Goal: Task Accomplishment & Management: Manage account settings

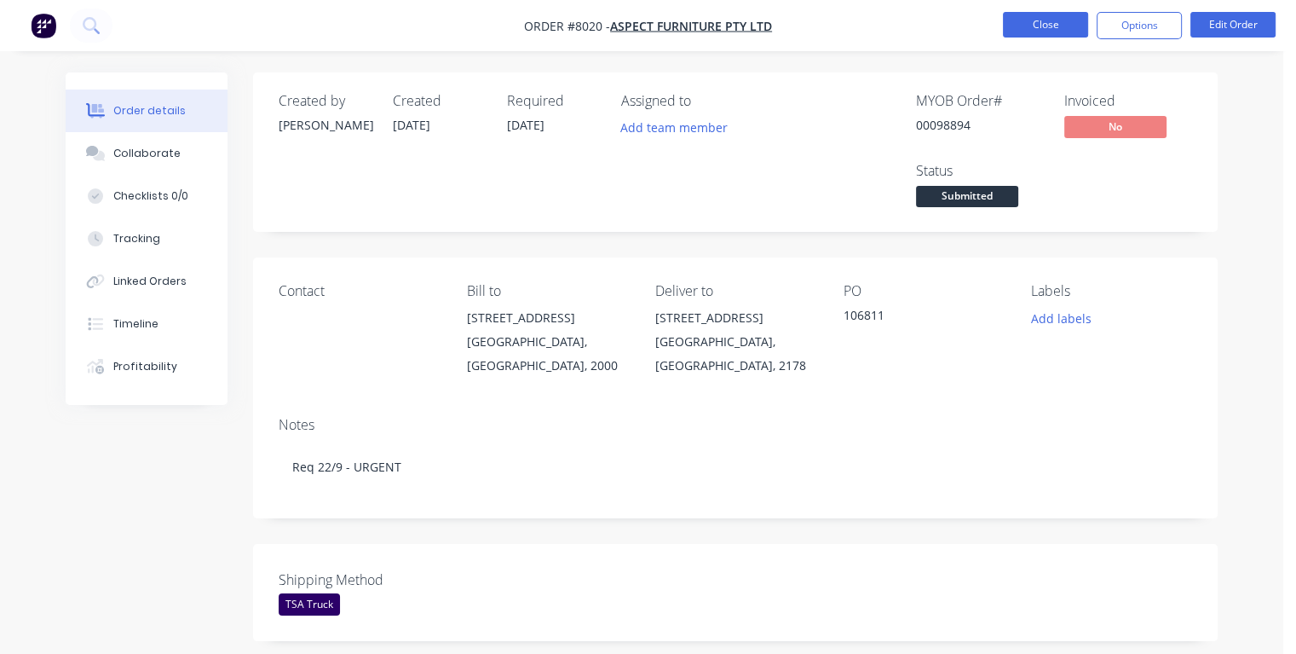
click at [1049, 22] on button "Close" at bounding box center [1045, 25] width 85 height 26
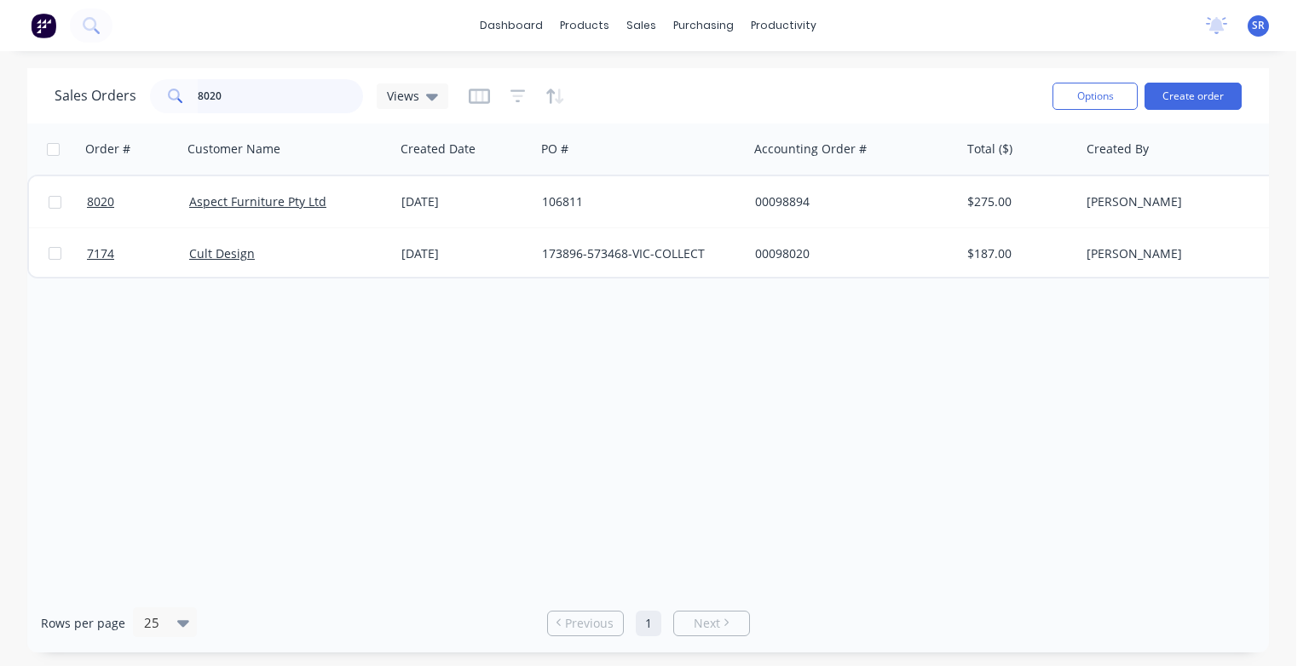
click at [239, 89] on input "8020" at bounding box center [281, 96] width 166 height 34
type input "8"
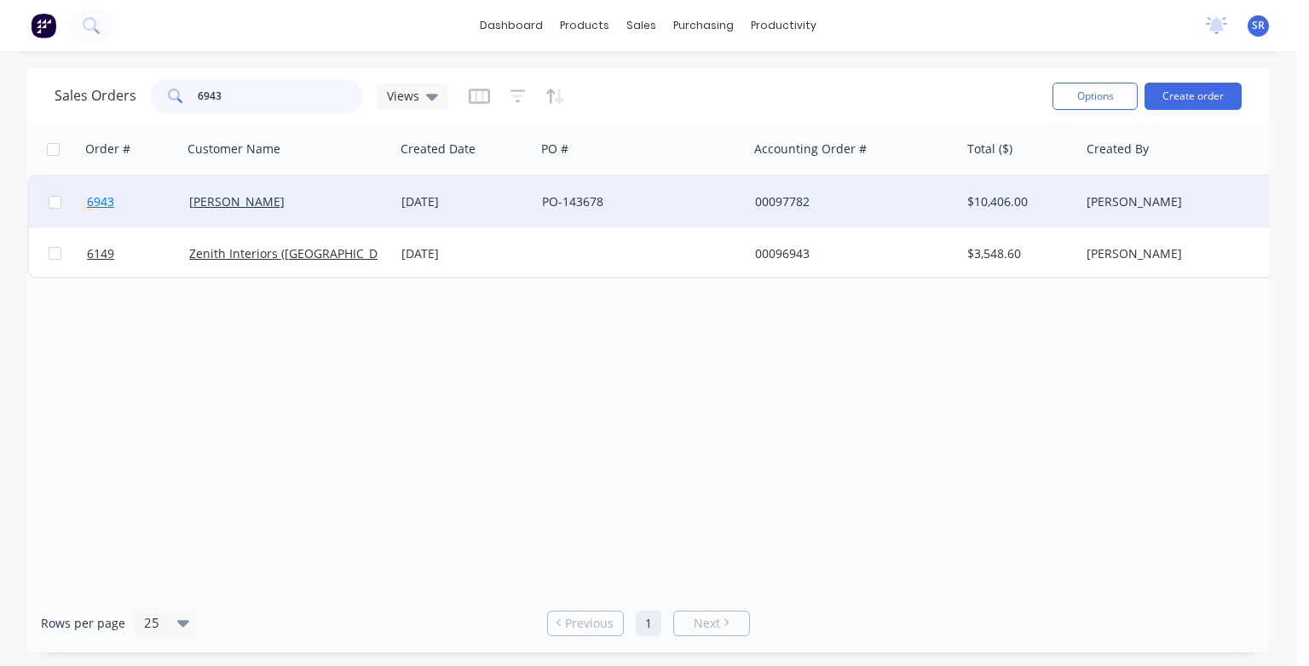
type input "6943"
click at [103, 210] on span "6943" at bounding box center [100, 201] width 27 height 17
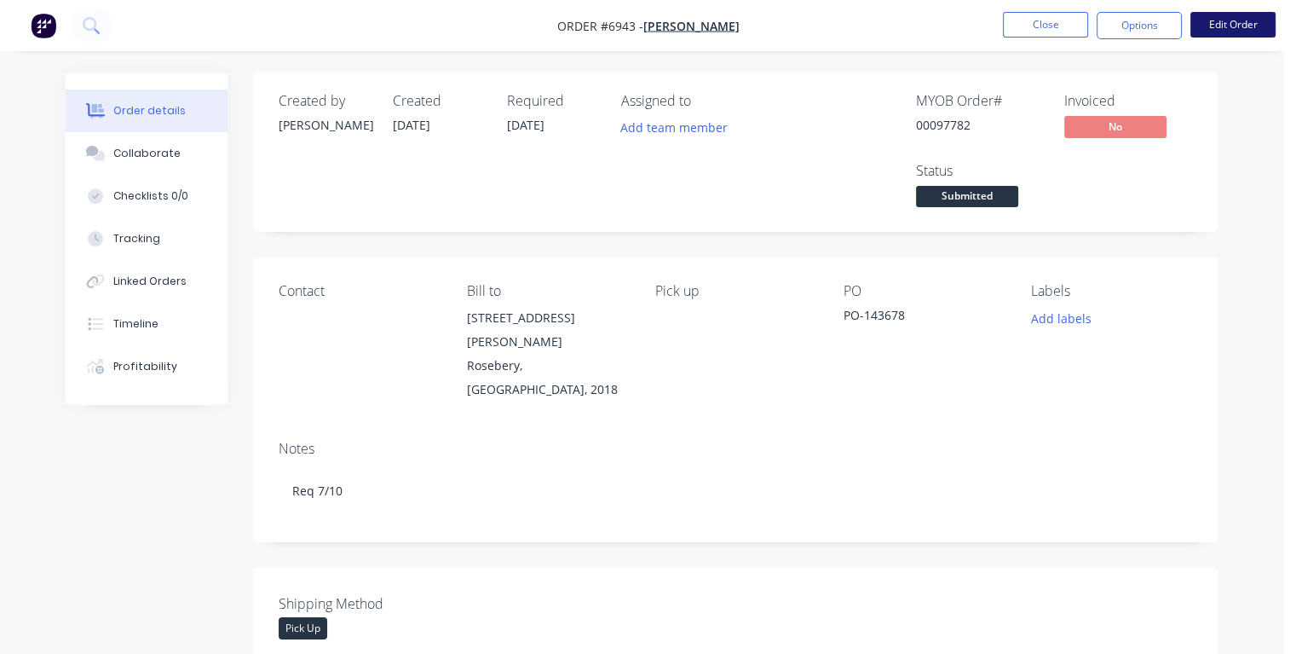
click at [1229, 29] on button "Edit Order" at bounding box center [1233, 25] width 85 height 26
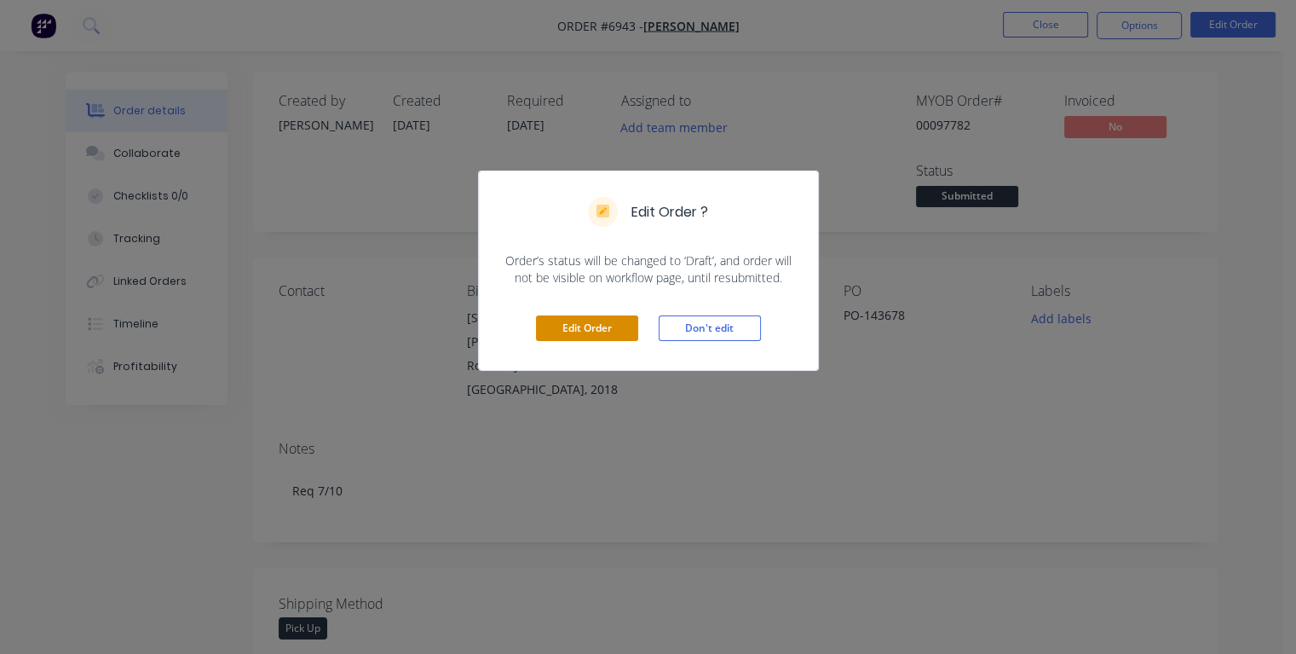
click at [586, 330] on button "Edit Order" at bounding box center [587, 328] width 102 height 26
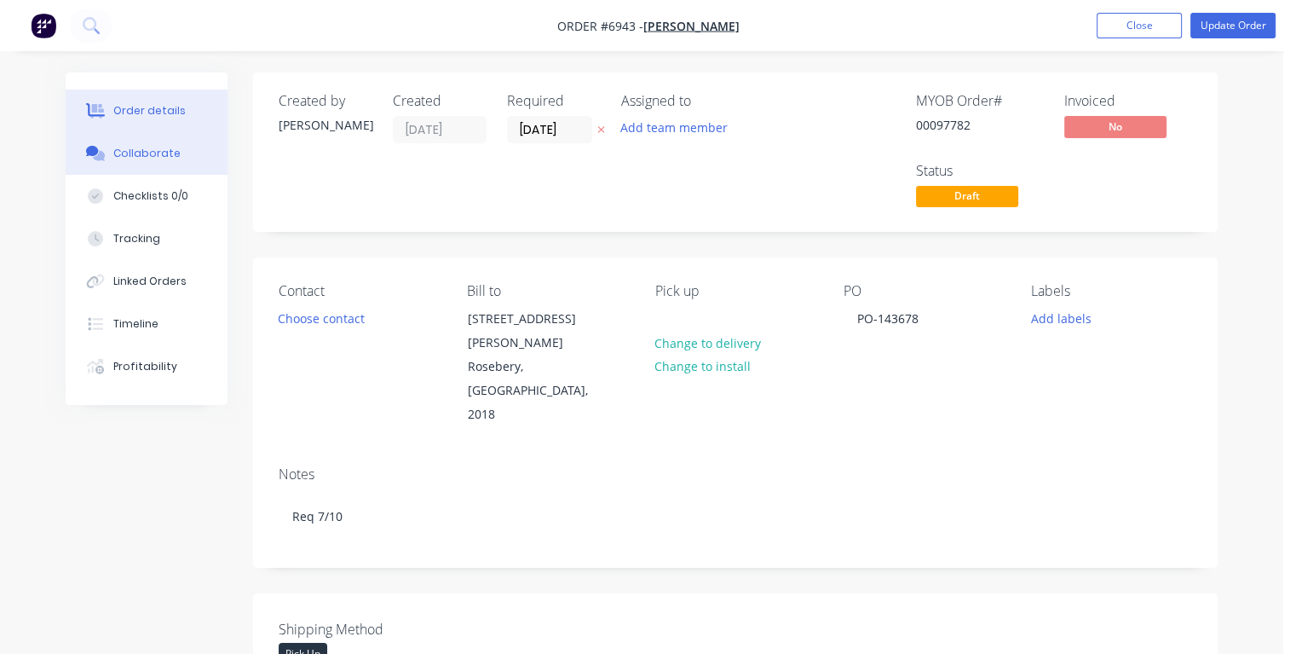
click at [150, 162] on button "Collaborate" at bounding box center [147, 153] width 162 height 43
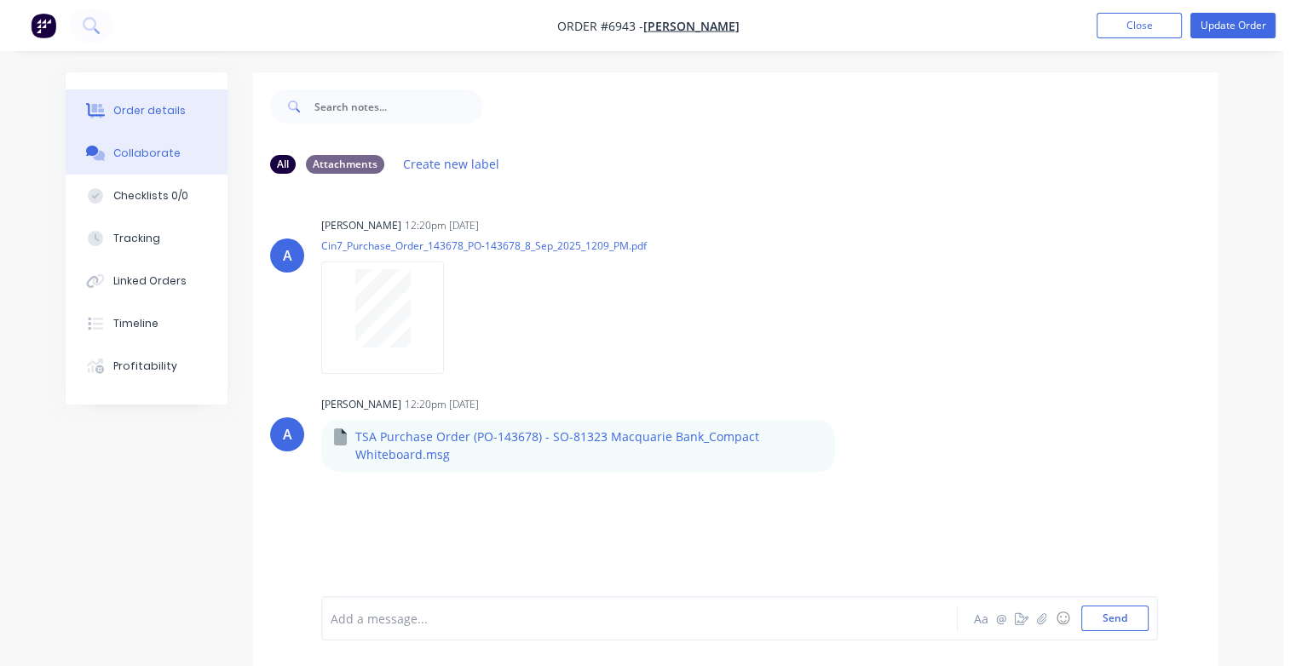
click at [133, 111] on div "Order details" at bounding box center [149, 110] width 72 height 15
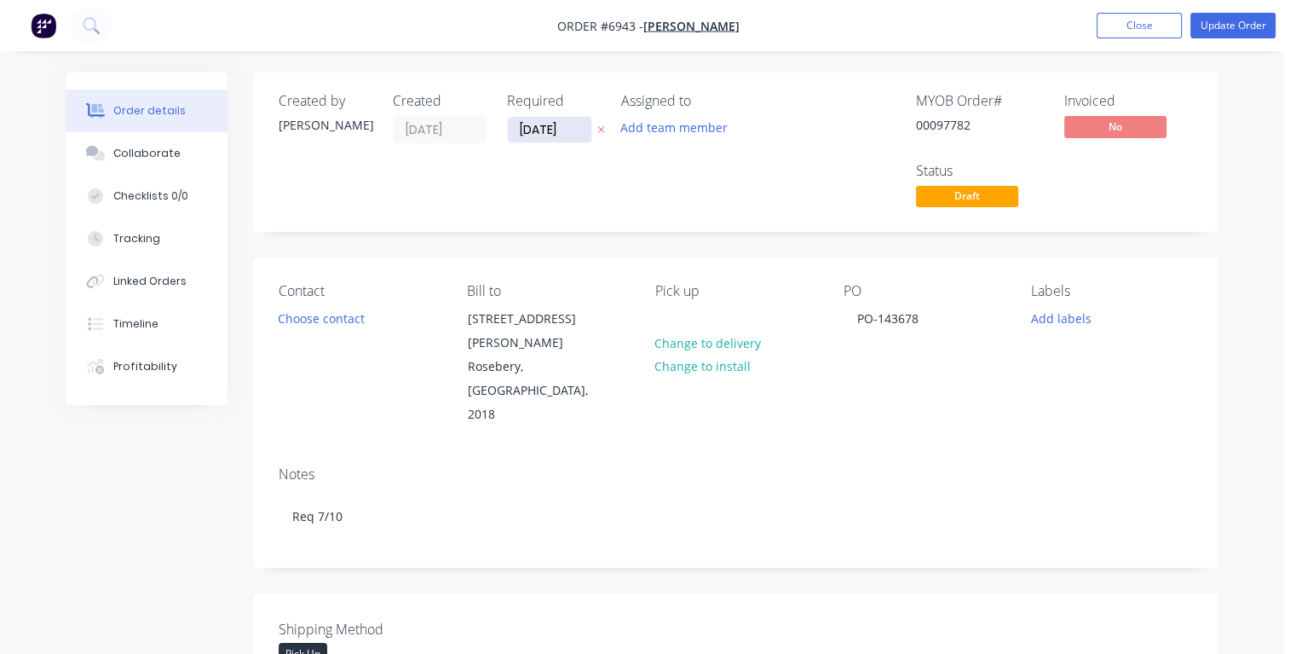
click at [571, 128] on input "[DATE]" at bounding box center [550, 130] width 84 height 26
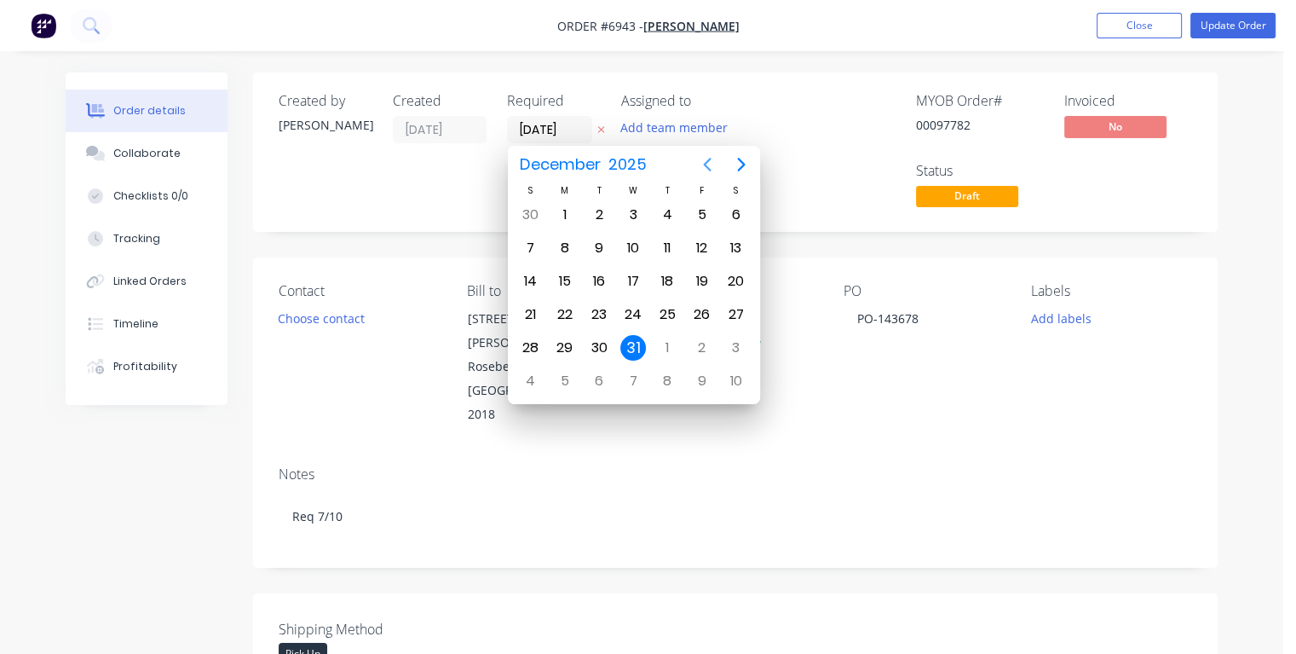
click at [707, 165] on icon "Previous page" at bounding box center [707, 164] width 20 height 20
click at [668, 213] on div "2" at bounding box center [668, 215] width 26 height 26
type input "[DATE]"
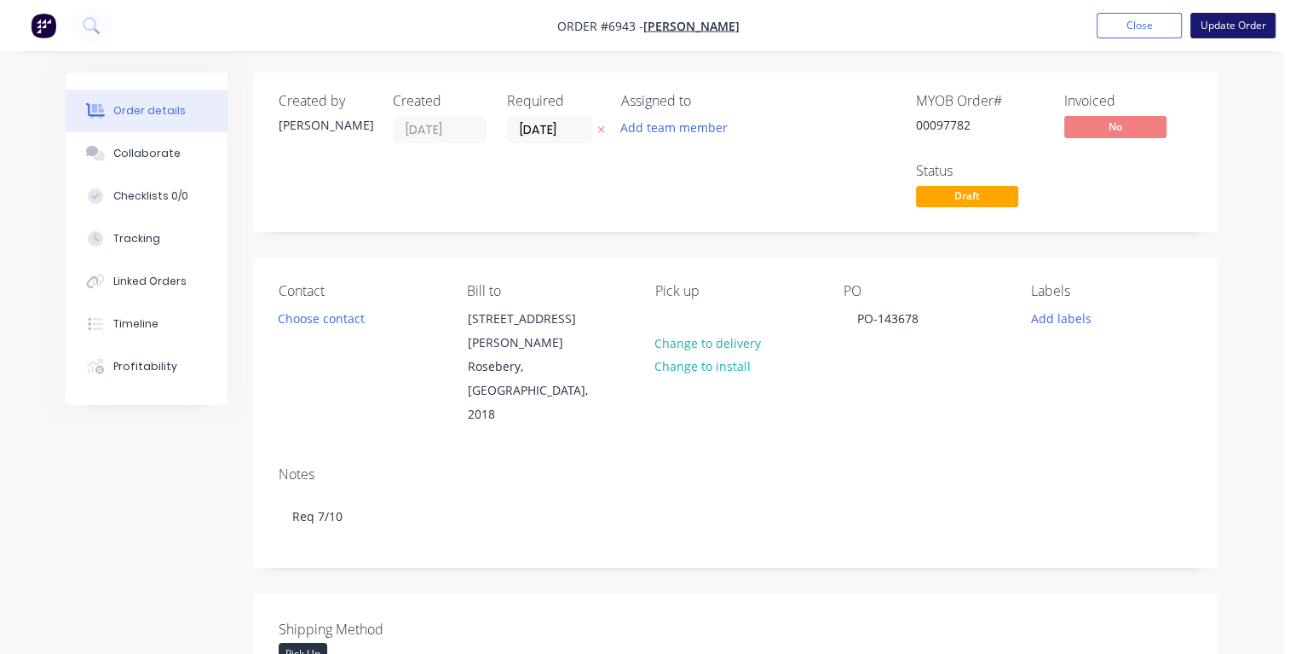
click at [1218, 32] on button "Update Order" at bounding box center [1233, 26] width 85 height 26
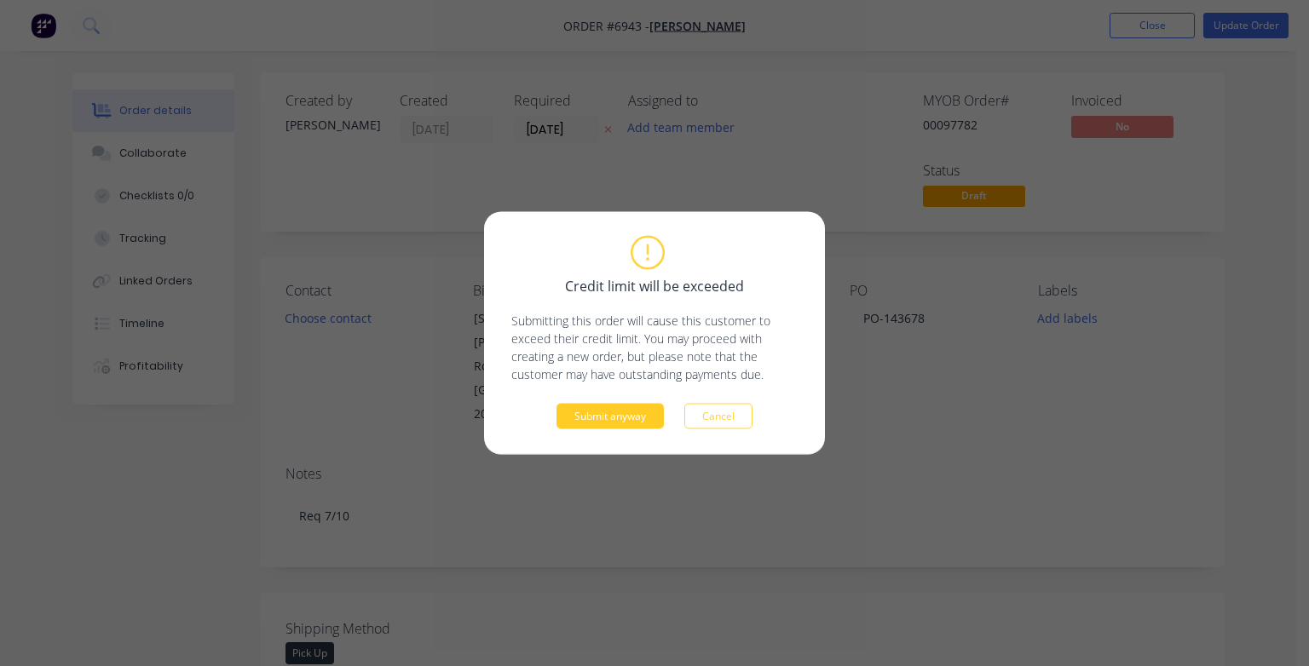
click at [620, 414] on button "Submit anyway" at bounding box center [610, 417] width 107 height 26
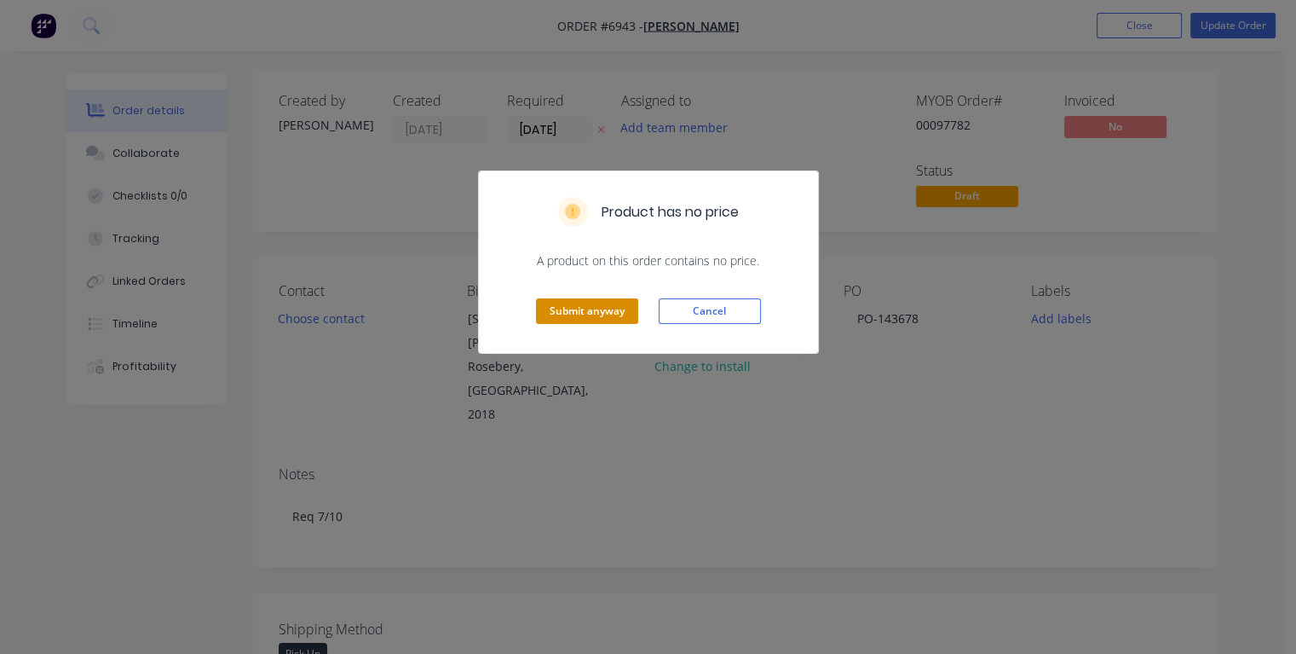
click at [577, 308] on button "Submit anyway" at bounding box center [587, 311] width 102 height 26
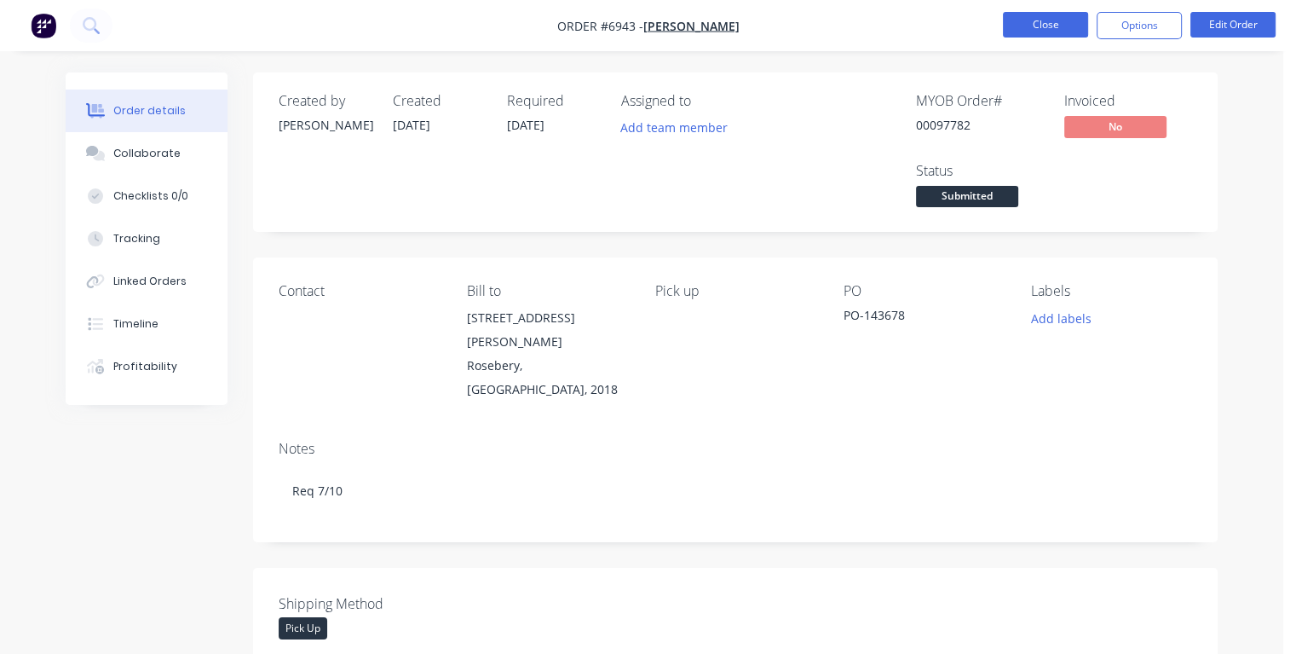
click at [1046, 27] on button "Close" at bounding box center [1045, 25] width 85 height 26
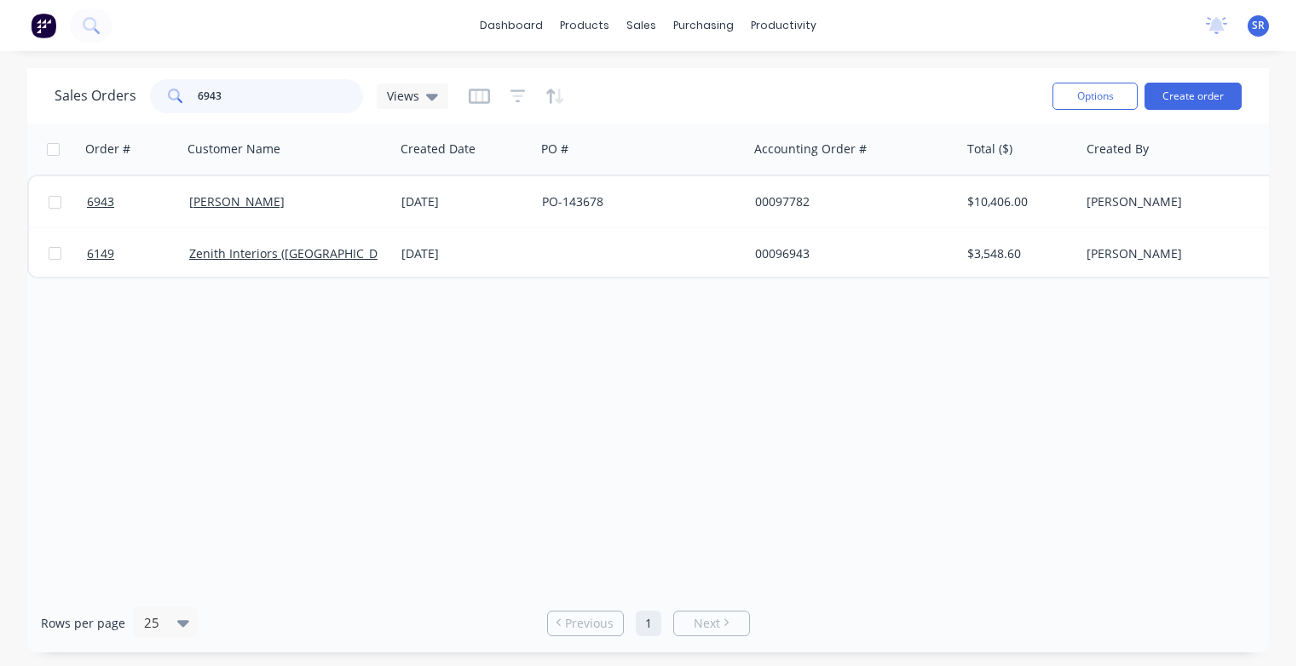
click at [316, 93] on input "6943" at bounding box center [281, 96] width 166 height 34
type input "6"
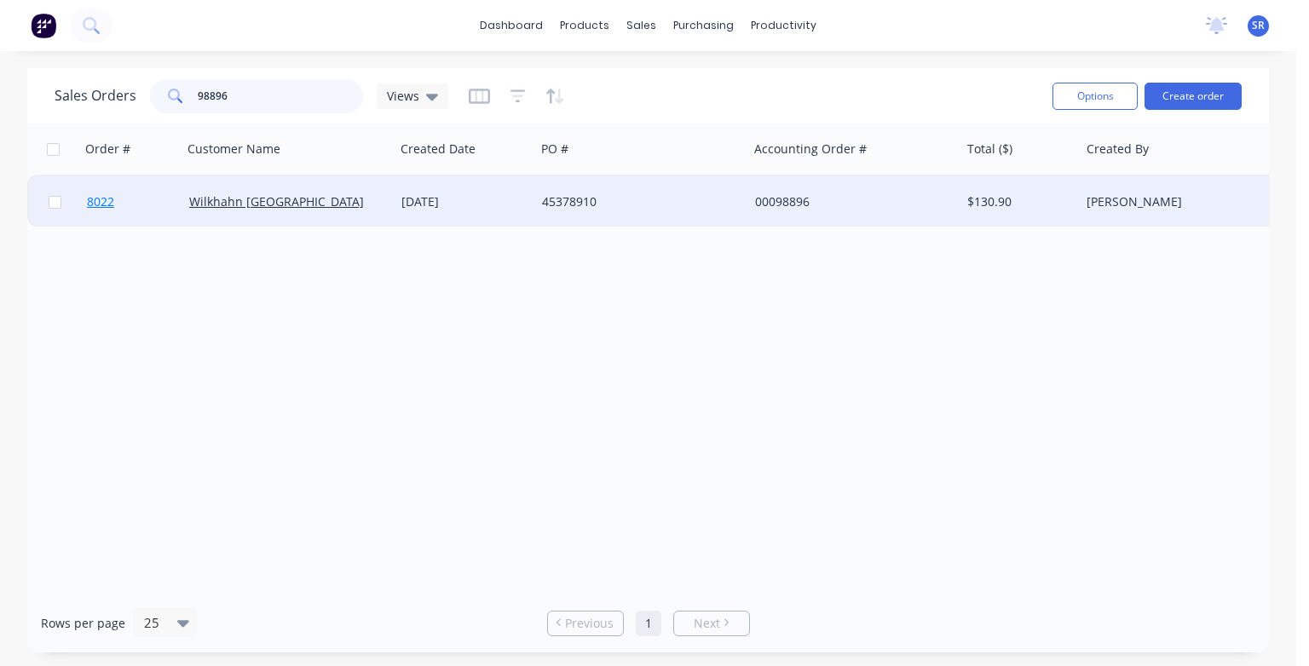
type input "98896"
click at [103, 204] on span "8022" at bounding box center [100, 201] width 27 height 17
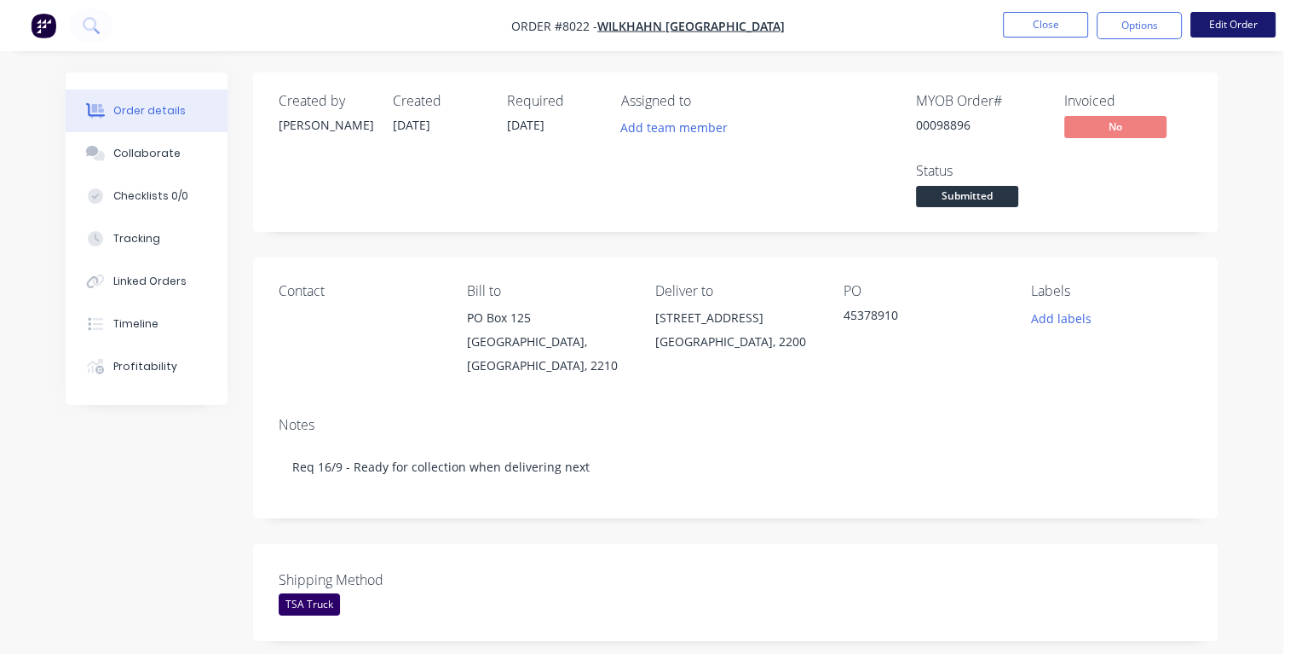
click at [1236, 20] on button "Edit Order" at bounding box center [1233, 25] width 85 height 26
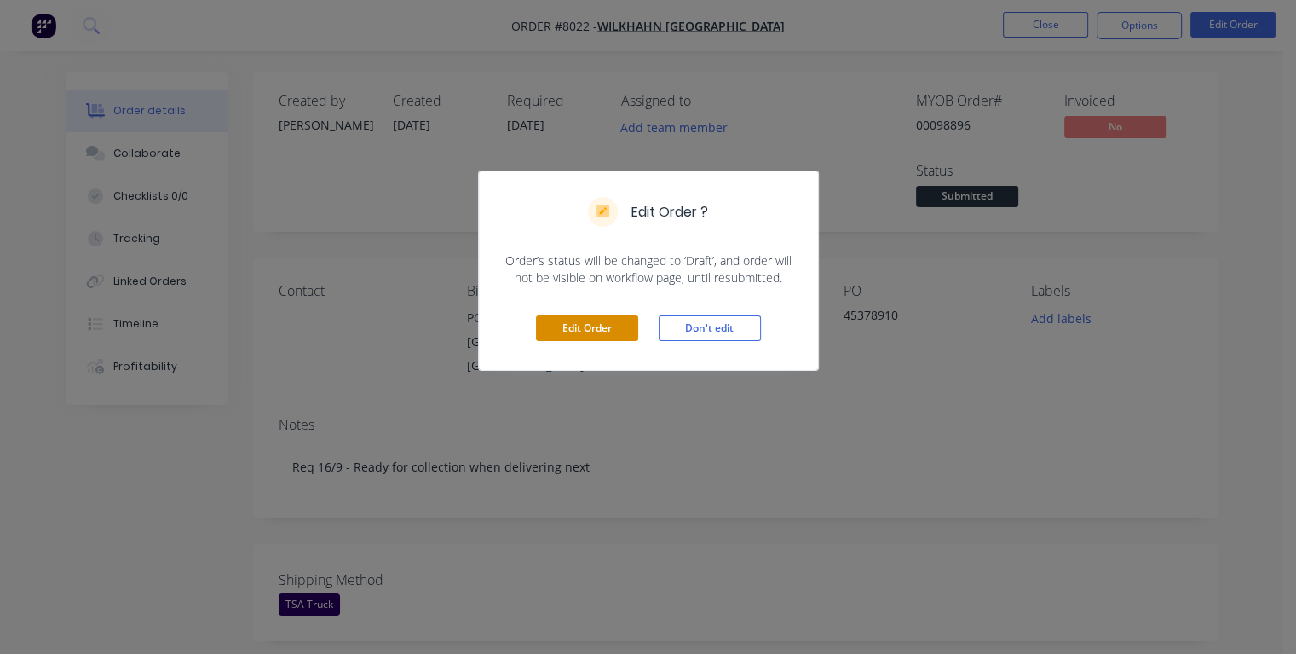
click at [573, 326] on button "Edit Order" at bounding box center [587, 328] width 102 height 26
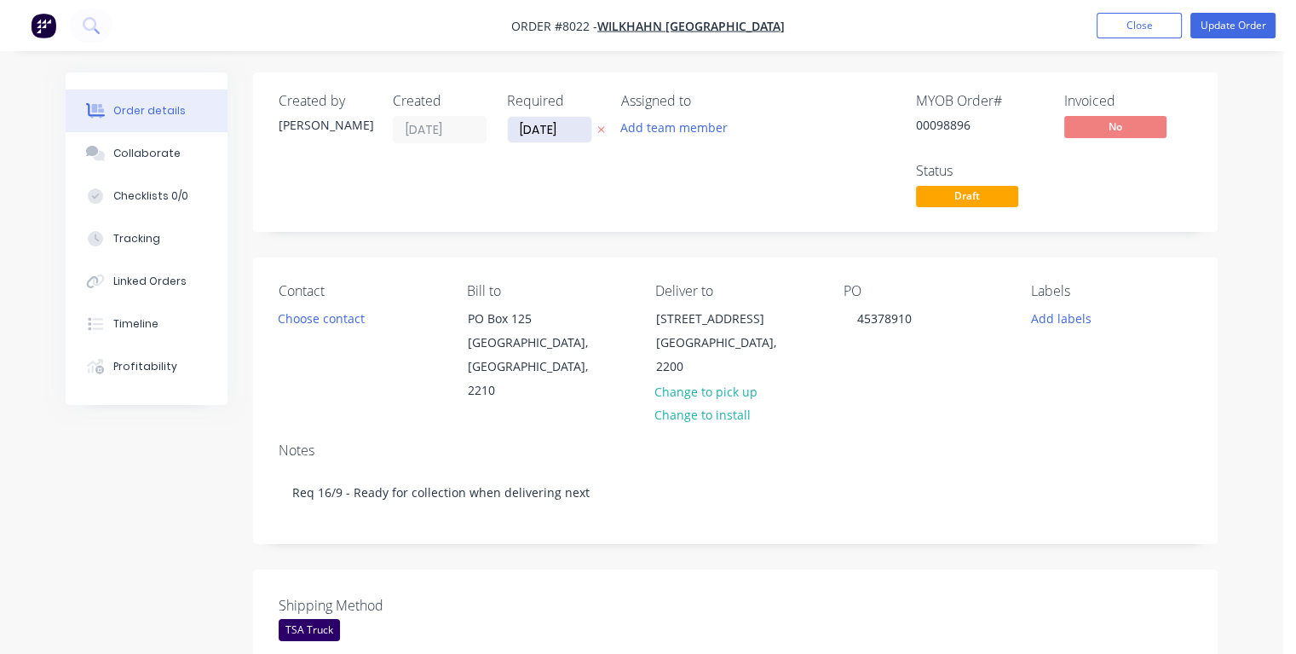
drag, startPoint x: 576, startPoint y: 130, endPoint x: 524, endPoint y: 132, distance: 52.0
click at [516, 130] on input "[DATE]" at bounding box center [550, 130] width 84 height 26
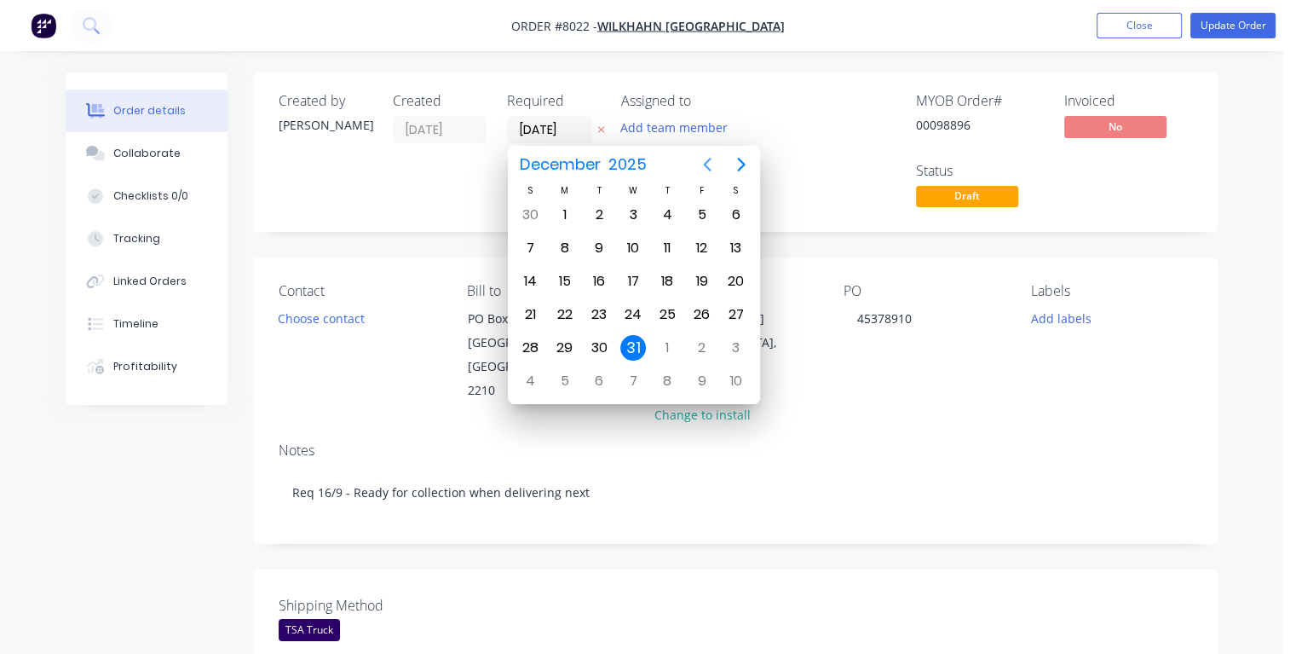
click at [705, 164] on icon "Previous page" at bounding box center [707, 165] width 8 height 14
click at [634, 288] on div "17" at bounding box center [633, 281] width 26 height 26
type input "[DATE]"
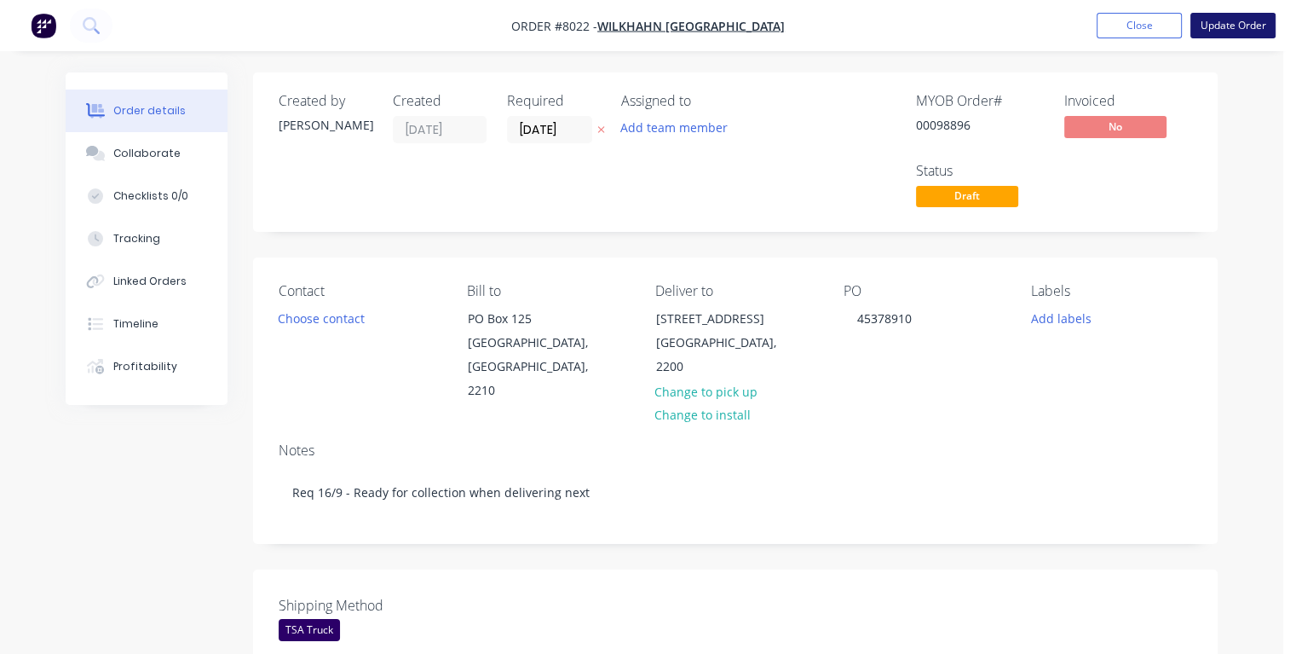
click at [1218, 29] on button "Update Order" at bounding box center [1233, 26] width 85 height 26
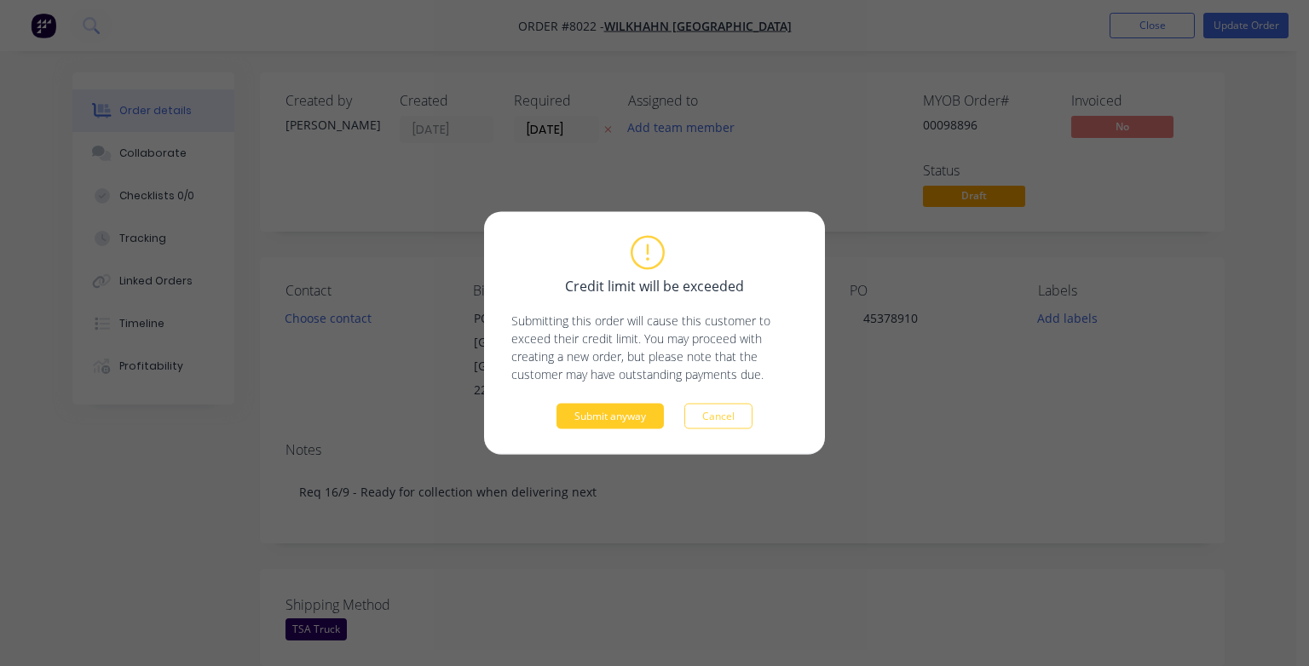
click at [622, 419] on button "Submit anyway" at bounding box center [610, 417] width 107 height 26
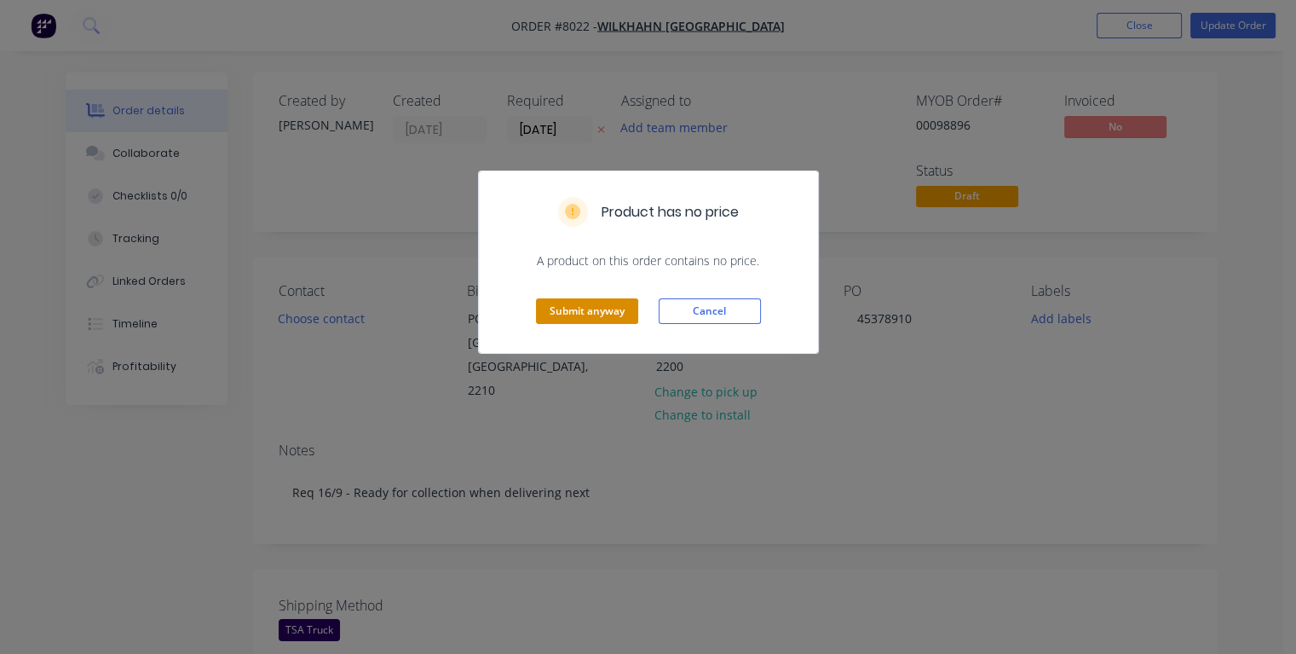
click at [607, 314] on button "Submit anyway" at bounding box center [587, 311] width 102 height 26
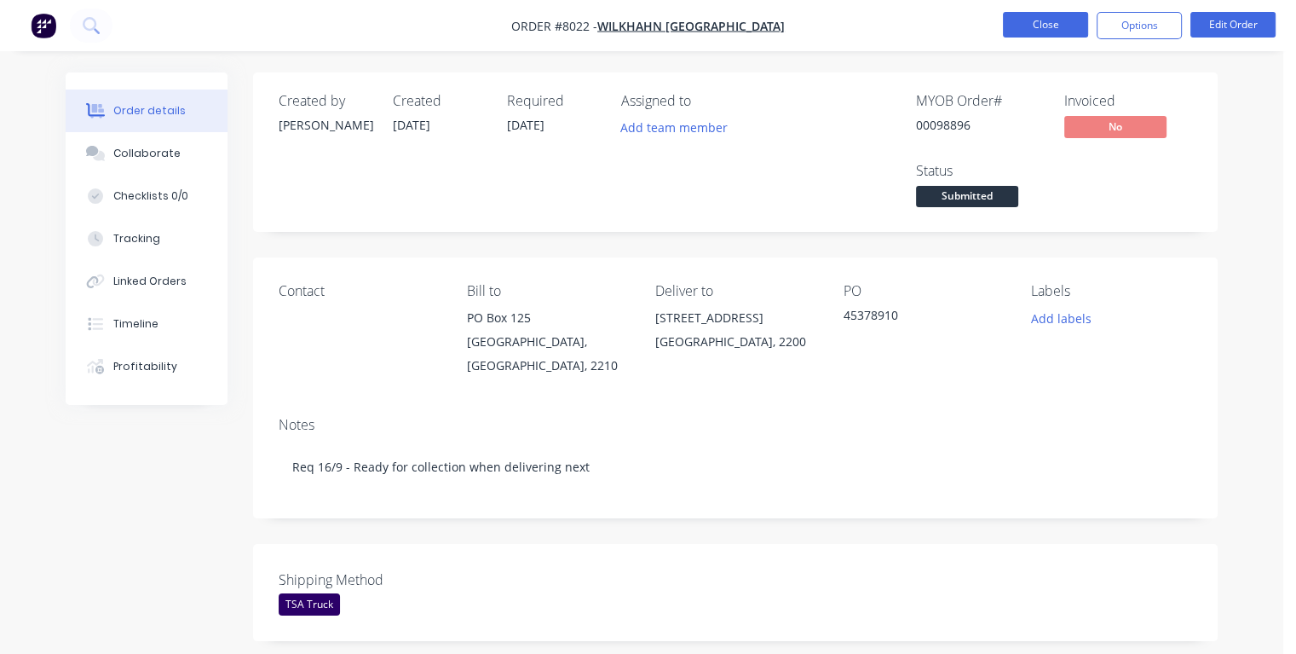
click at [1041, 27] on button "Close" at bounding box center [1045, 25] width 85 height 26
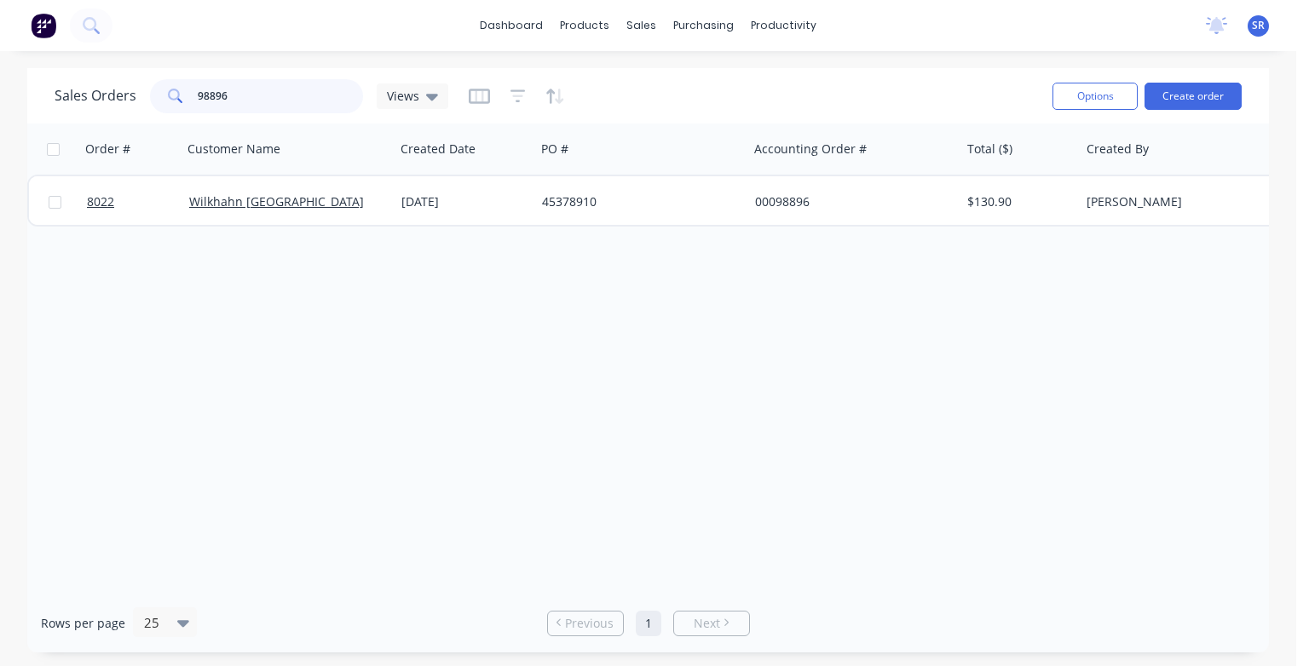
click at [282, 95] on input "98896" at bounding box center [281, 96] width 166 height 34
type input "9"
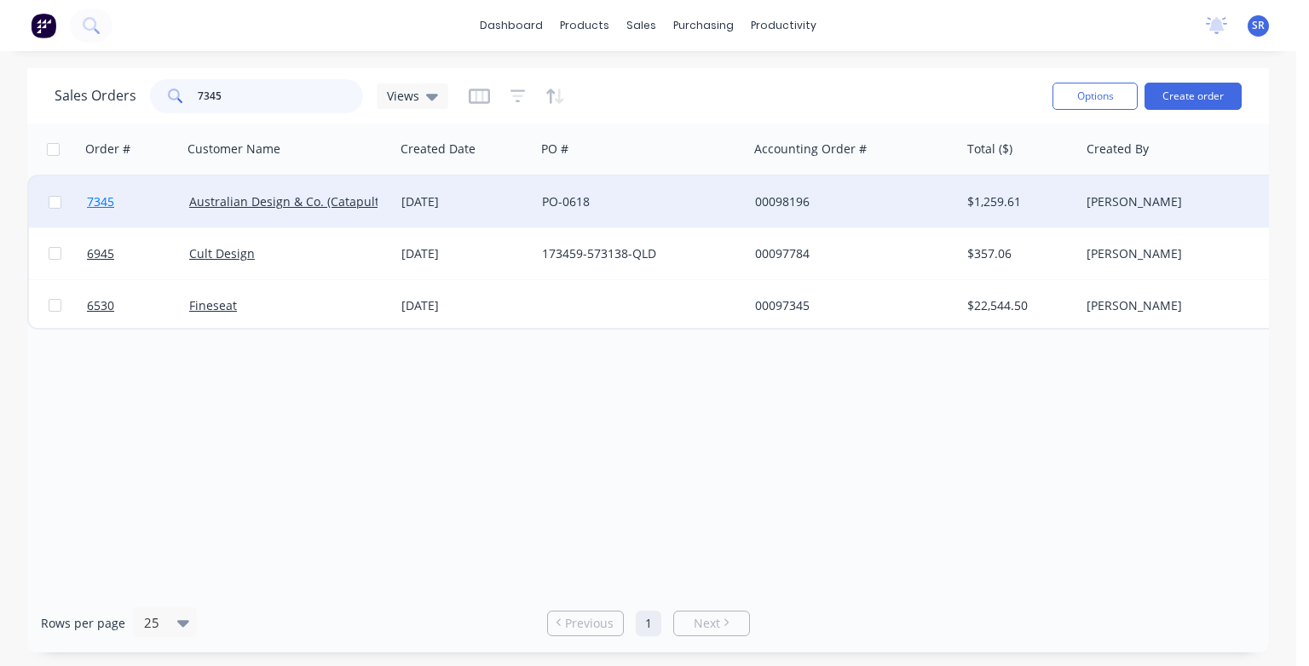
type input "7345"
click at [106, 202] on span "7345" at bounding box center [100, 201] width 27 height 17
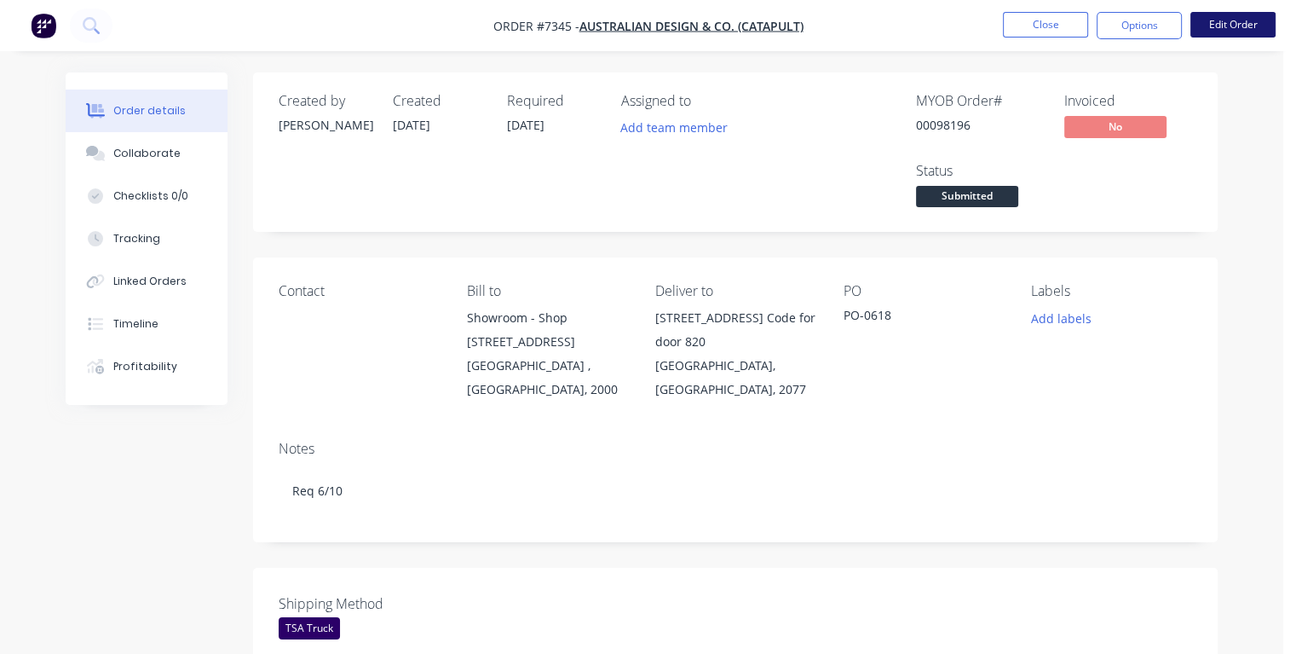
click at [1227, 29] on button "Edit Order" at bounding box center [1233, 25] width 85 height 26
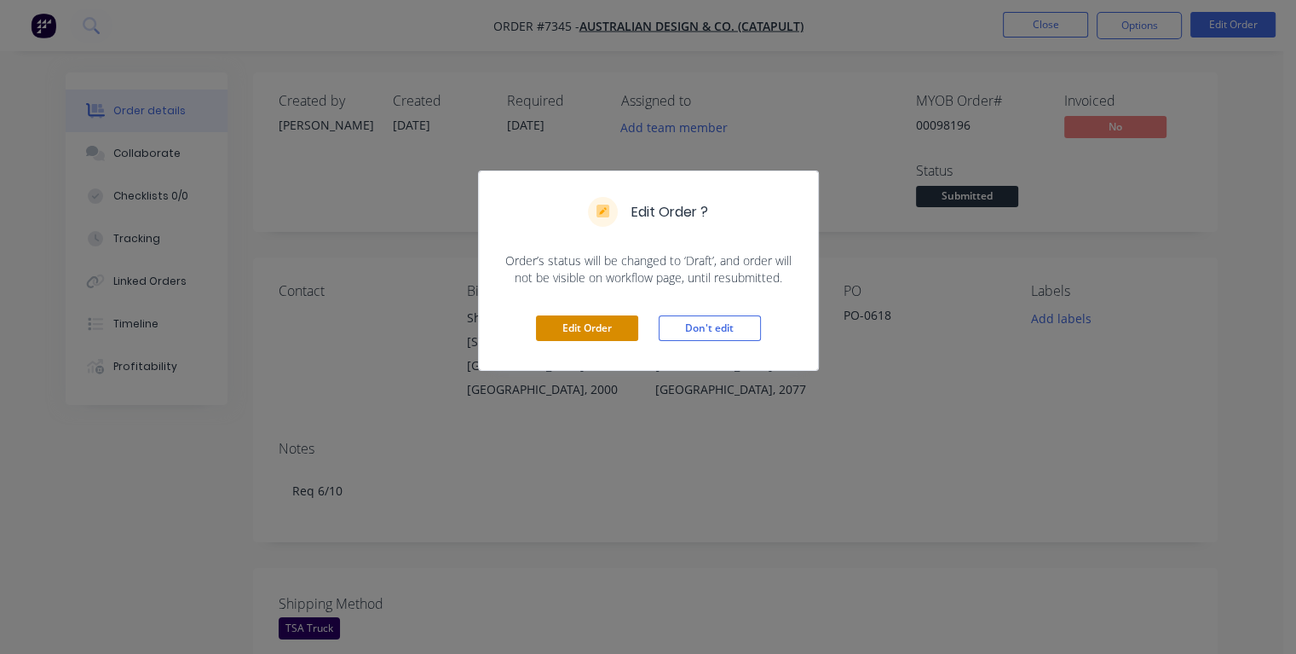
click at [607, 323] on button "Edit Order" at bounding box center [587, 328] width 102 height 26
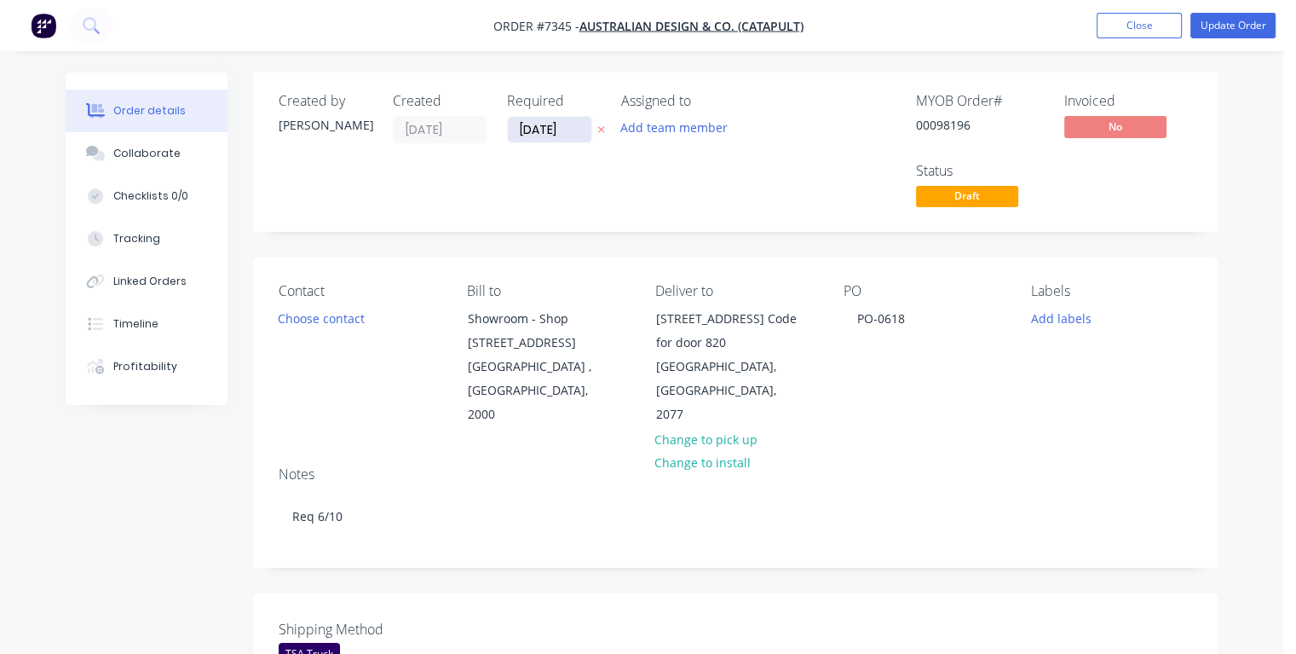
drag, startPoint x: 570, startPoint y: 128, endPoint x: 509, endPoint y: 135, distance: 61.7
click at [509, 135] on input "[DATE]" at bounding box center [550, 130] width 84 height 26
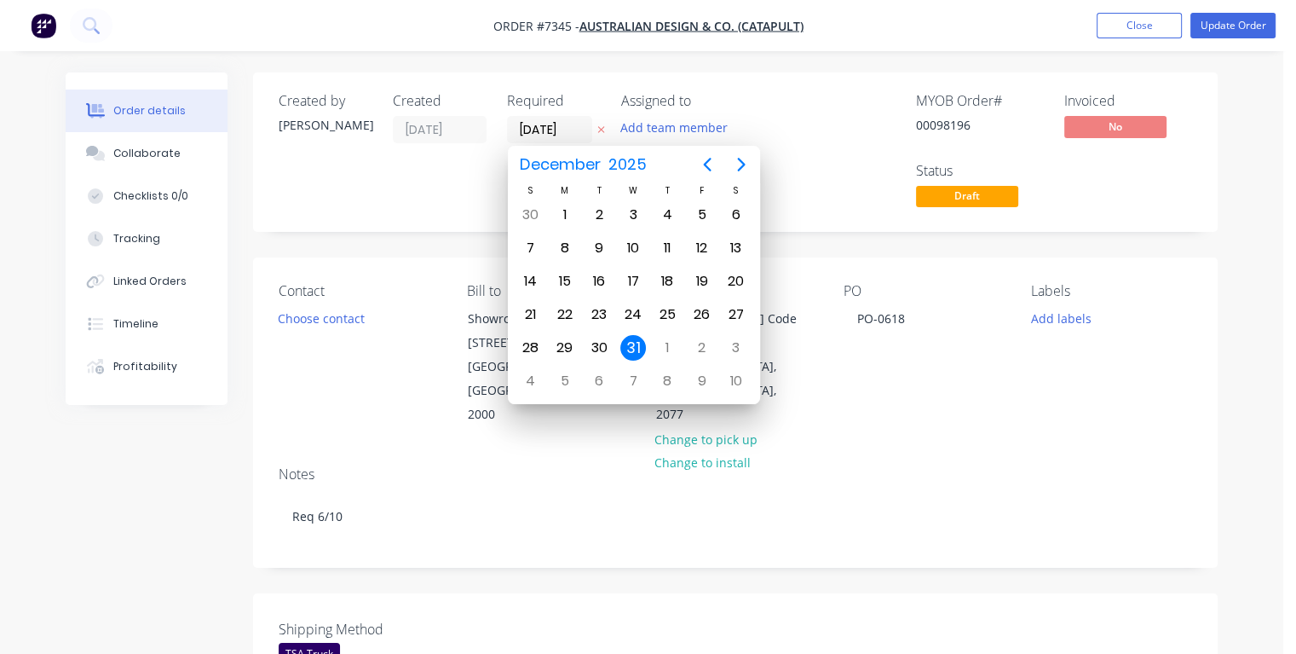
type input "[DATE]"
drag, startPoint x: 637, startPoint y: 210, endPoint x: 626, endPoint y: 218, distance: 14.0
click at [635, 212] on div "1" at bounding box center [633, 215] width 26 height 26
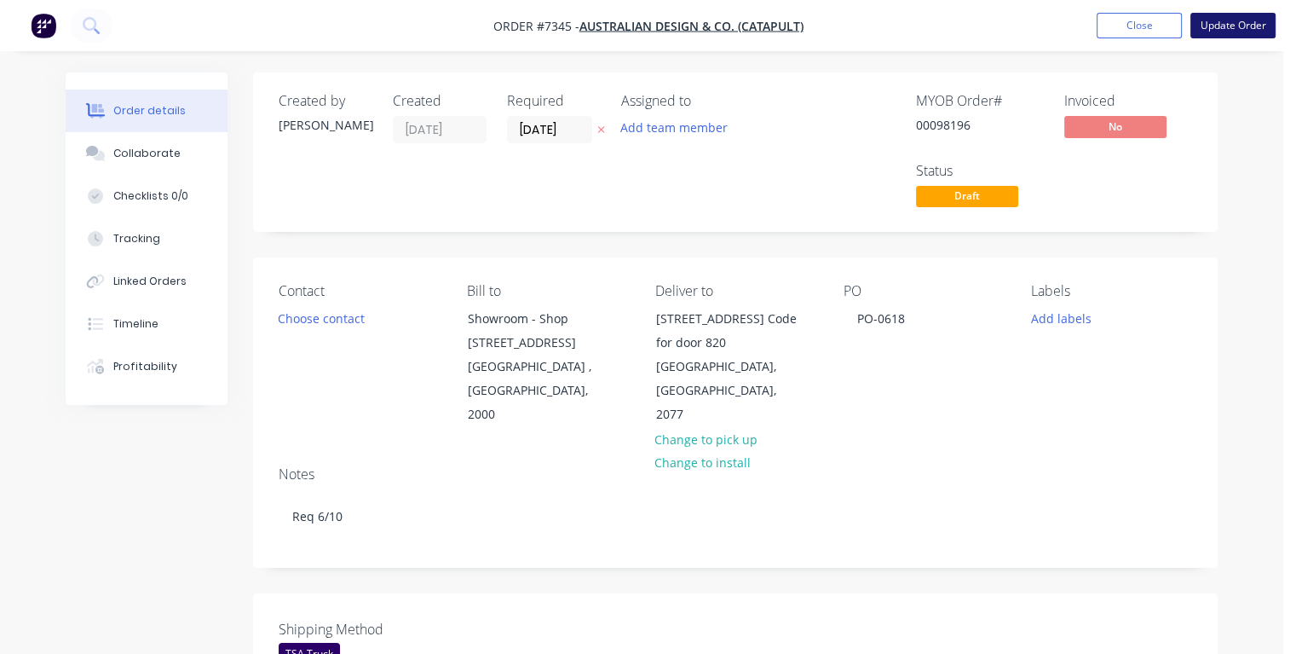
click at [1221, 26] on button "Update Order" at bounding box center [1233, 26] width 85 height 26
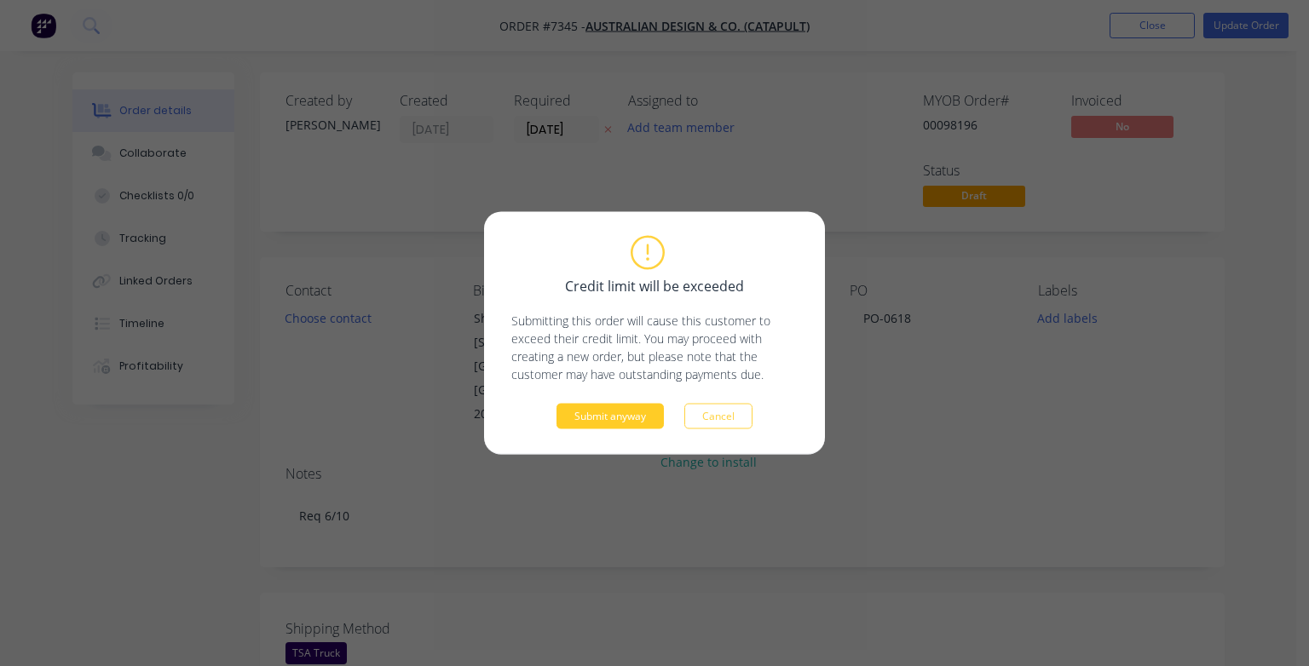
click at [611, 413] on button "Submit anyway" at bounding box center [610, 417] width 107 height 26
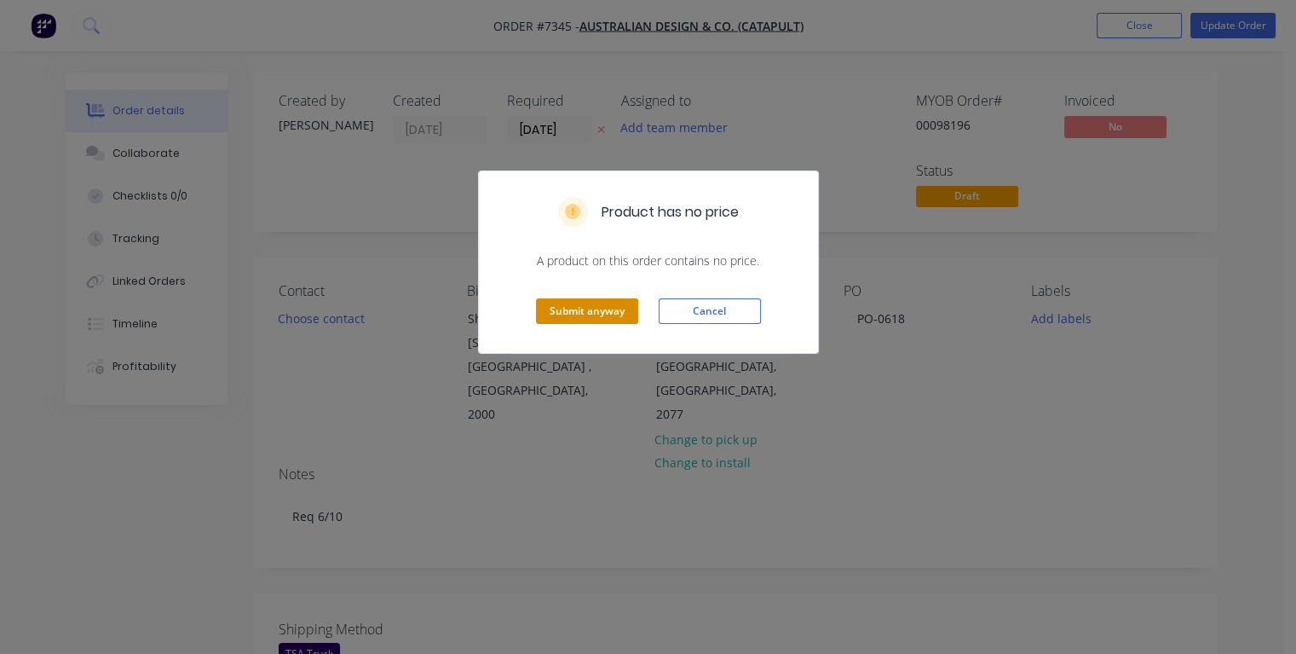
click at [580, 309] on button "Submit anyway" at bounding box center [587, 311] width 102 height 26
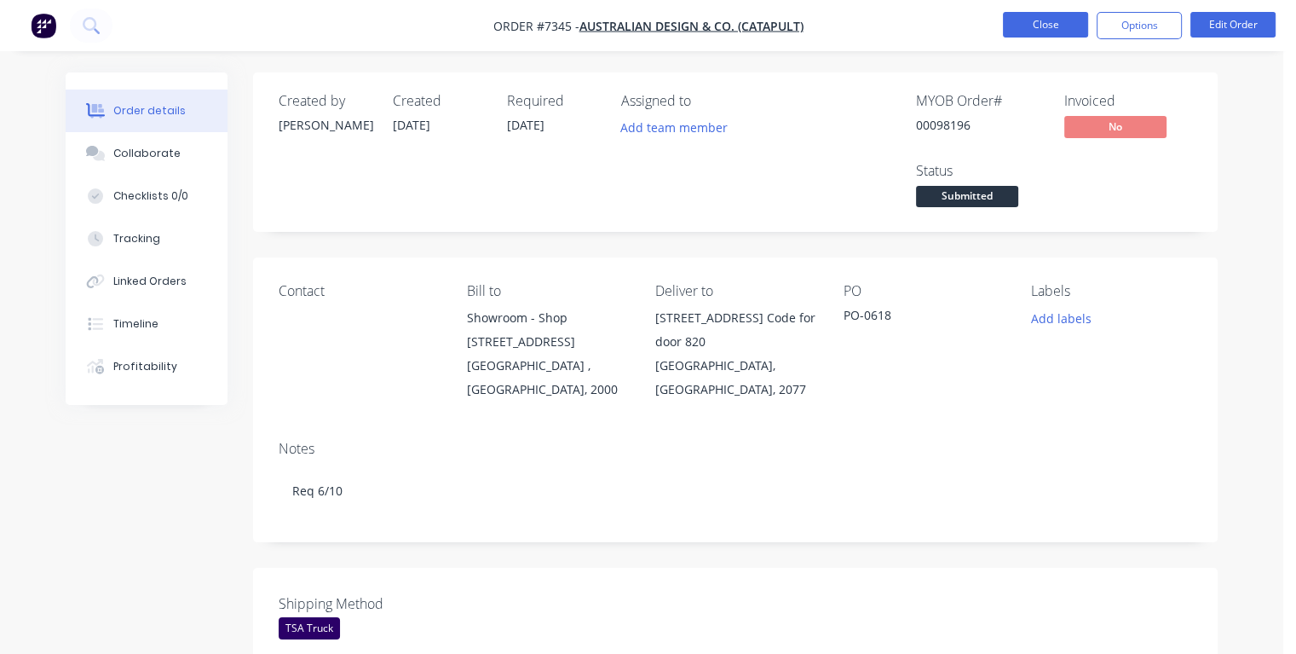
click at [1022, 25] on button "Close" at bounding box center [1045, 25] width 85 height 26
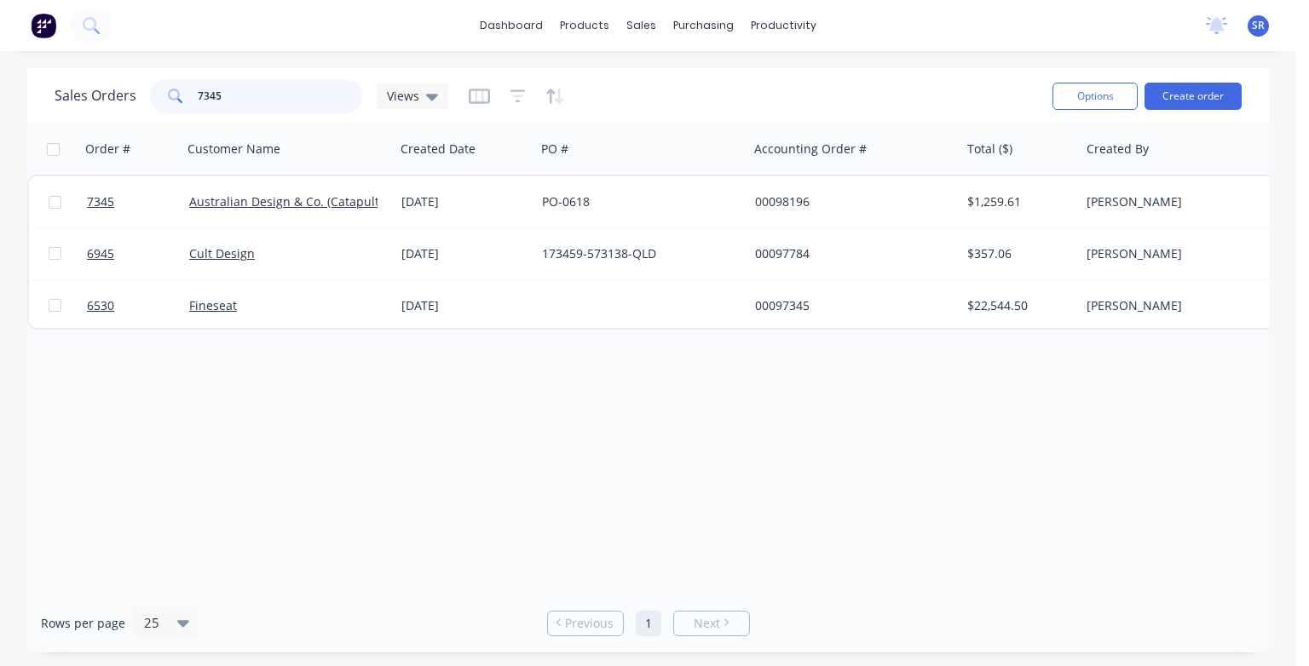
click at [283, 97] on input "7345" at bounding box center [281, 96] width 166 height 34
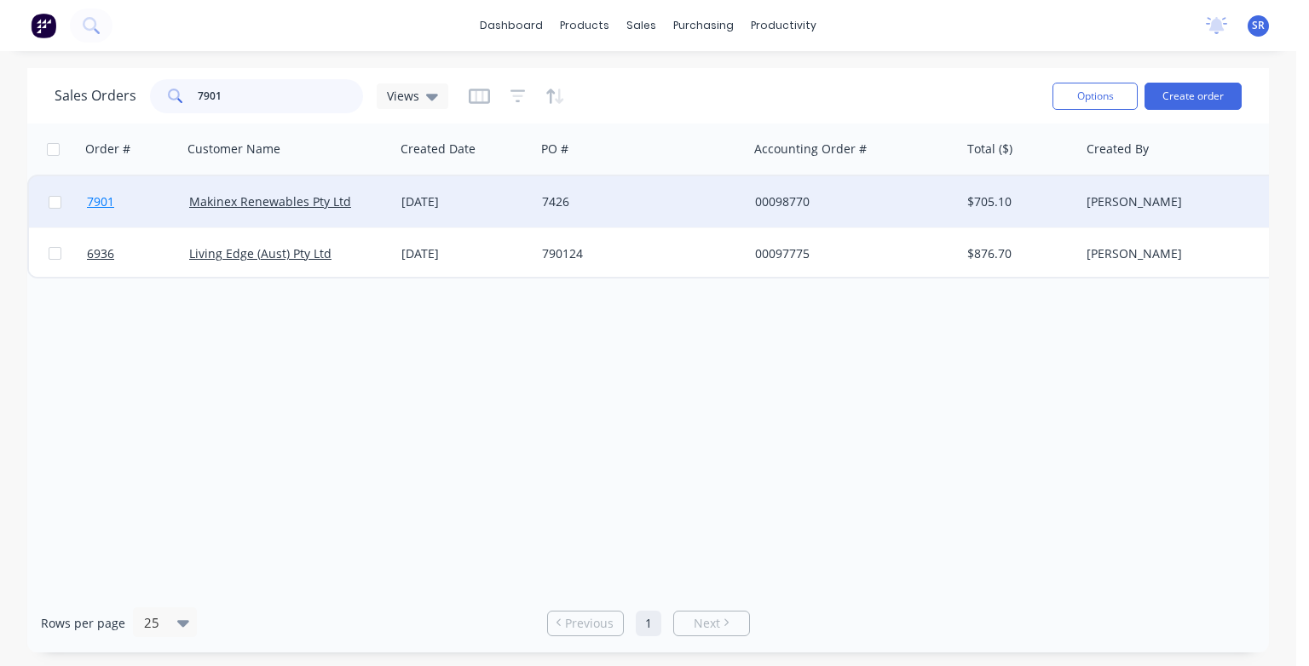
type input "7901"
click at [87, 203] on span "7901" at bounding box center [100, 201] width 27 height 17
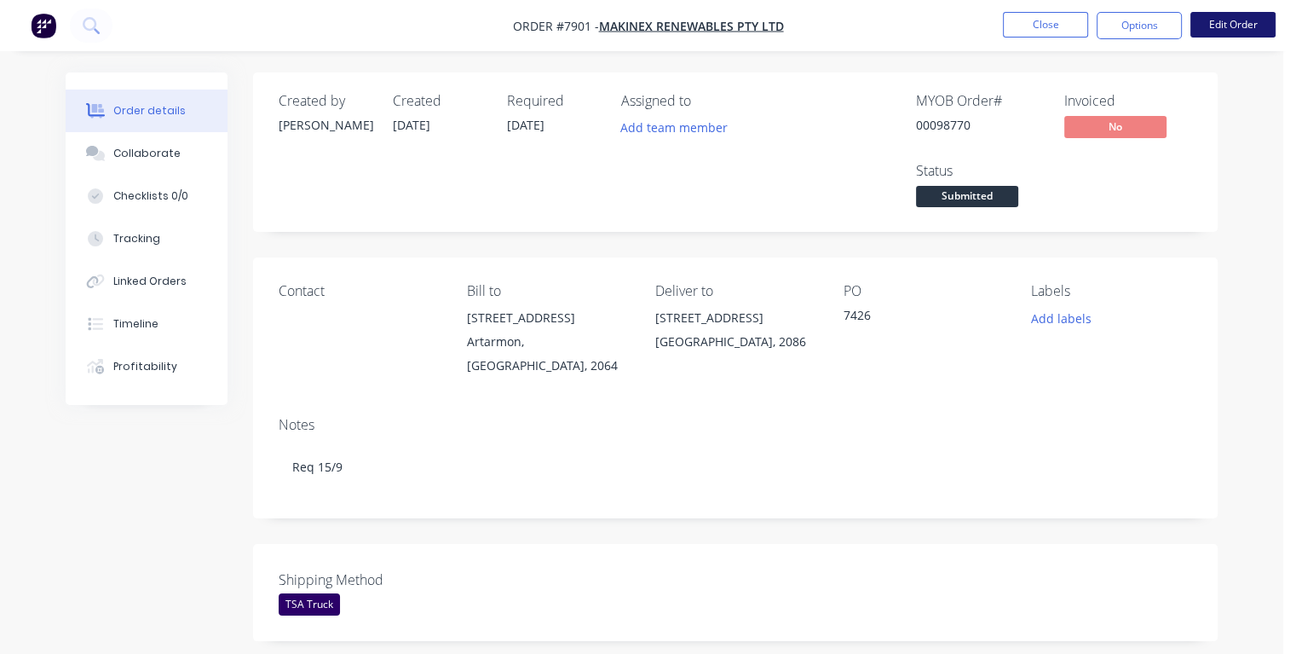
click at [1234, 22] on button "Edit Order" at bounding box center [1233, 25] width 85 height 26
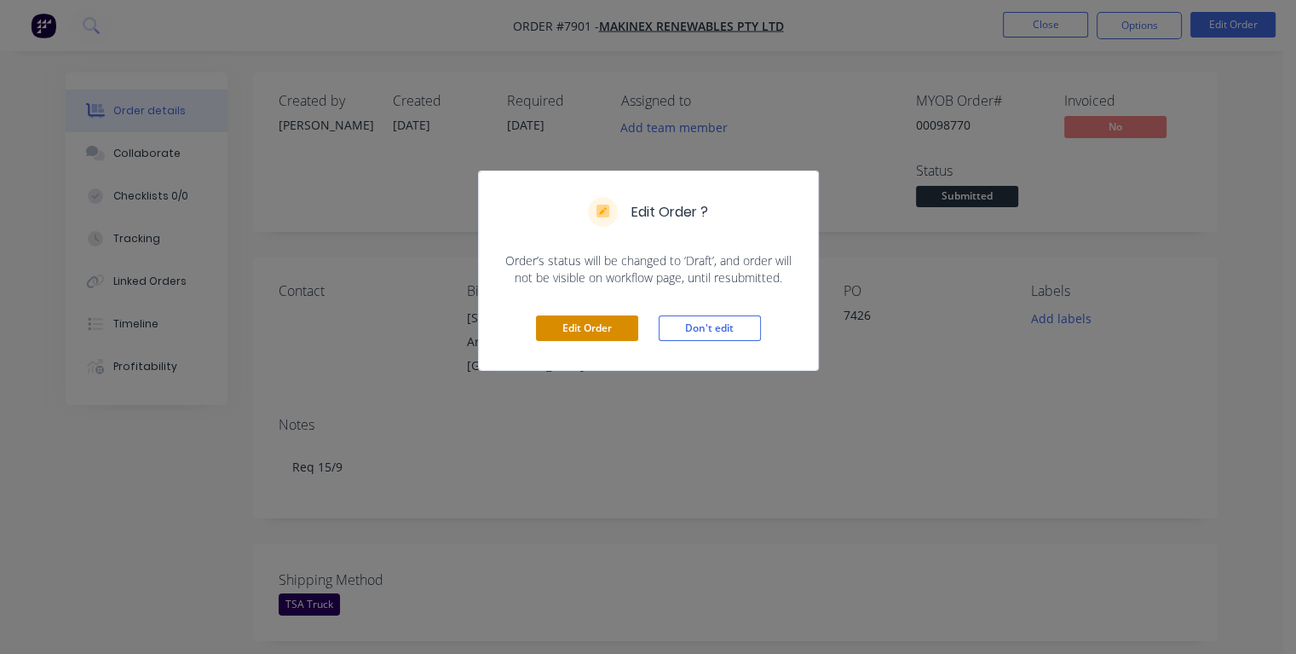
click at [585, 323] on button "Edit Order" at bounding box center [587, 328] width 102 height 26
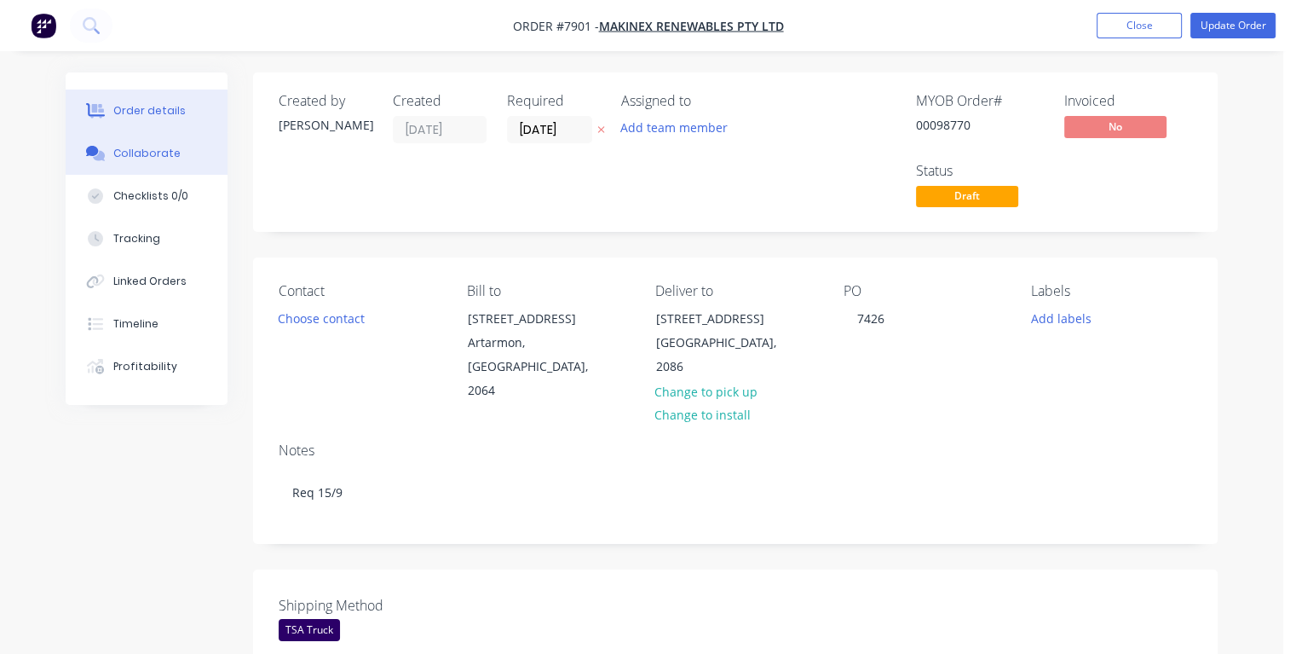
click at [166, 152] on div "Collaborate" at bounding box center [146, 153] width 67 height 15
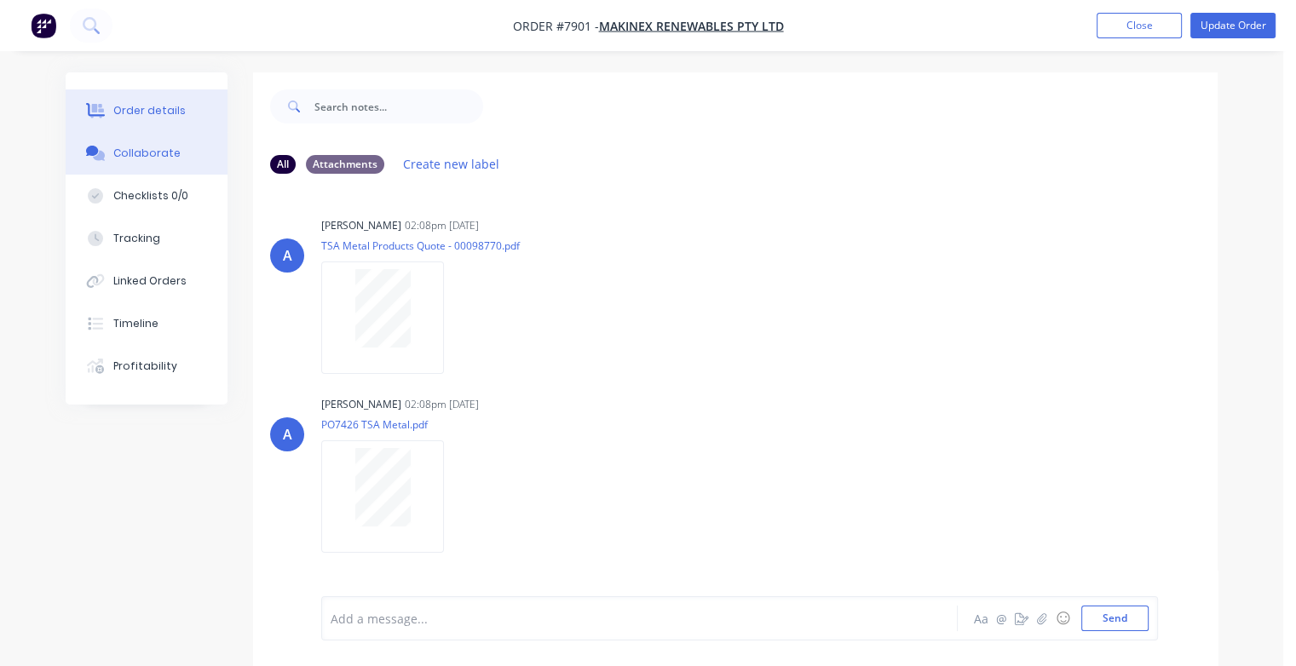
click at [123, 107] on div "Order details" at bounding box center [149, 110] width 72 height 15
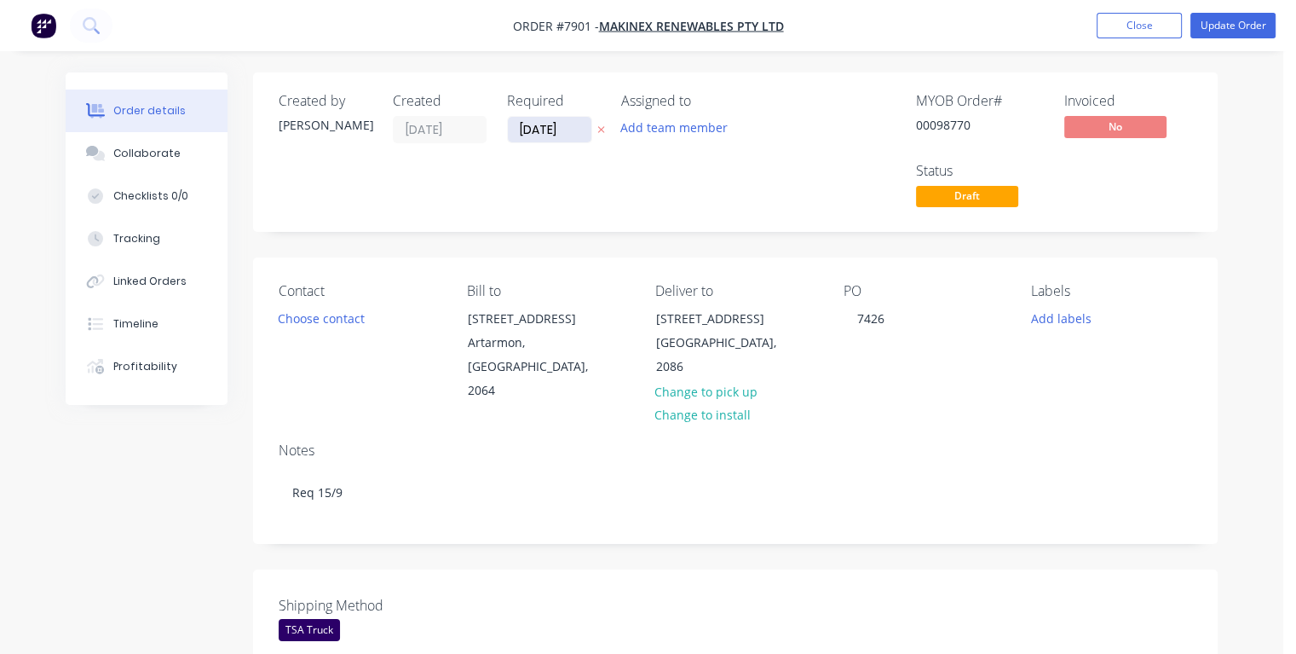
click at [566, 128] on input "[DATE]" at bounding box center [550, 130] width 84 height 26
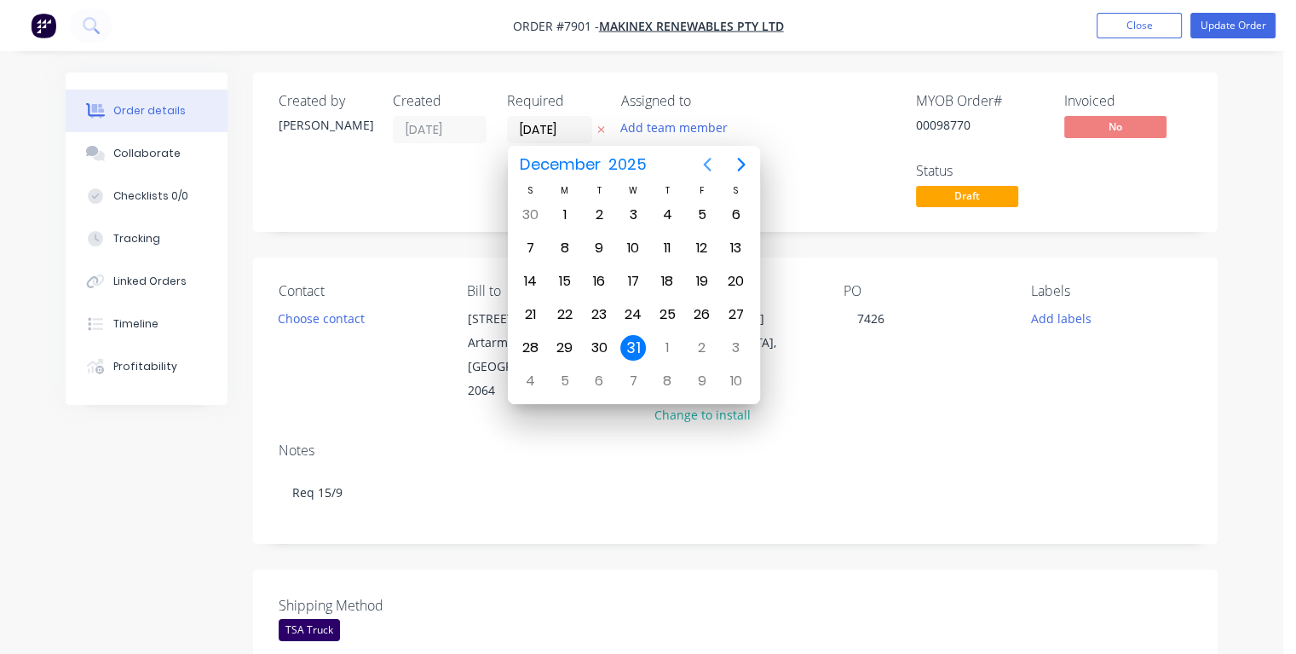
click at [706, 164] on icon "Previous page" at bounding box center [707, 165] width 8 height 14
click at [600, 309] on div "23" at bounding box center [599, 315] width 26 height 26
type input "[DATE]"
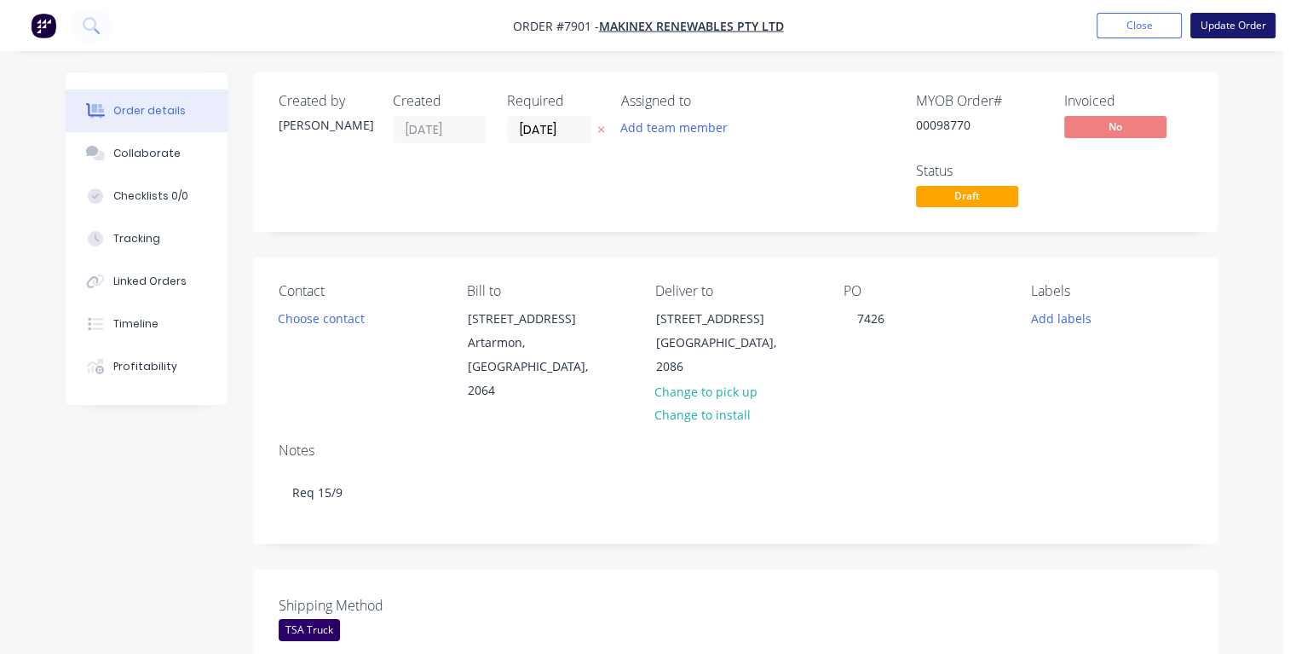
click at [1236, 25] on button "Update Order" at bounding box center [1233, 26] width 85 height 26
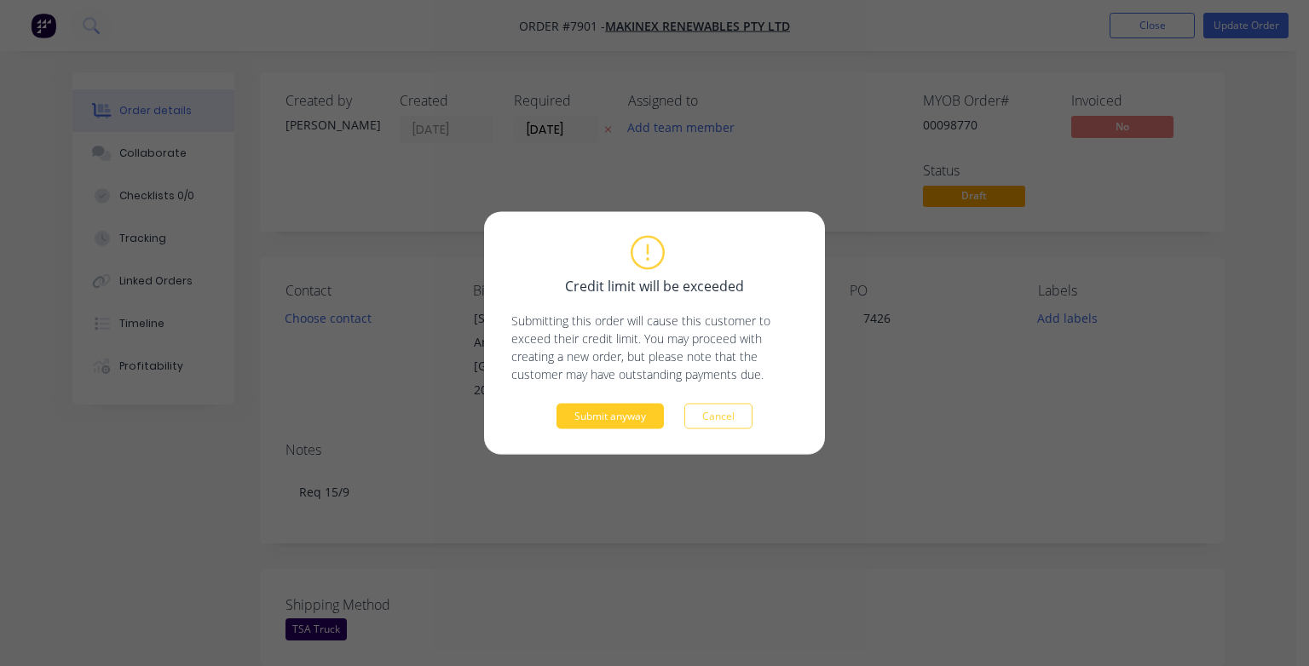
click at [606, 419] on button "Submit anyway" at bounding box center [610, 417] width 107 height 26
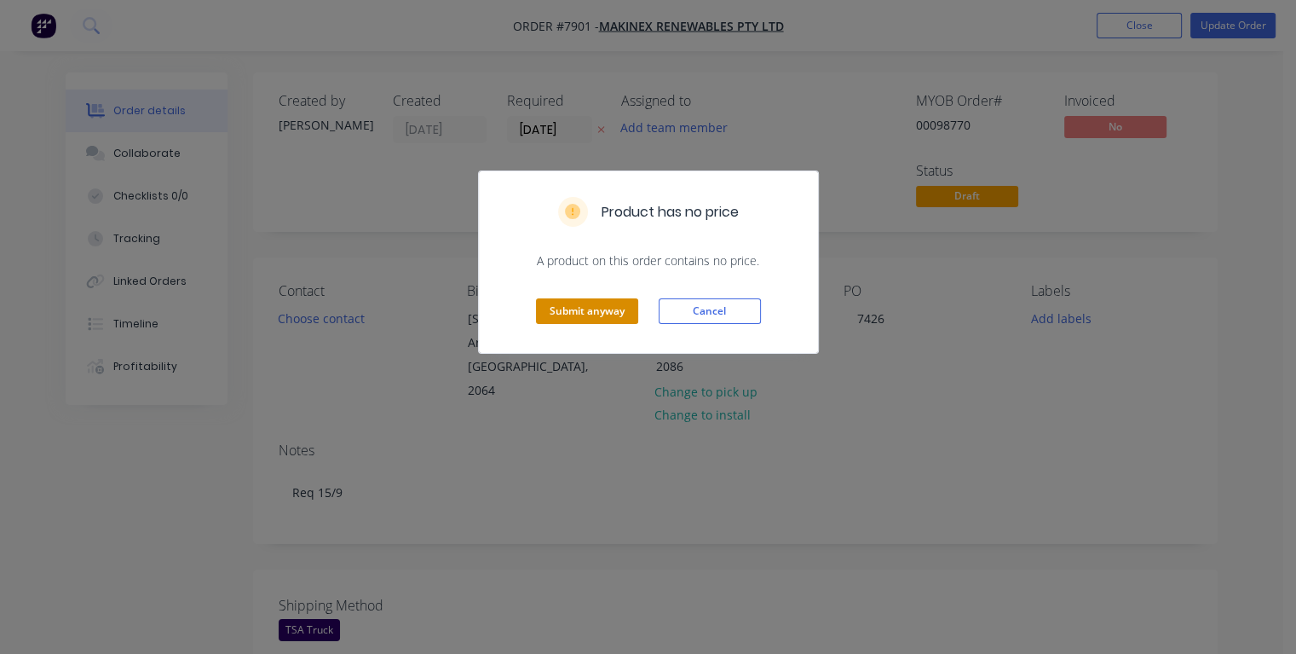
click at [603, 320] on button "Submit anyway" at bounding box center [587, 311] width 102 height 26
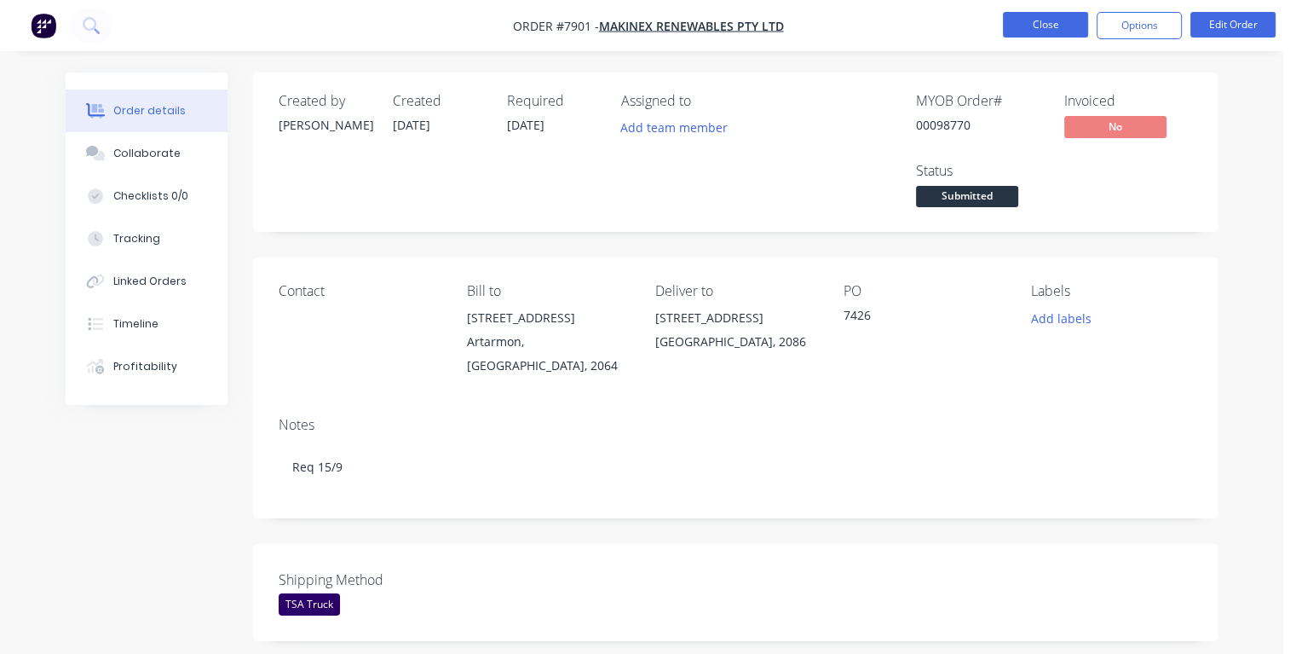
click at [1029, 21] on button "Close" at bounding box center [1045, 25] width 85 height 26
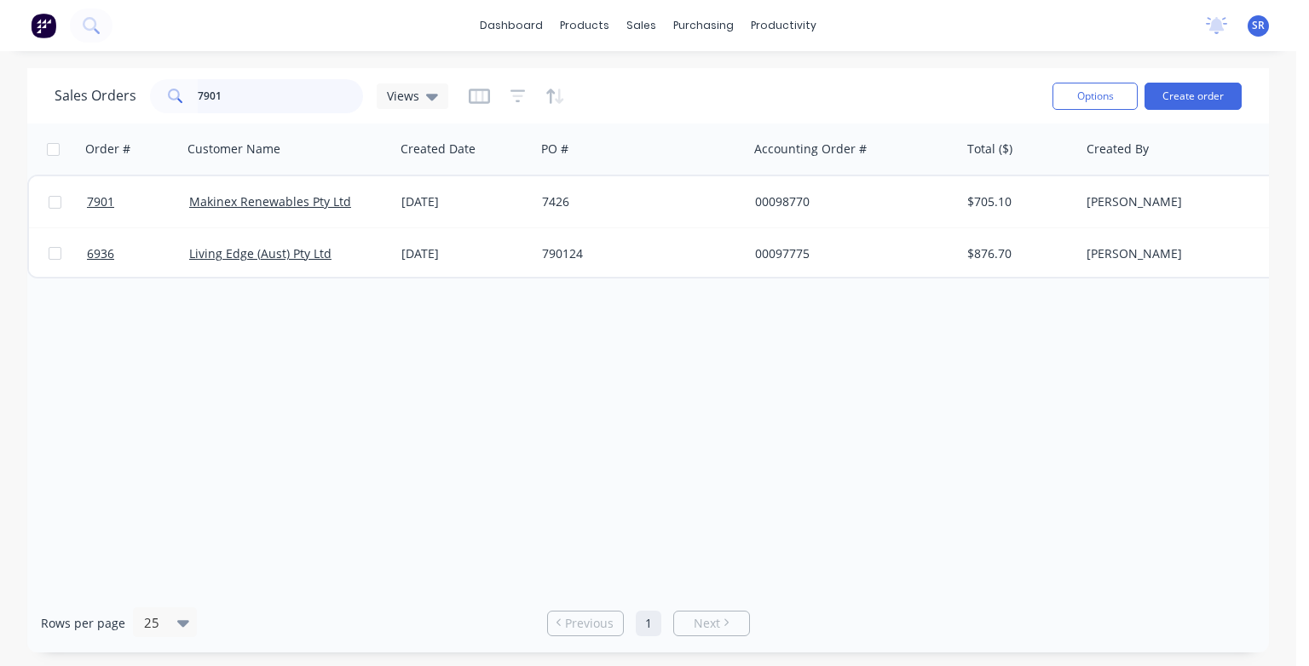
click at [274, 97] on input "7901" at bounding box center [281, 96] width 166 height 34
type input "7"
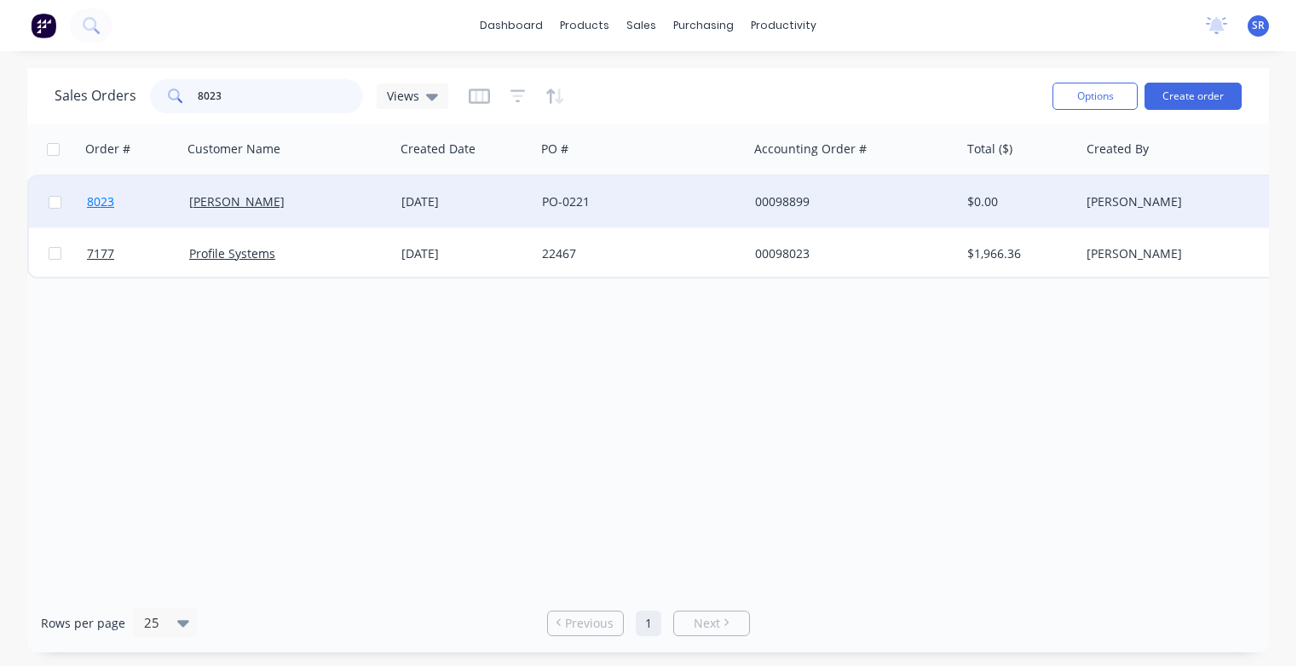
type input "8023"
click at [100, 199] on span "8023" at bounding box center [100, 201] width 27 height 17
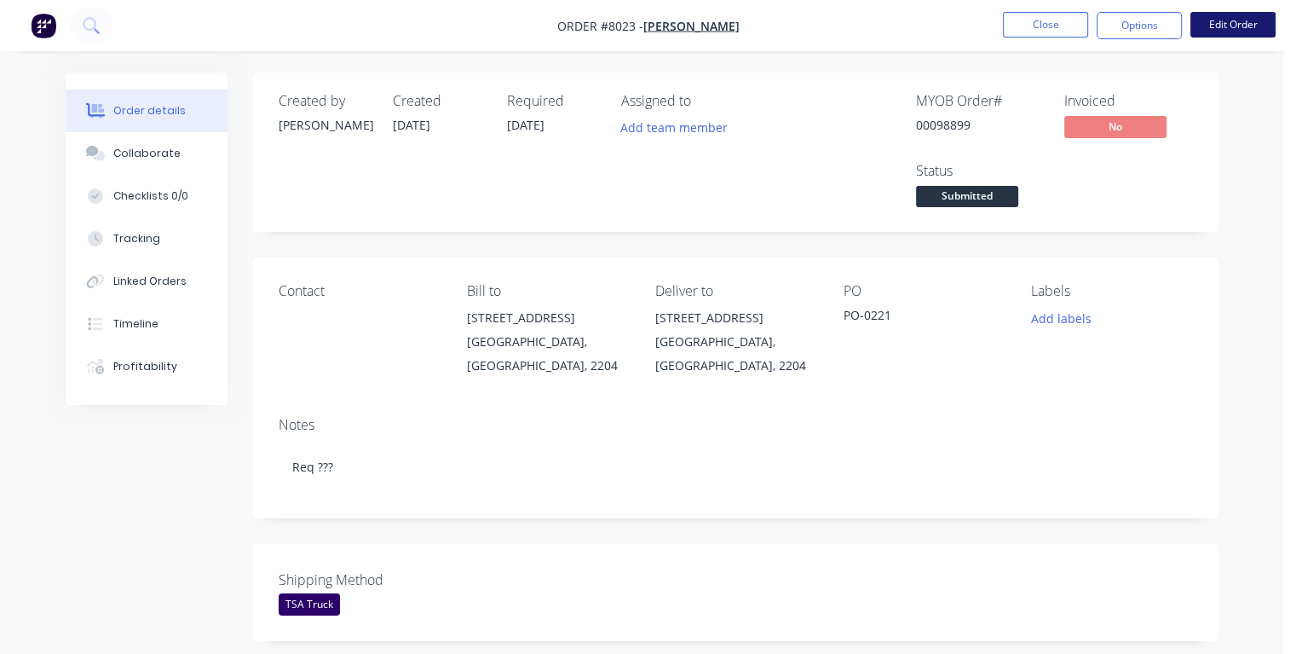
click at [1237, 32] on button "Edit Order" at bounding box center [1233, 25] width 85 height 26
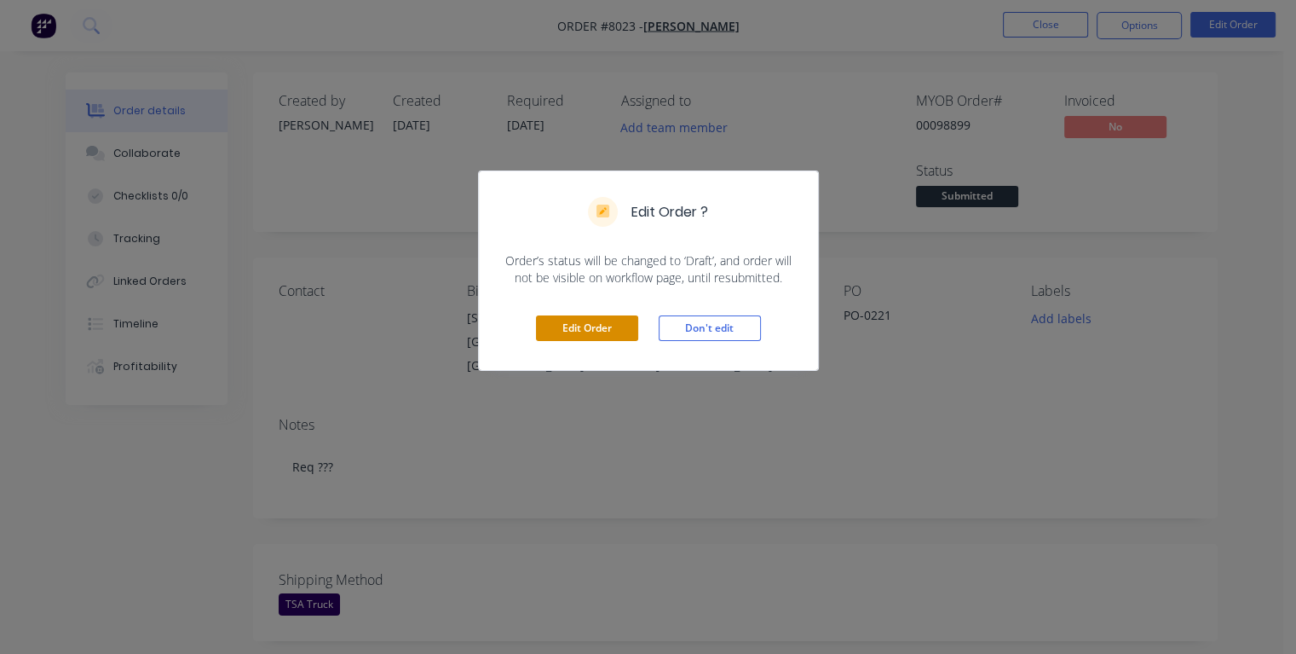
click at [626, 322] on button "Edit Order" at bounding box center [587, 328] width 102 height 26
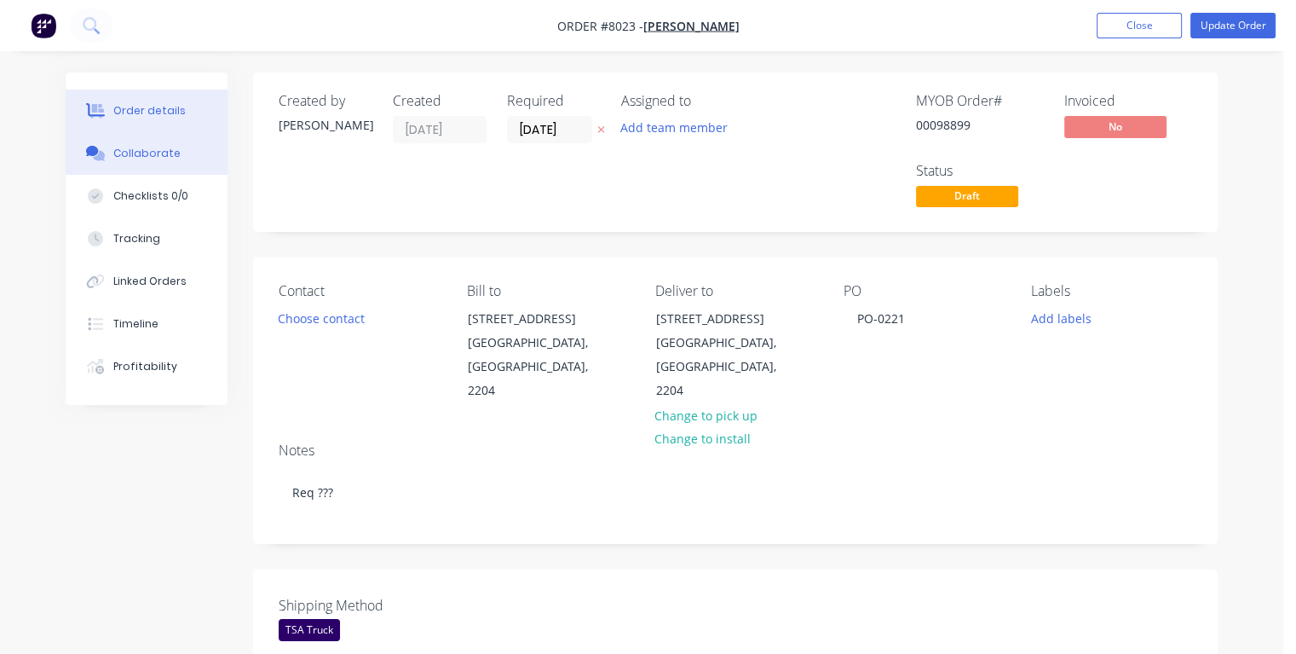
click at [152, 159] on div "Collaborate" at bounding box center [146, 153] width 67 height 15
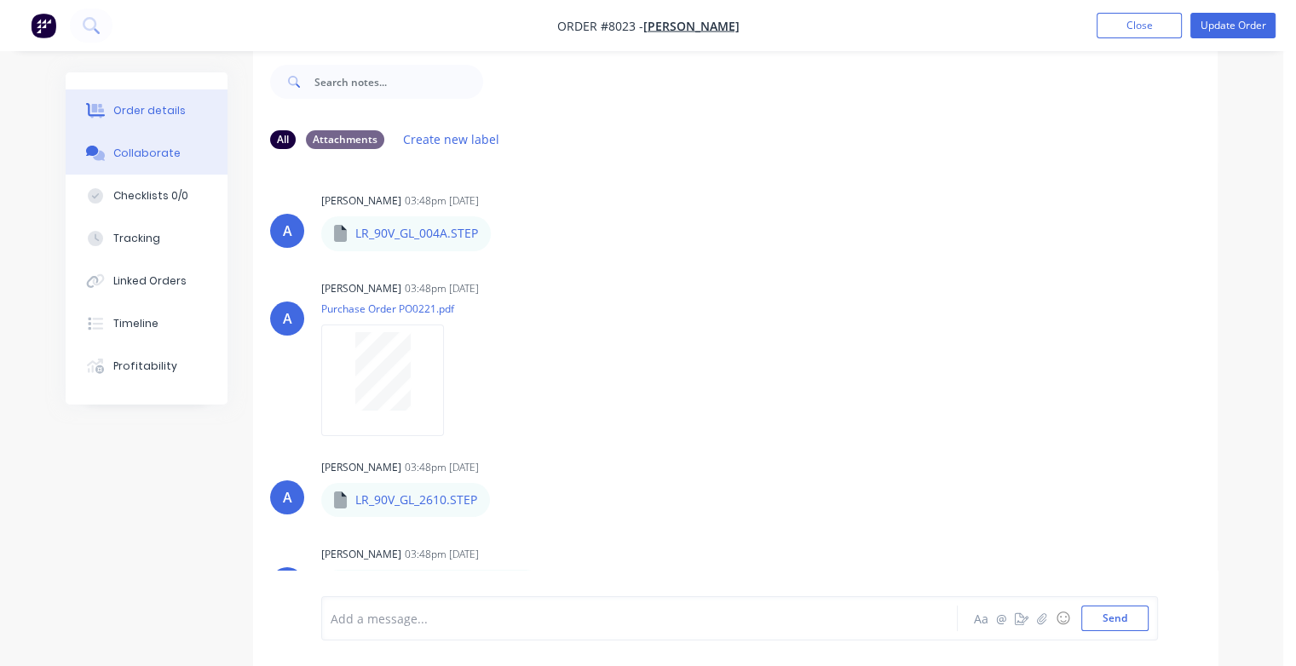
click at [160, 110] on div "Order details" at bounding box center [149, 110] width 72 height 15
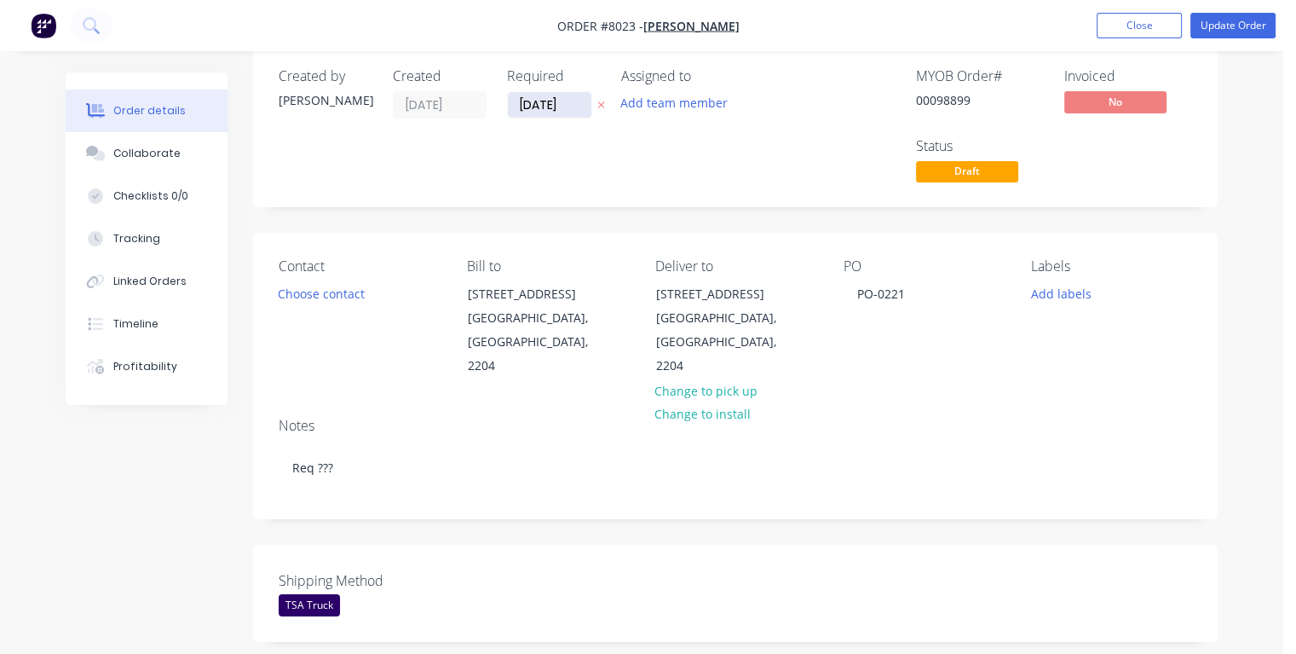
click at [569, 104] on input "[DATE]" at bounding box center [550, 105] width 84 height 26
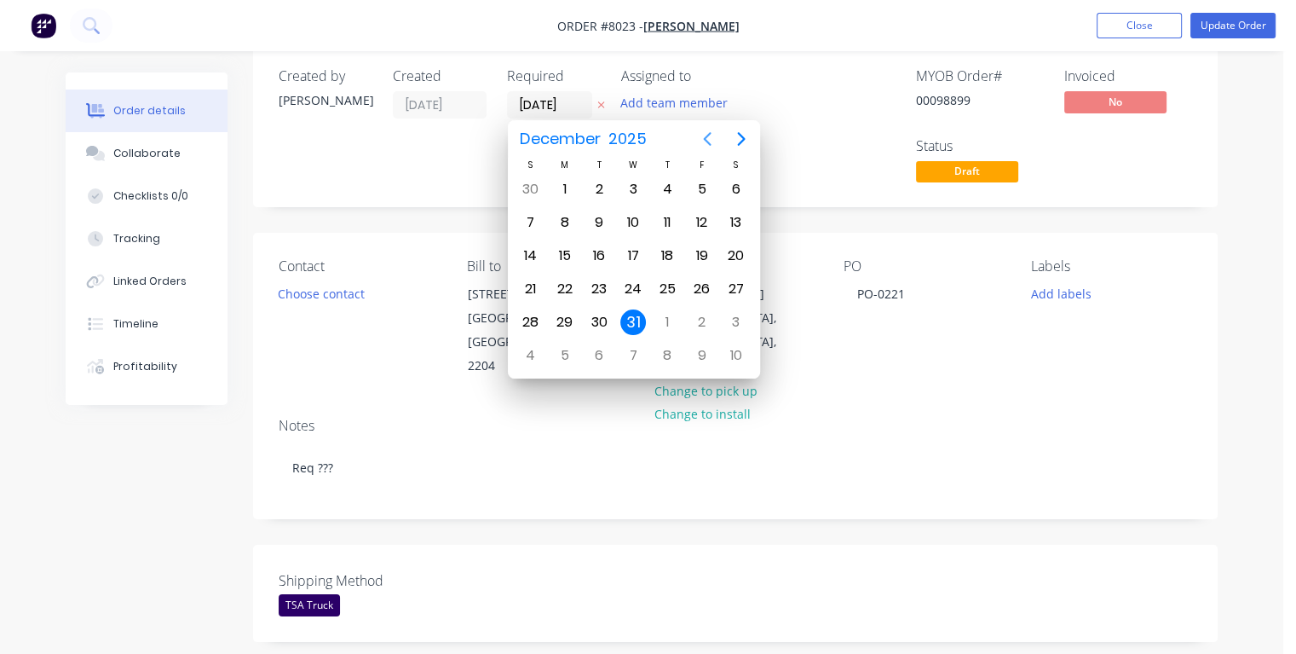
click at [707, 141] on icon "Previous page" at bounding box center [707, 140] width 8 height 14
click at [600, 288] on div "23" at bounding box center [599, 289] width 26 height 26
type input "[DATE]"
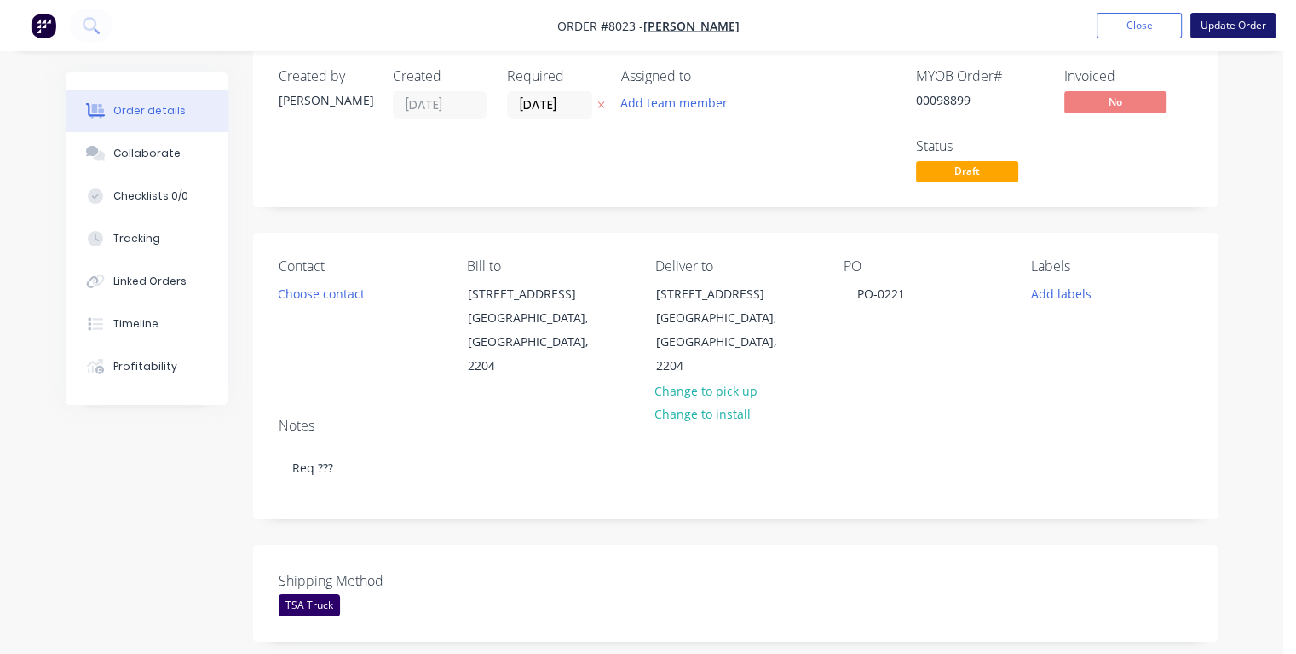
click at [1224, 32] on button "Update Order" at bounding box center [1233, 26] width 85 height 26
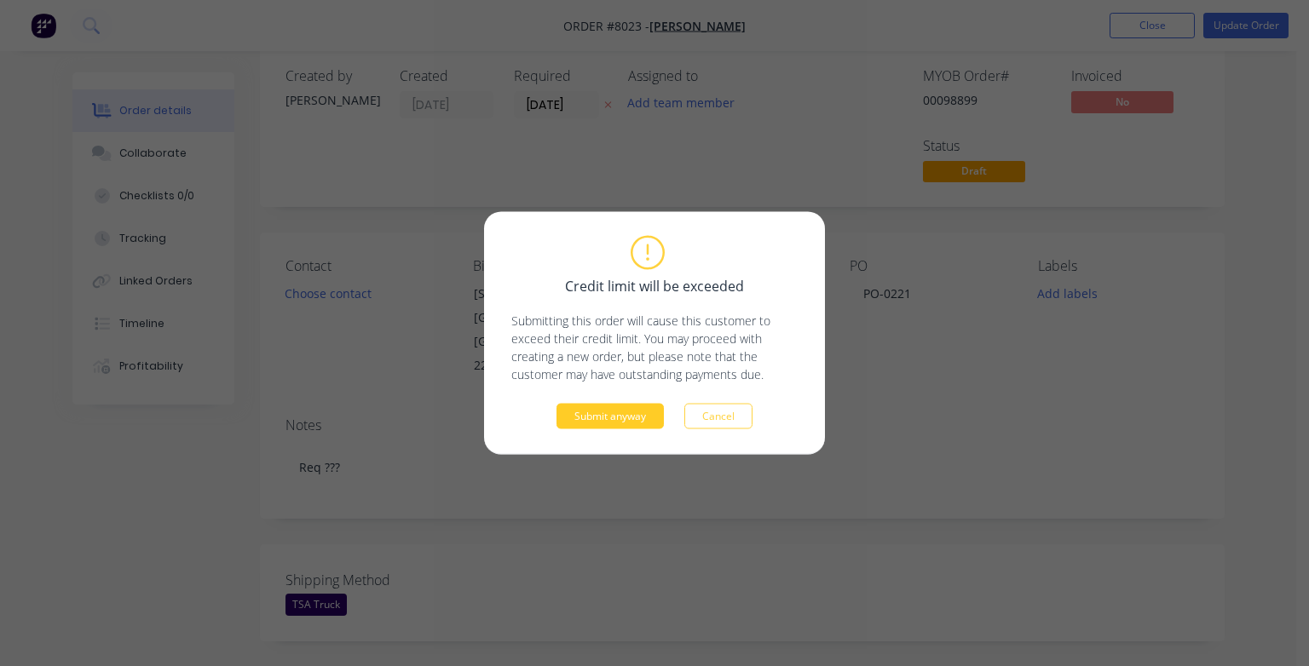
click at [626, 422] on button "Submit anyway" at bounding box center [610, 417] width 107 height 26
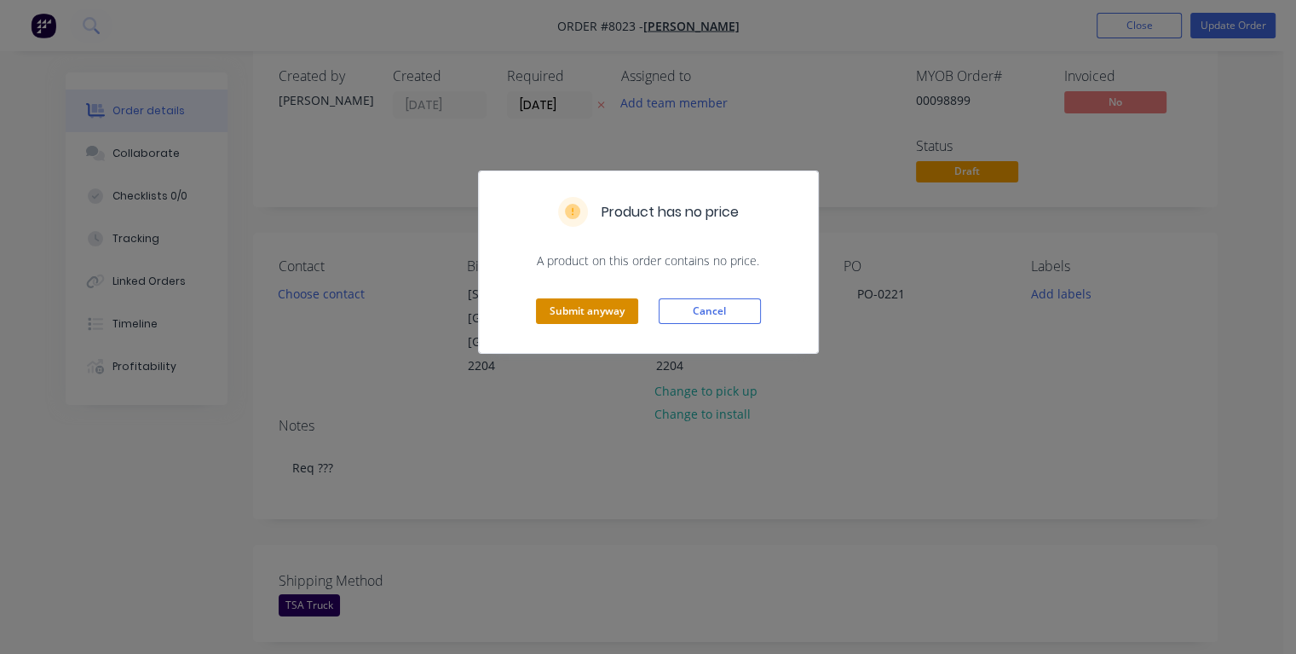
click at [576, 309] on button "Submit anyway" at bounding box center [587, 311] width 102 height 26
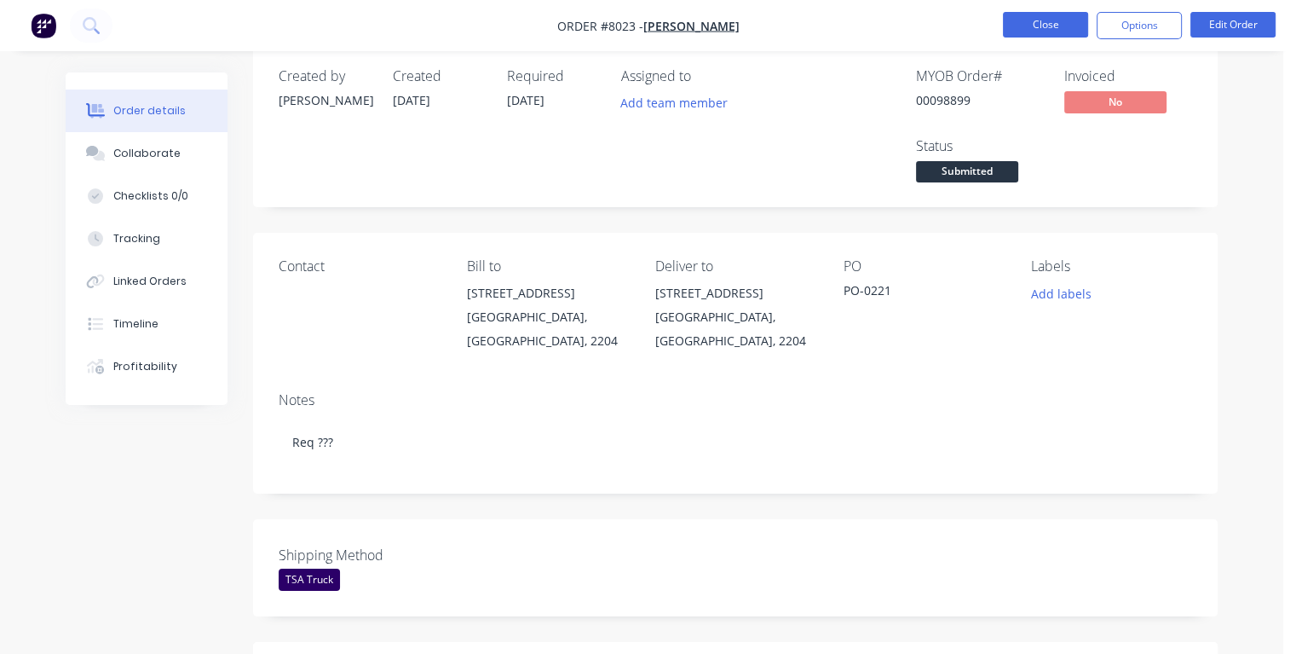
click at [1064, 26] on button "Close" at bounding box center [1045, 25] width 85 height 26
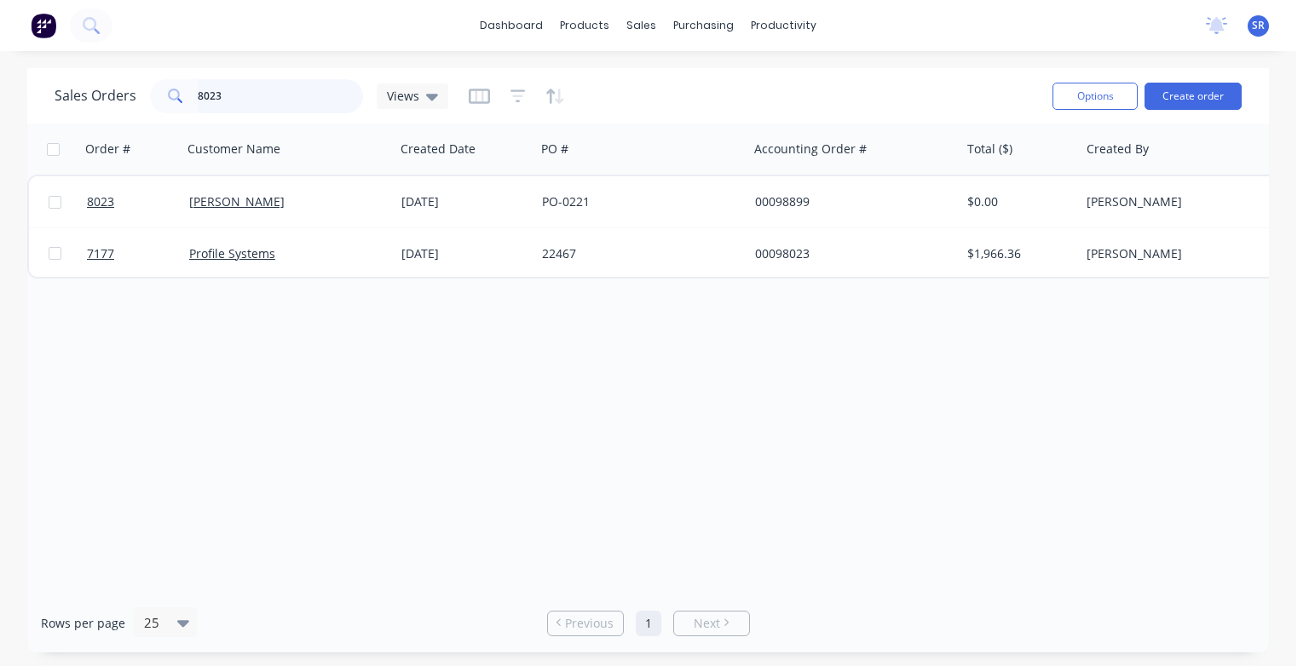
click at [249, 89] on input "8023" at bounding box center [281, 96] width 166 height 34
type input "8"
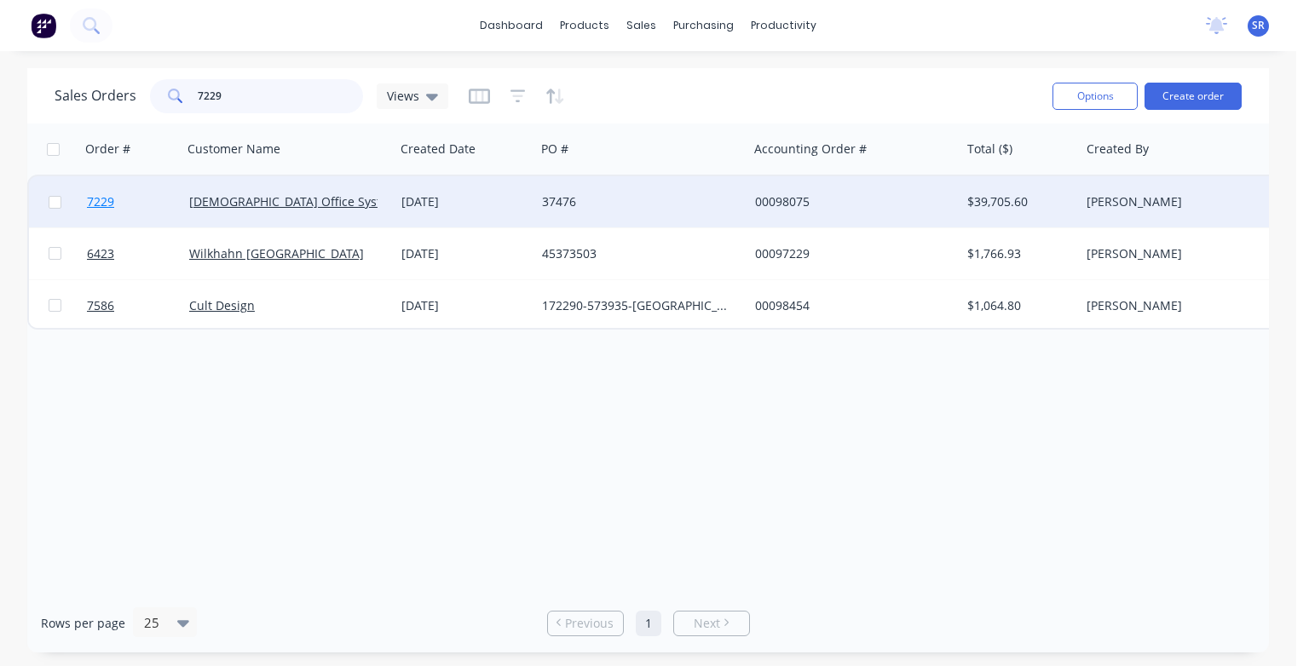
type input "7229"
click at [97, 204] on span "7229" at bounding box center [100, 201] width 27 height 17
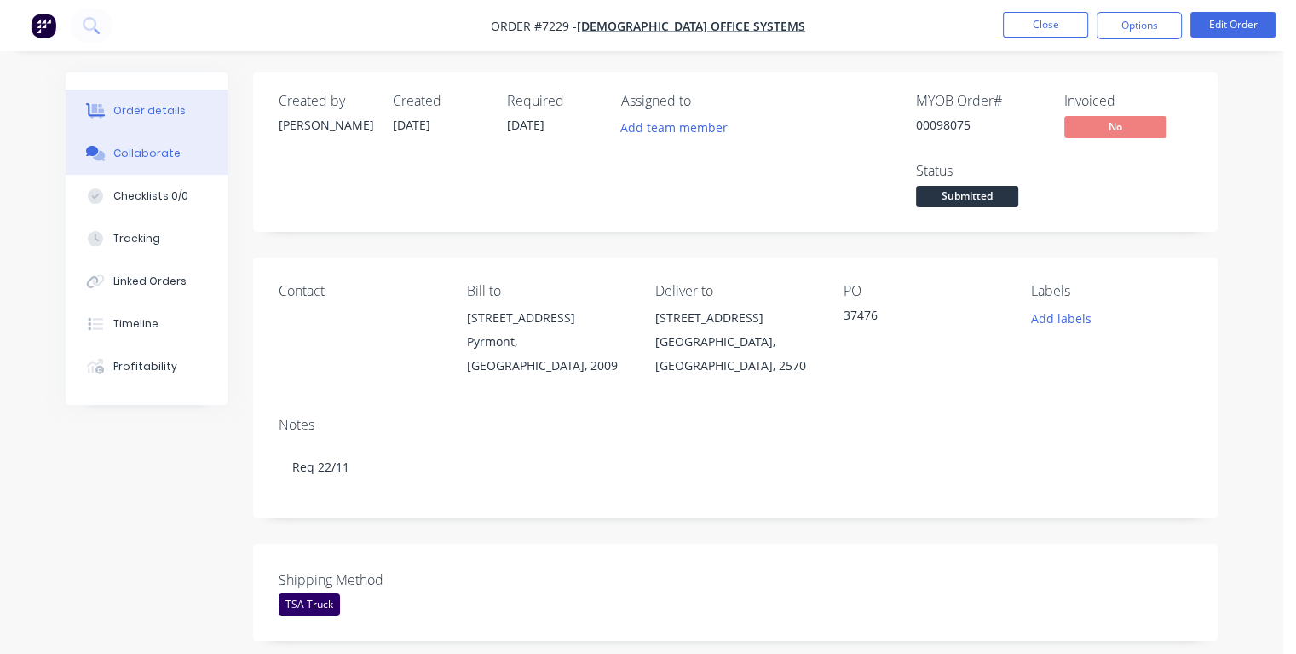
click at [149, 148] on div "Collaborate" at bounding box center [146, 153] width 67 height 15
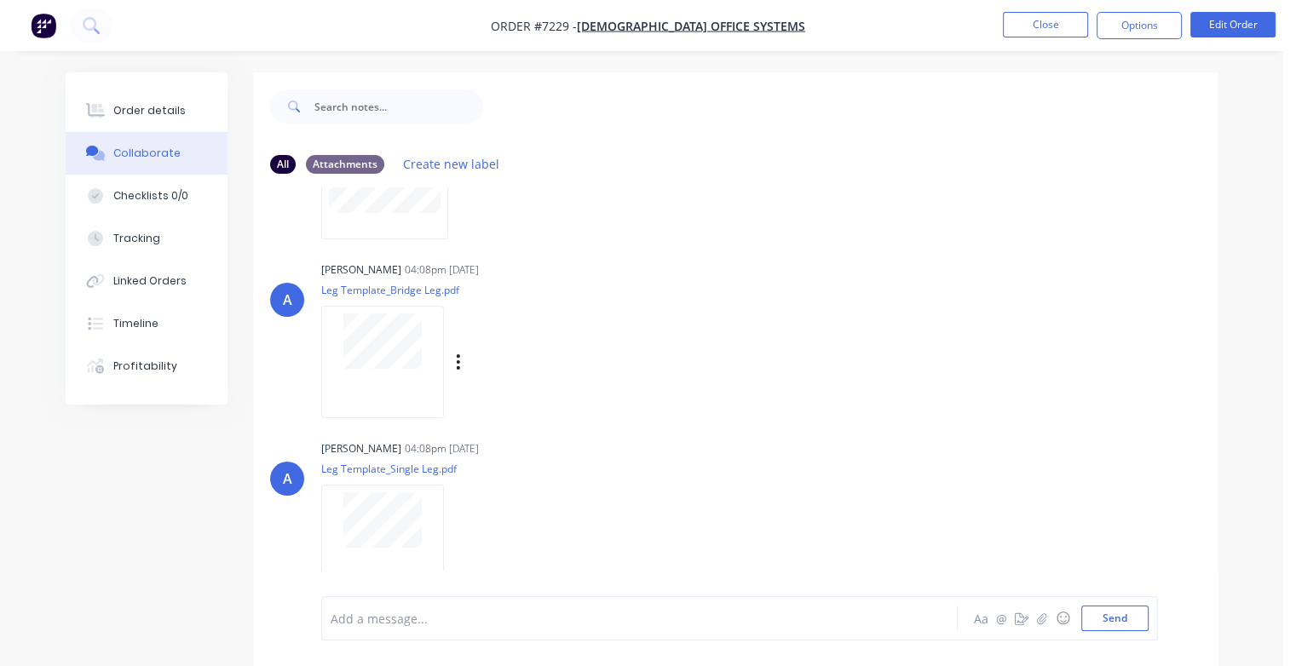
scroll to position [341, 0]
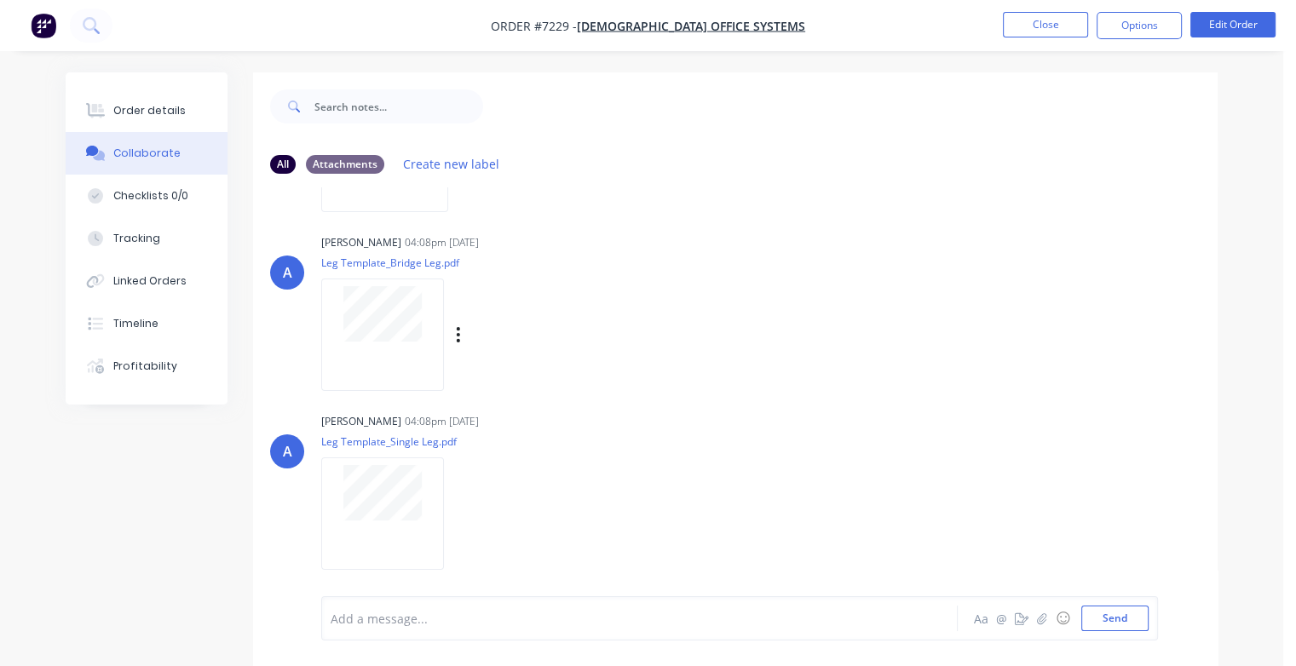
click at [396, 346] on div at bounding box center [382, 335] width 123 height 112
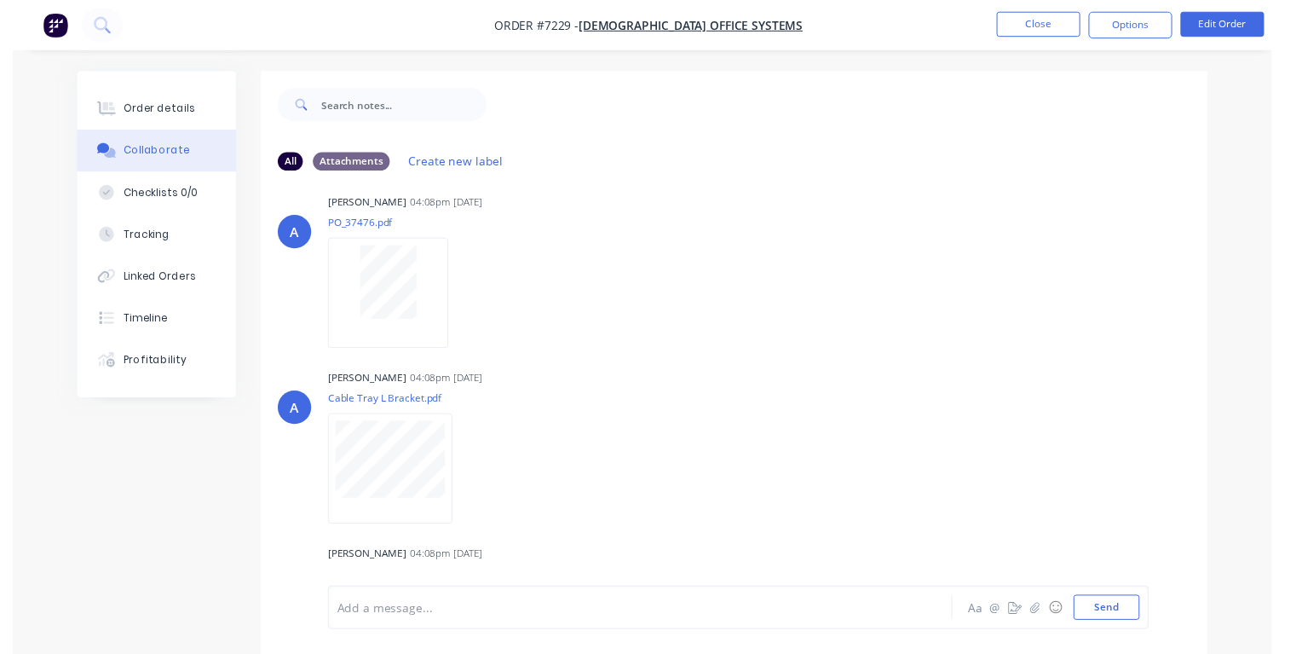
scroll to position [0, 0]
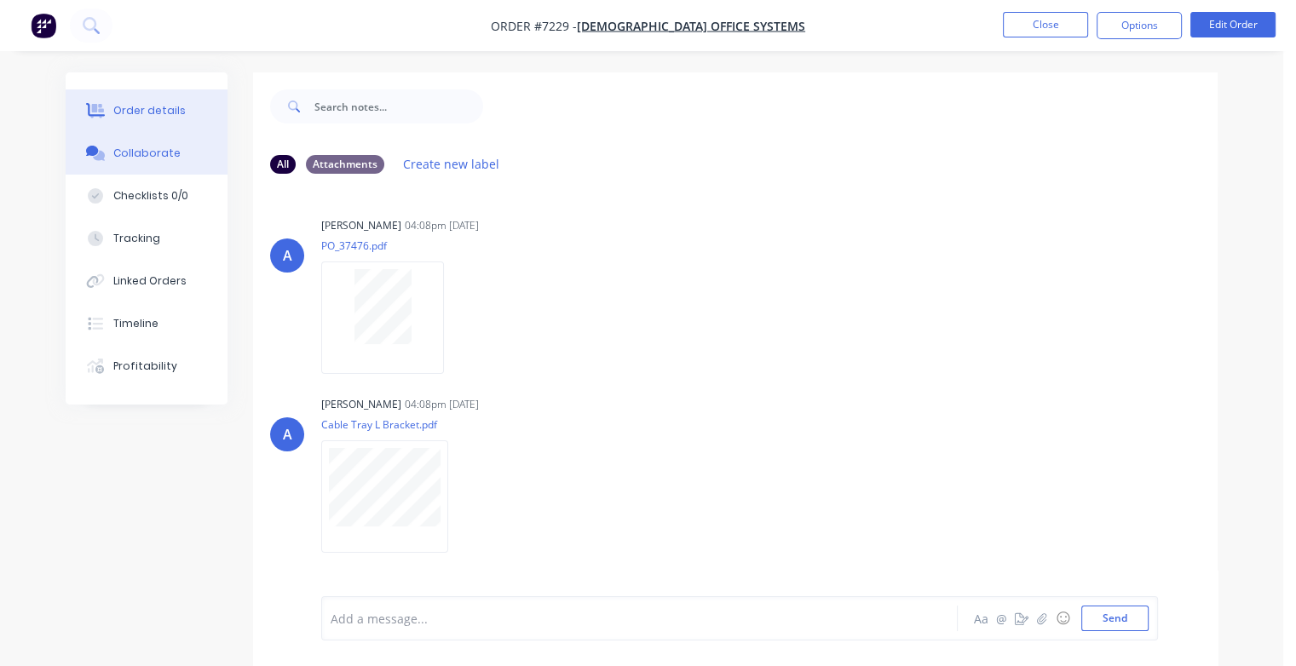
click at [129, 106] on div "Order details" at bounding box center [149, 110] width 72 height 15
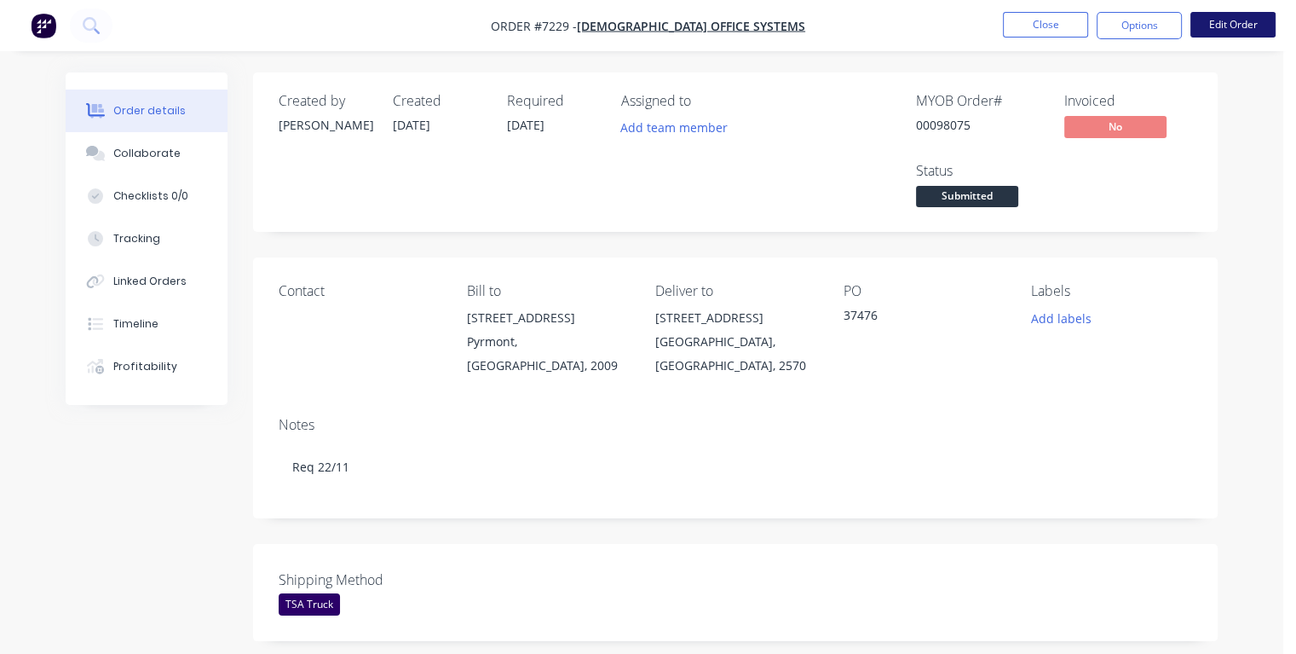
click at [1248, 19] on button "Edit Order" at bounding box center [1233, 25] width 85 height 26
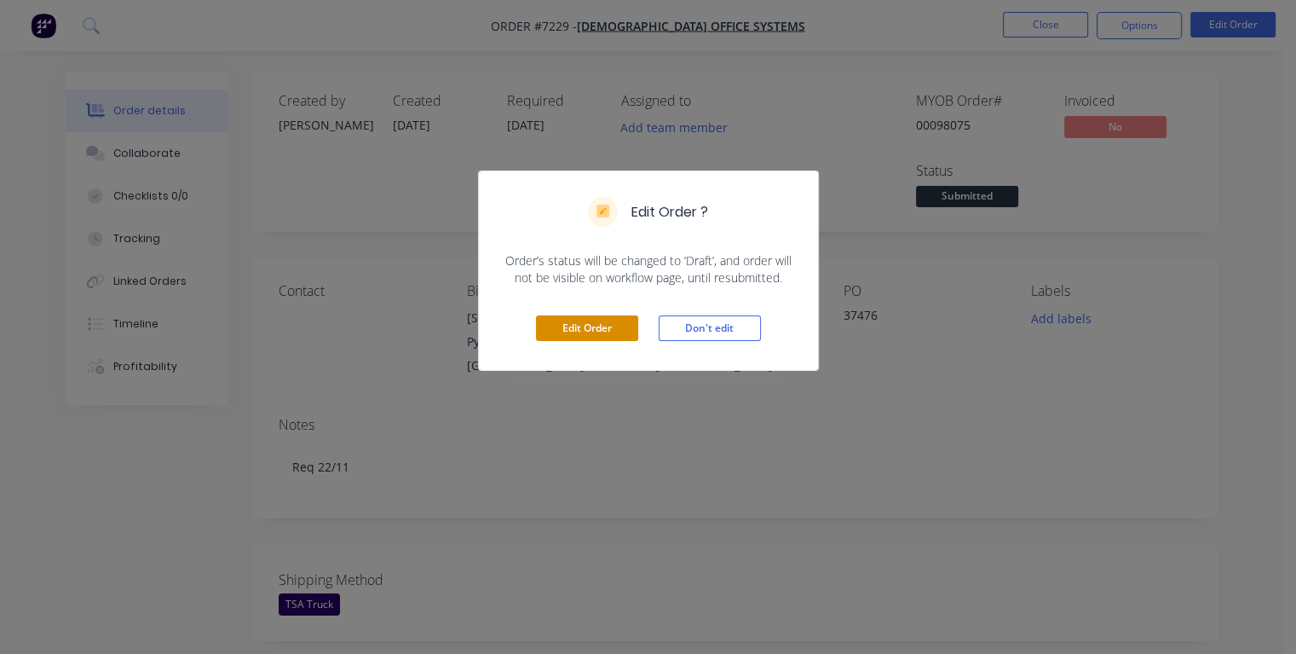
drag, startPoint x: 597, startPoint y: 332, endPoint x: 591, endPoint y: 319, distance: 14.9
click at [597, 332] on button "Edit Order" at bounding box center [587, 328] width 102 height 26
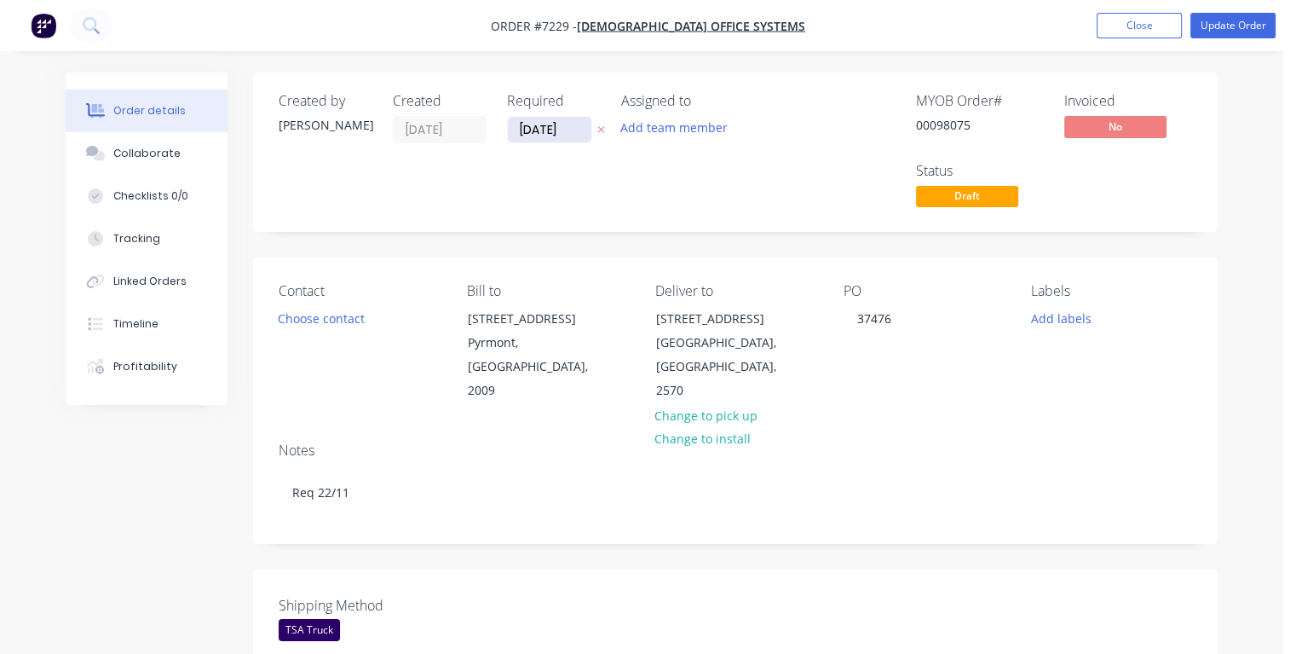
click at [562, 130] on input "[DATE]" at bounding box center [550, 130] width 84 height 26
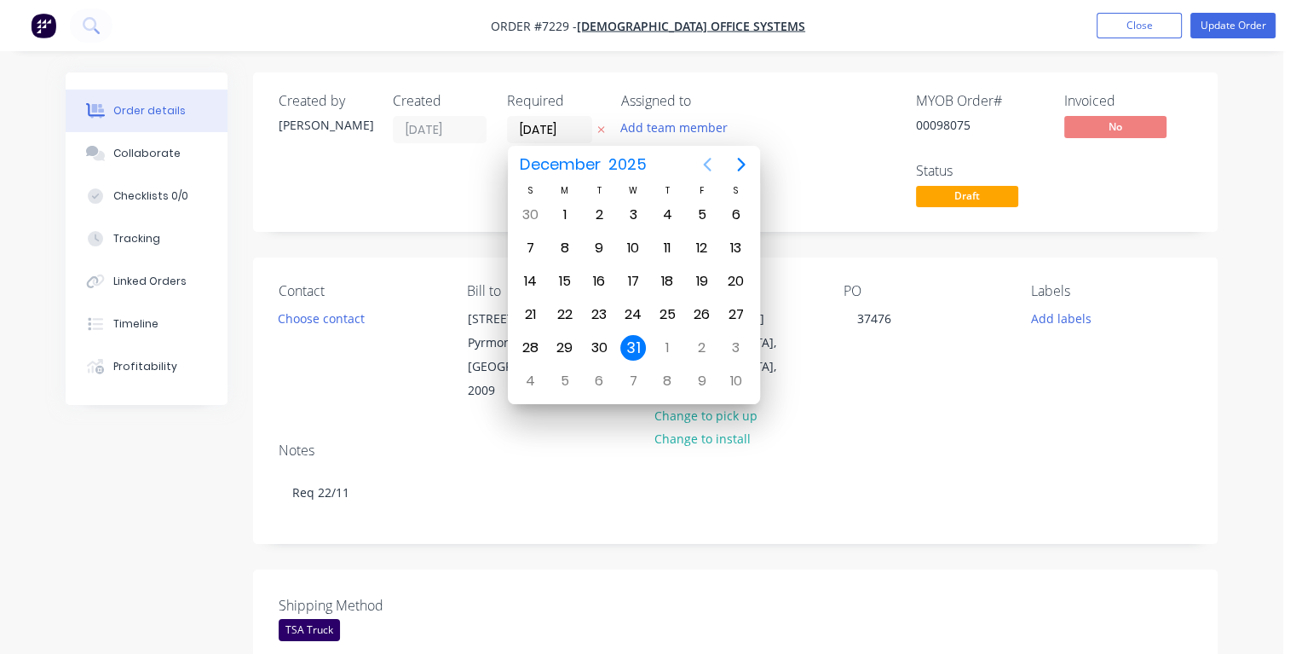
click at [706, 164] on icon "Previous page" at bounding box center [707, 164] width 20 height 20
click at [665, 307] on div "20" at bounding box center [668, 315] width 26 height 26
type input "[DATE]"
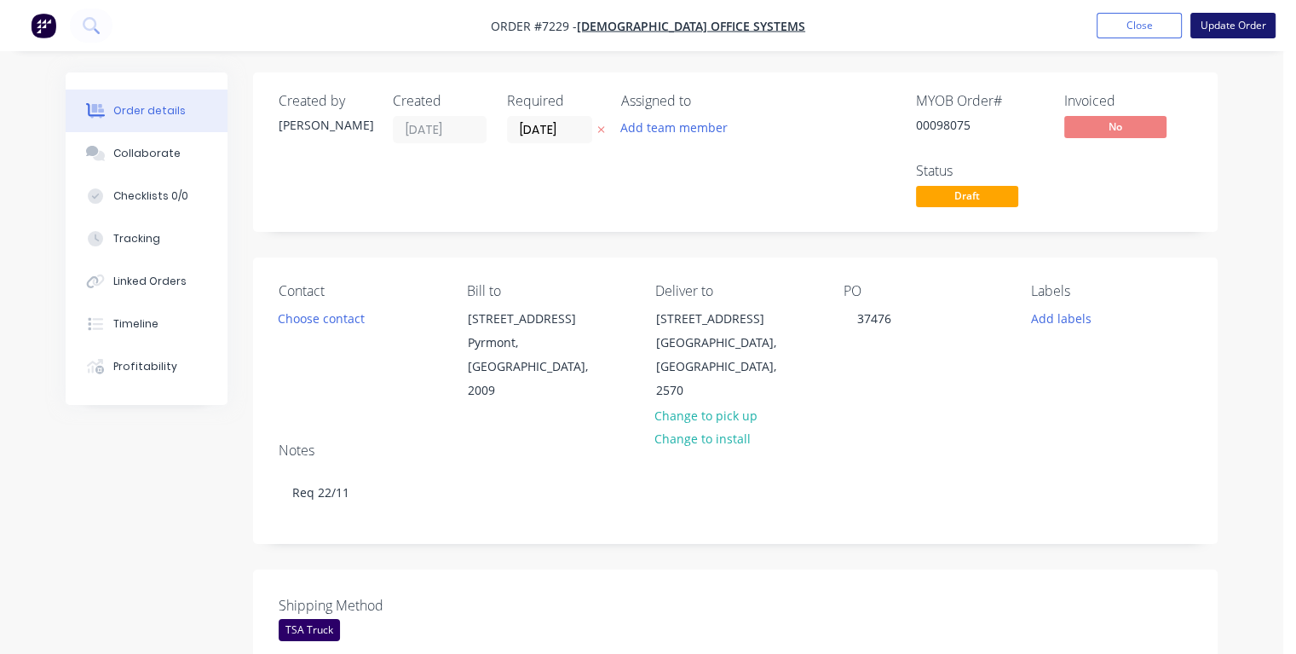
click at [1215, 26] on button "Update Order" at bounding box center [1233, 26] width 85 height 26
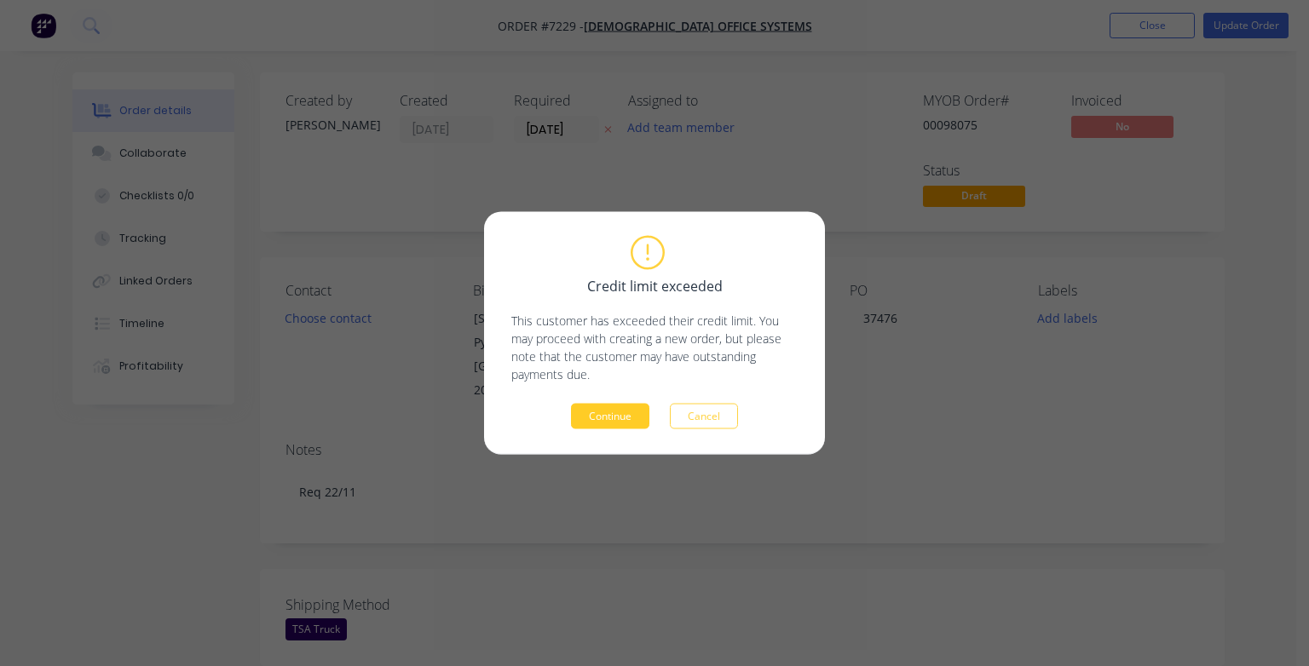
click at [617, 412] on button "Continue" at bounding box center [610, 417] width 78 height 26
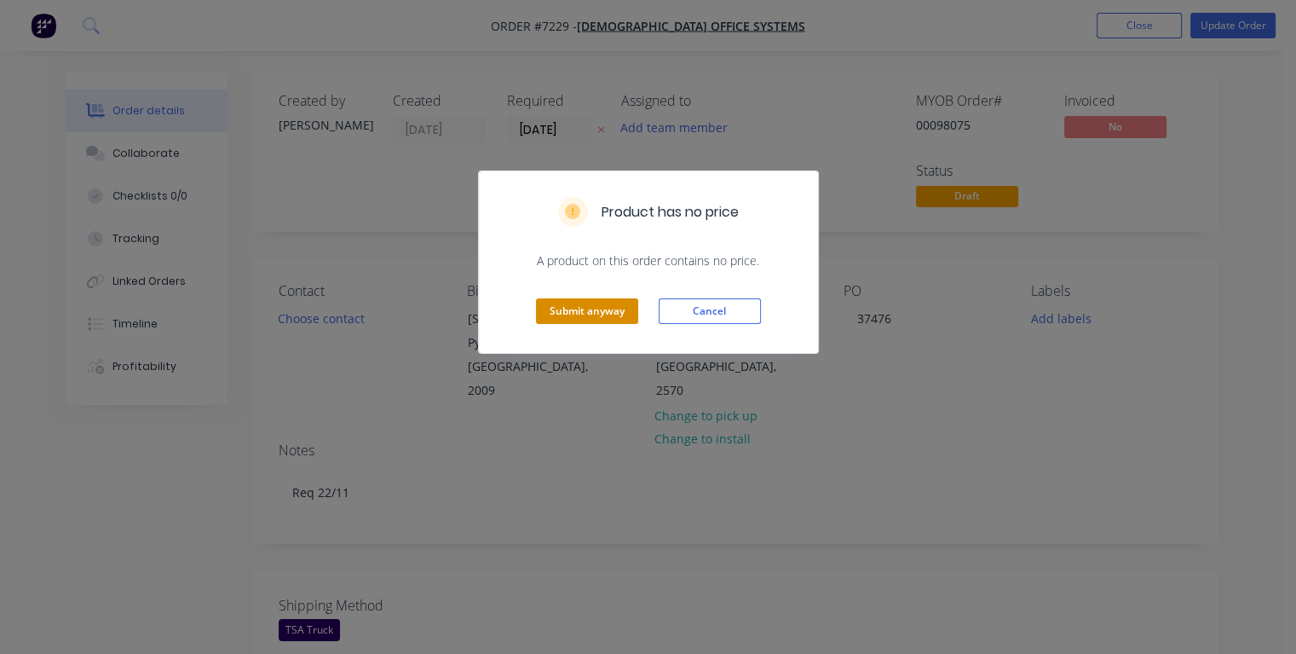
click at [557, 308] on button "Submit anyway" at bounding box center [587, 311] width 102 height 26
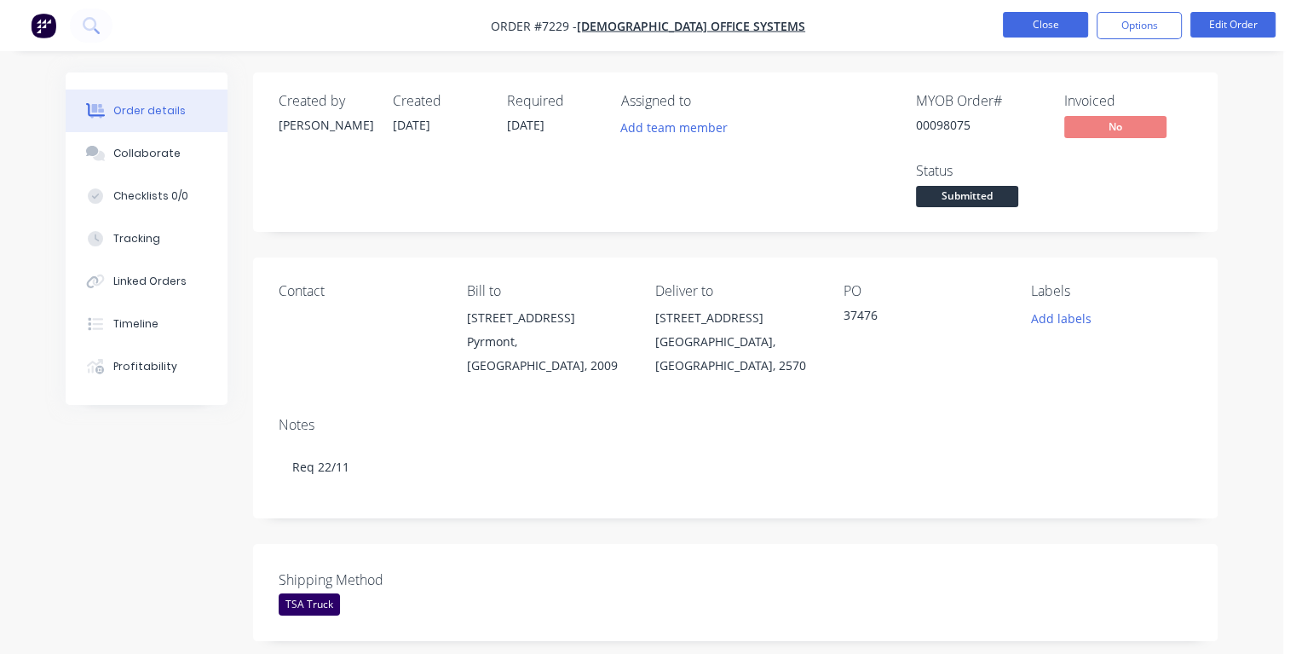
click at [1026, 29] on button "Close" at bounding box center [1045, 25] width 85 height 26
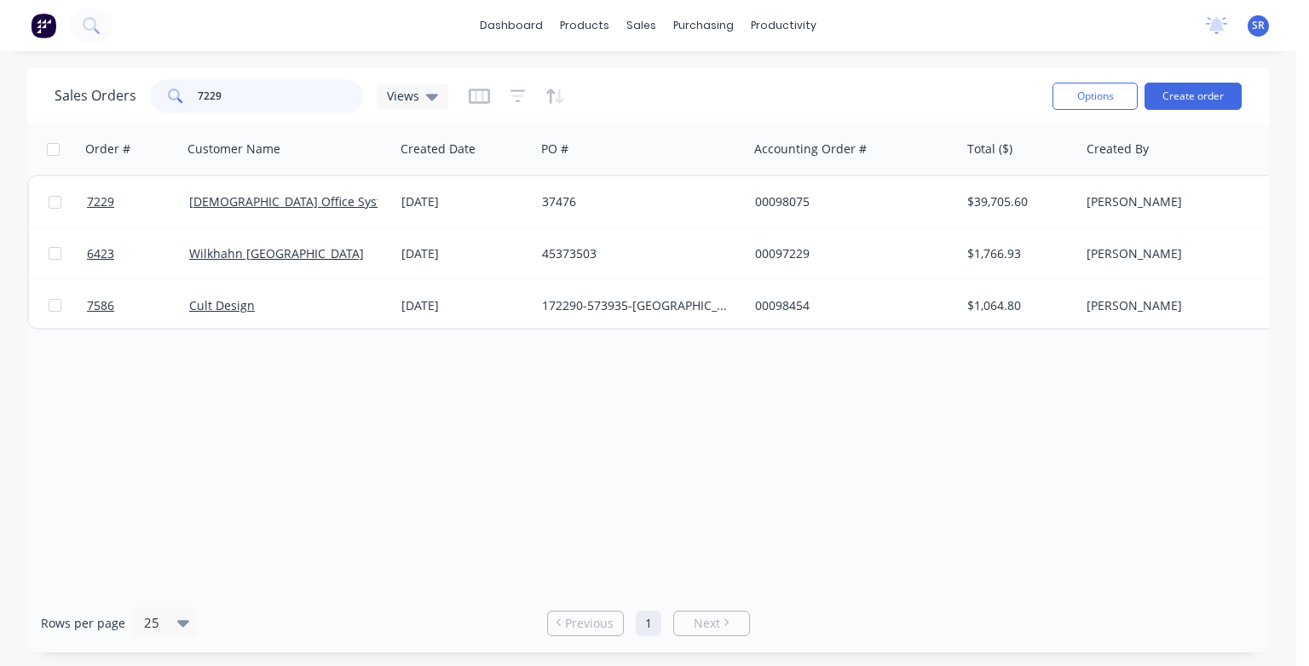
click at [269, 93] on input "7229" at bounding box center [281, 96] width 166 height 34
type input "7"
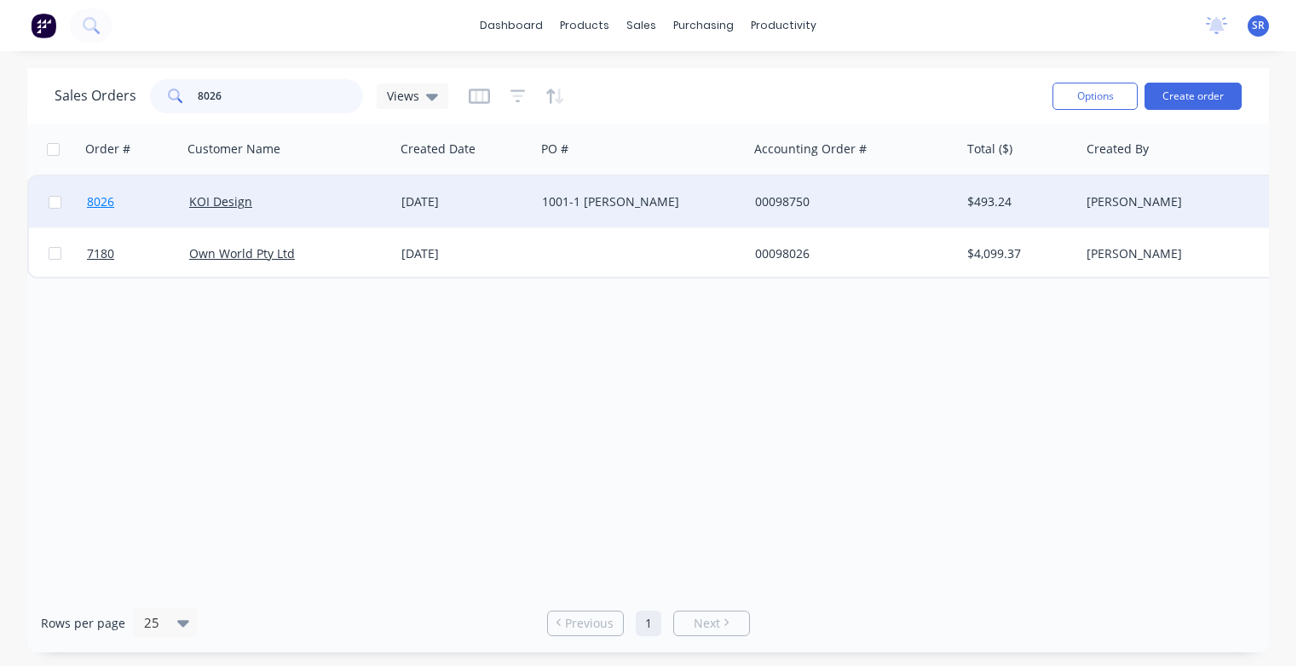
type input "8026"
click at [101, 197] on span "8026" at bounding box center [100, 201] width 27 height 17
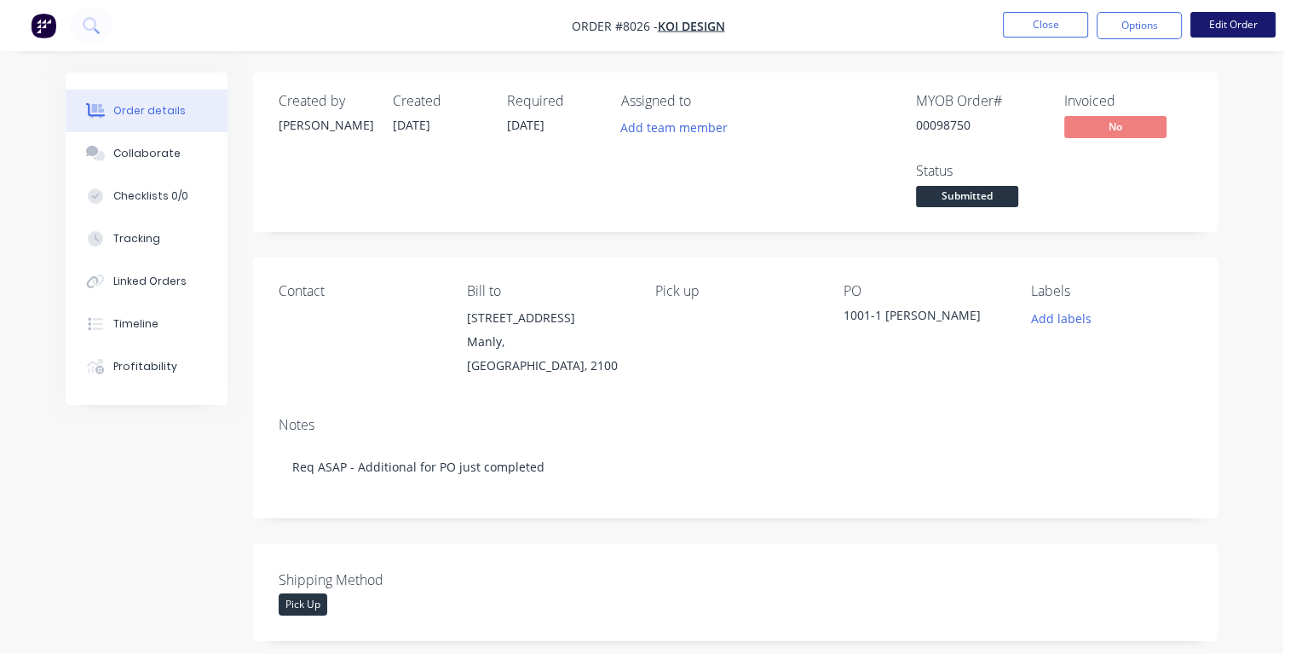
click at [1229, 31] on button "Edit Order" at bounding box center [1233, 25] width 85 height 26
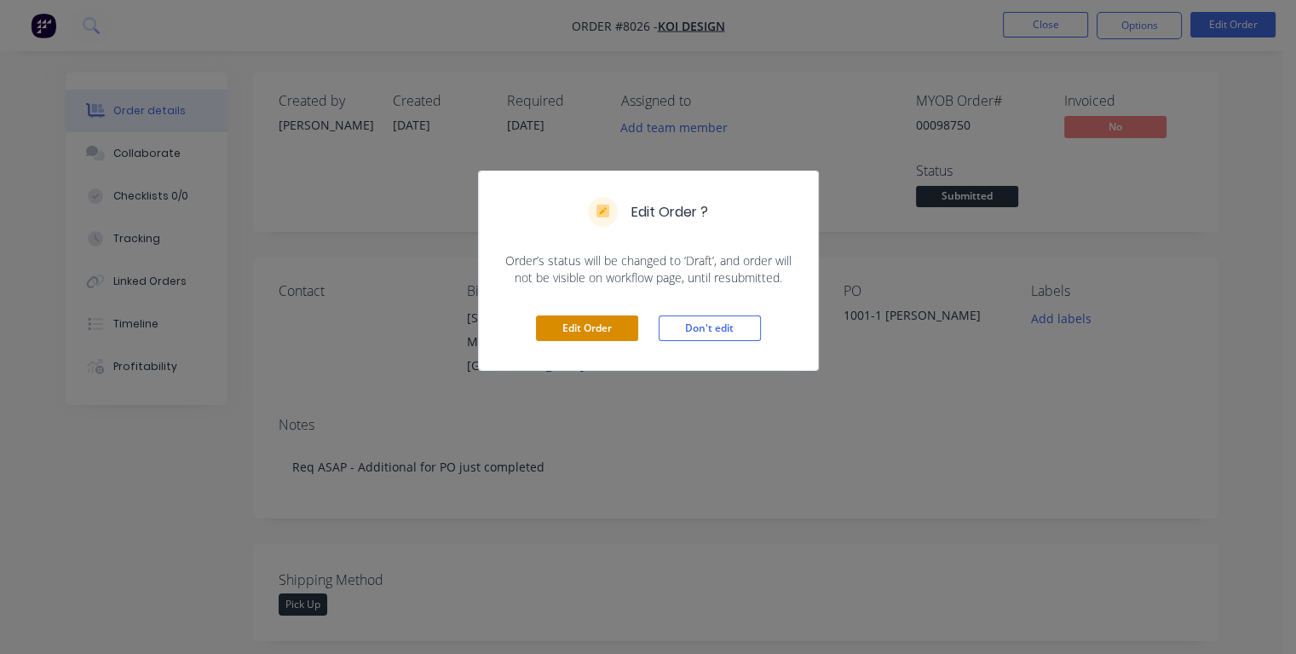
click at [570, 326] on button "Edit Order" at bounding box center [587, 328] width 102 height 26
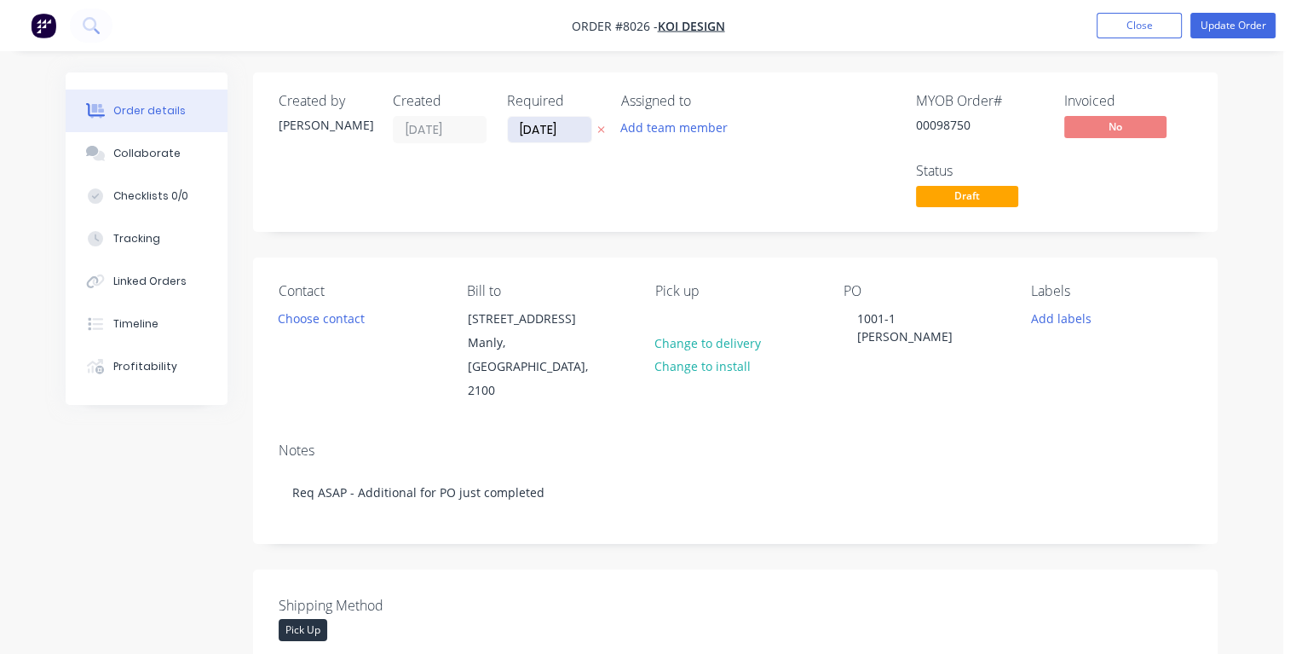
drag, startPoint x: 568, startPoint y: 128, endPoint x: 516, endPoint y: 128, distance: 52.8
click at [516, 128] on input "[DATE]" at bounding box center [550, 130] width 84 height 26
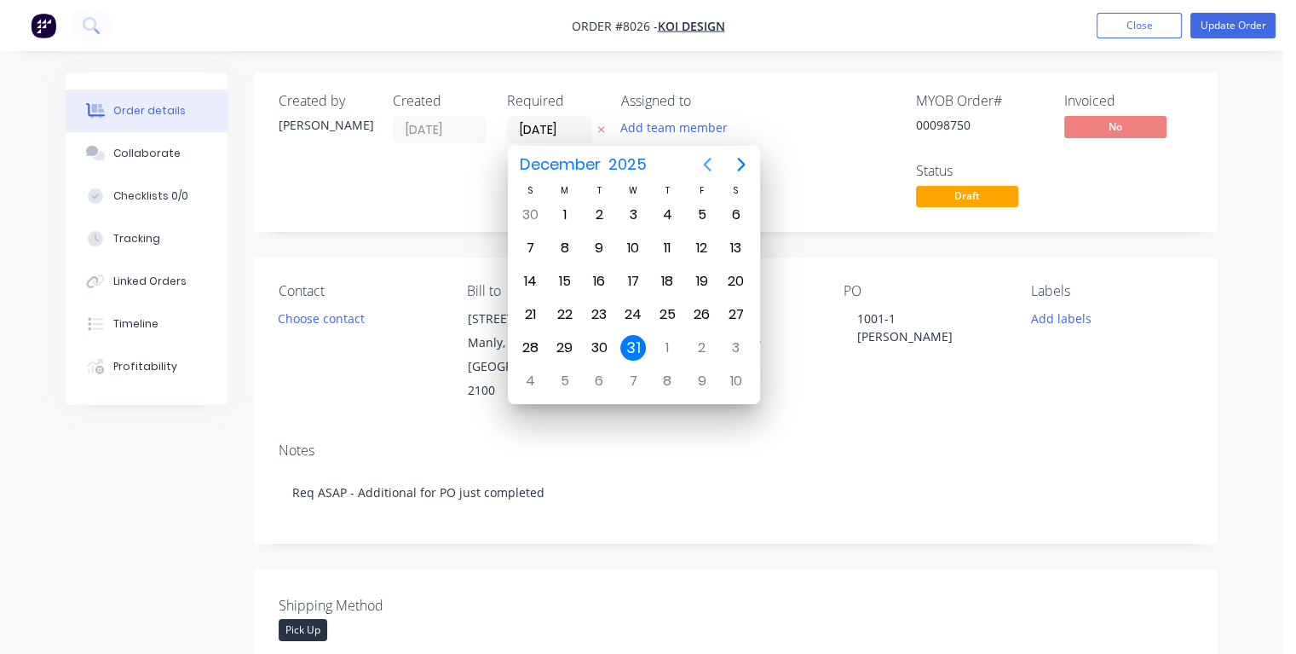
click at [705, 165] on icon "Previous page" at bounding box center [707, 165] width 8 height 14
click at [705, 164] on icon "Previous page" at bounding box center [707, 165] width 8 height 14
click at [634, 274] on div "17" at bounding box center [633, 281] width 26 height 26
type input "[DATE]"
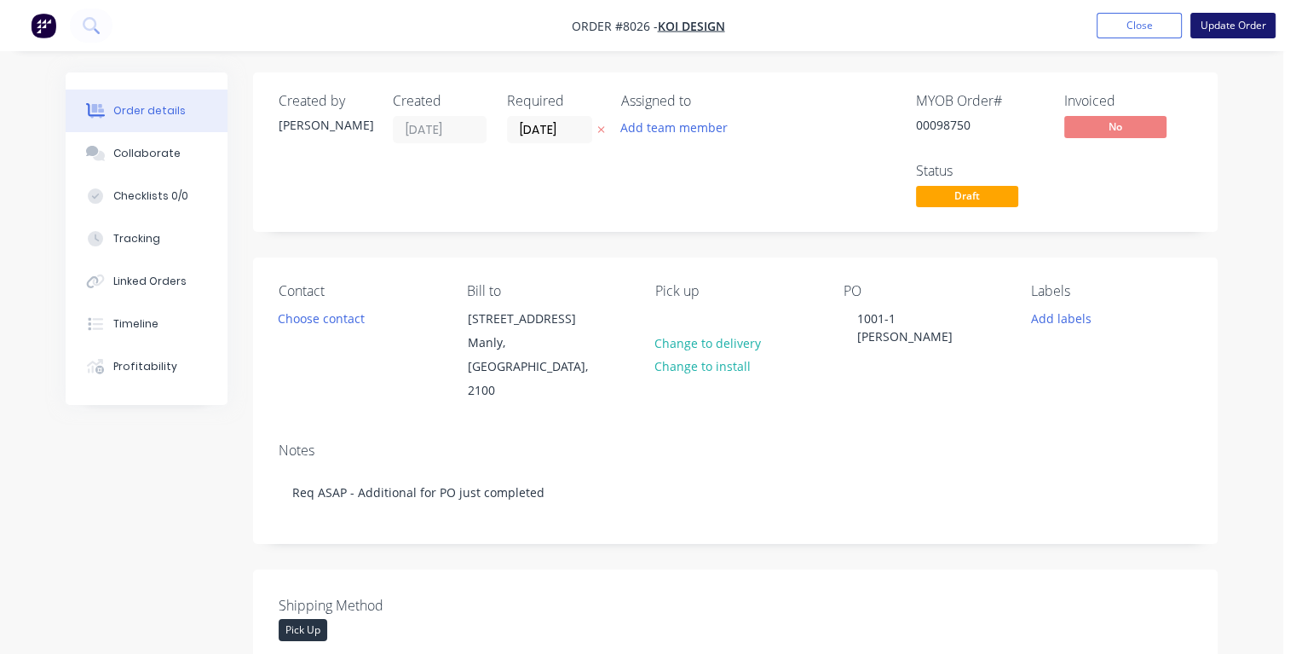
click at [1213, 21] on button "Update Order" at bounding box center [1233, 26] width 85 height 26
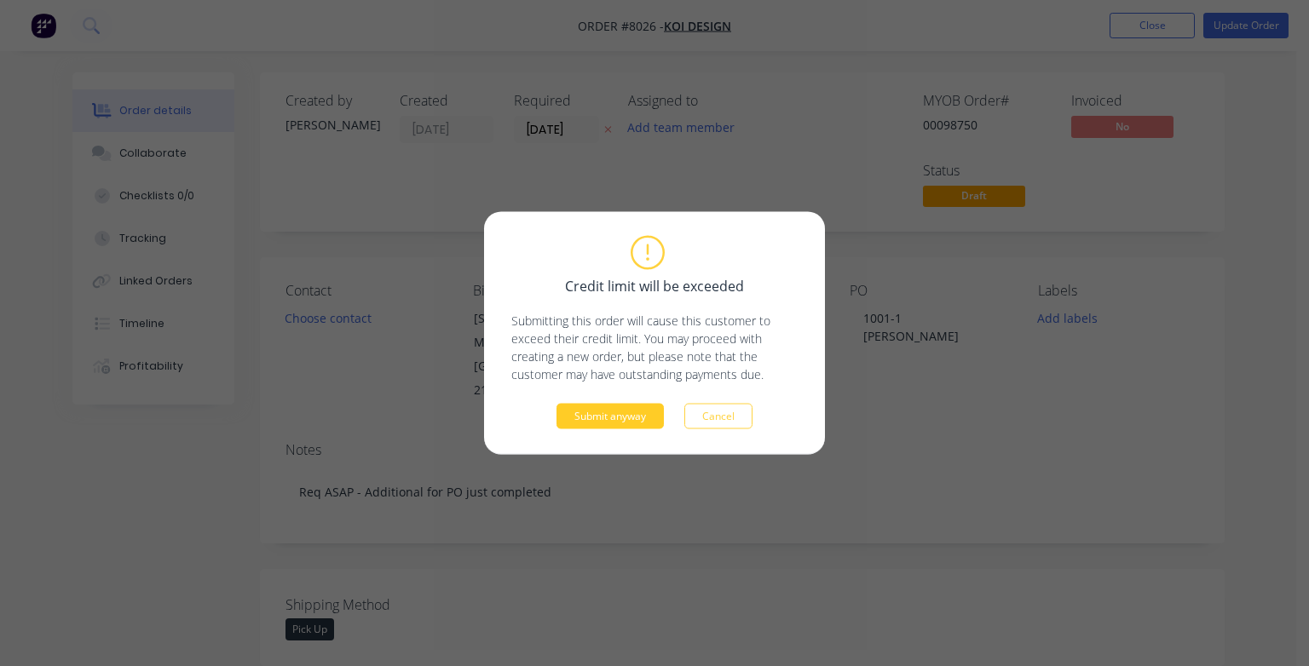
click at [631, 407] on button "Submit anyway" at bounding box center [610, 417] width 107 height 26
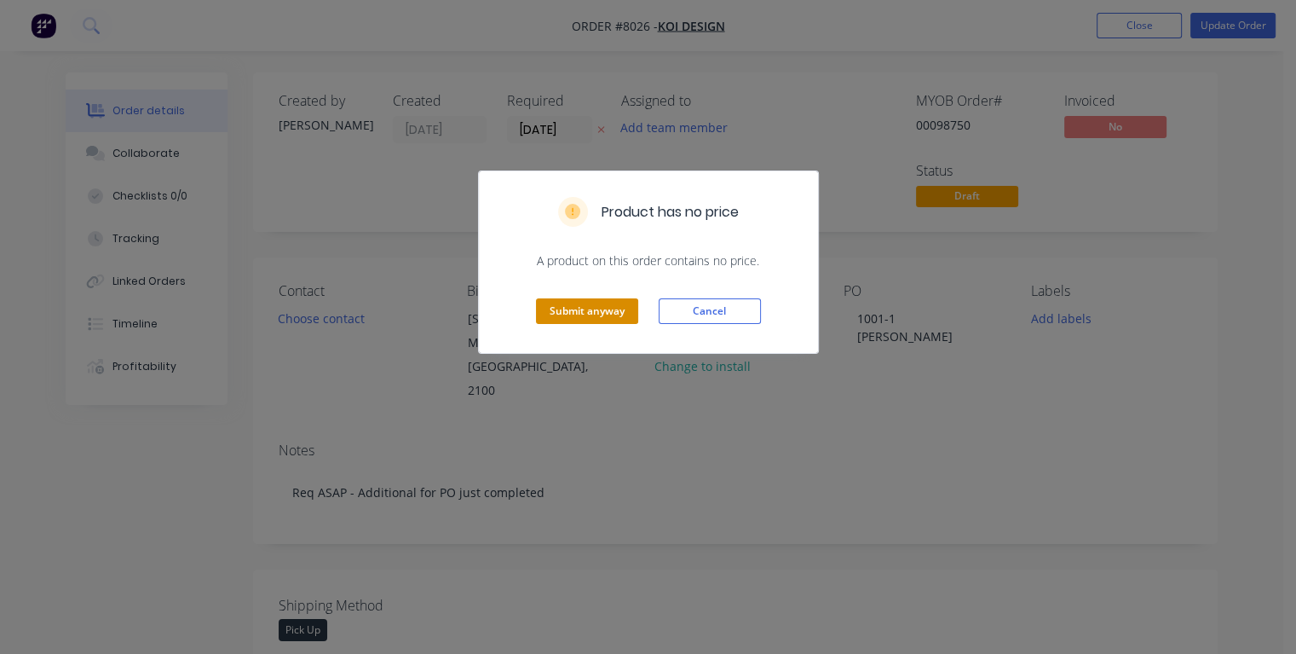
click at [599, 306] on button "Submit anyway" at bounding box center [587, 311] width 102 height 26
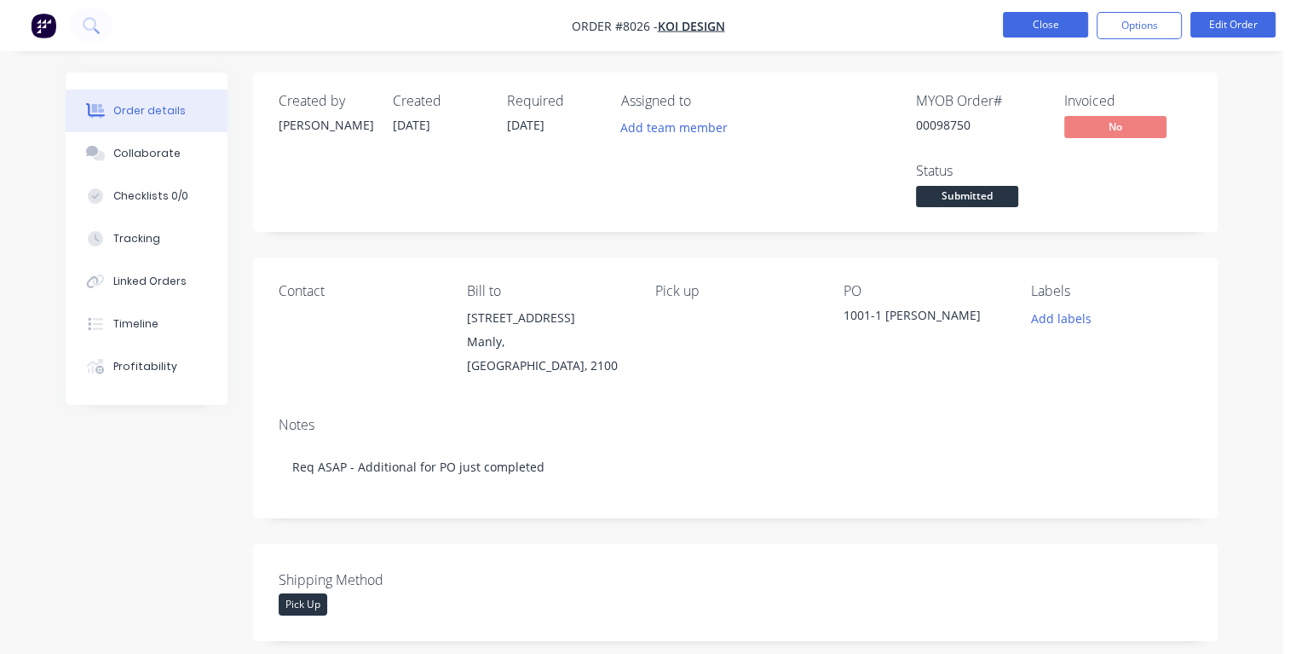
click at [1024, 26] on button "Close" at bounding box center [1045, 25] width 85 height 26
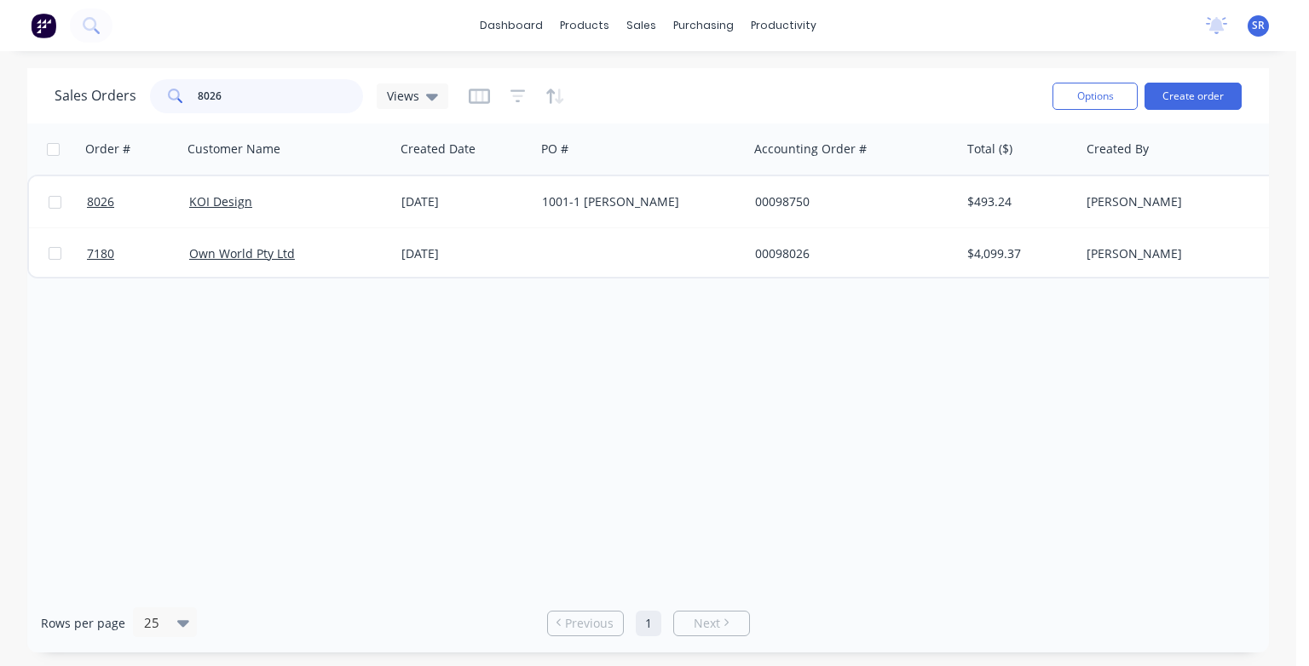
drag, startPoint x: 235, startPoint y: 89, endPoint x: 204, endPoint y: 101, distance: 33.7
click at [191, 98] on div "8026" at bounding box center [256, 96] width 213 height 34
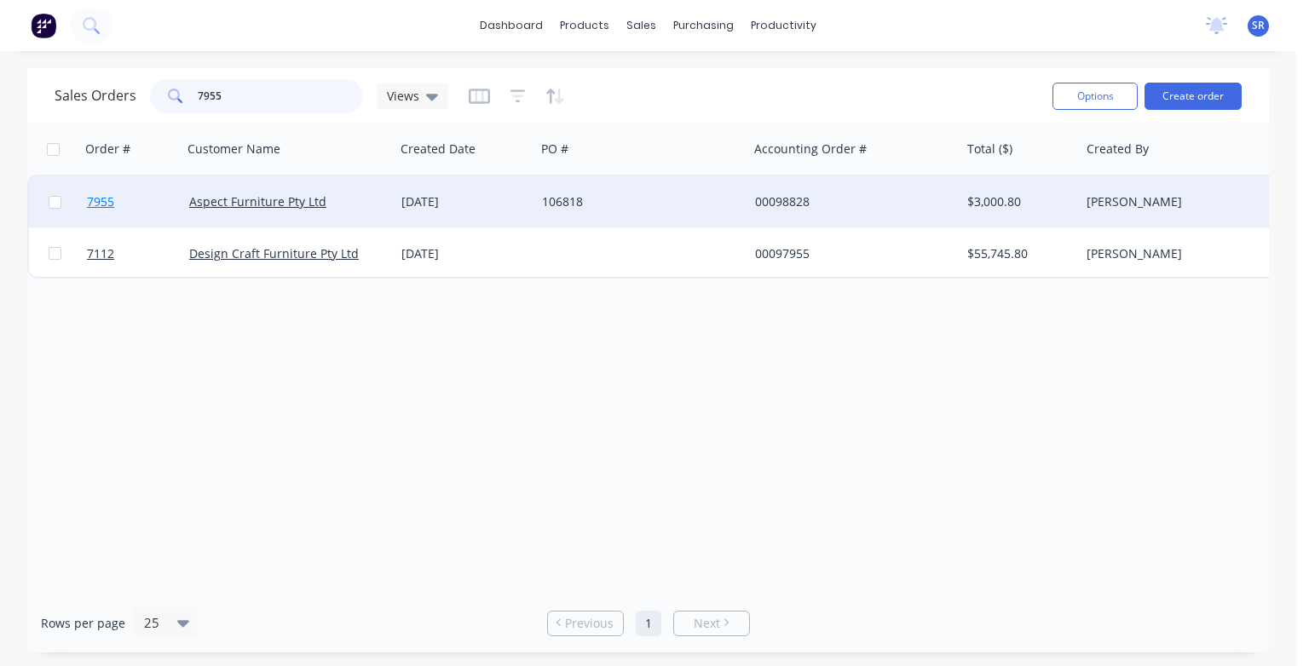
type input "7955"
click at [99, 206] on span "7955" at bounding box center [100, 201] width 27 height 17
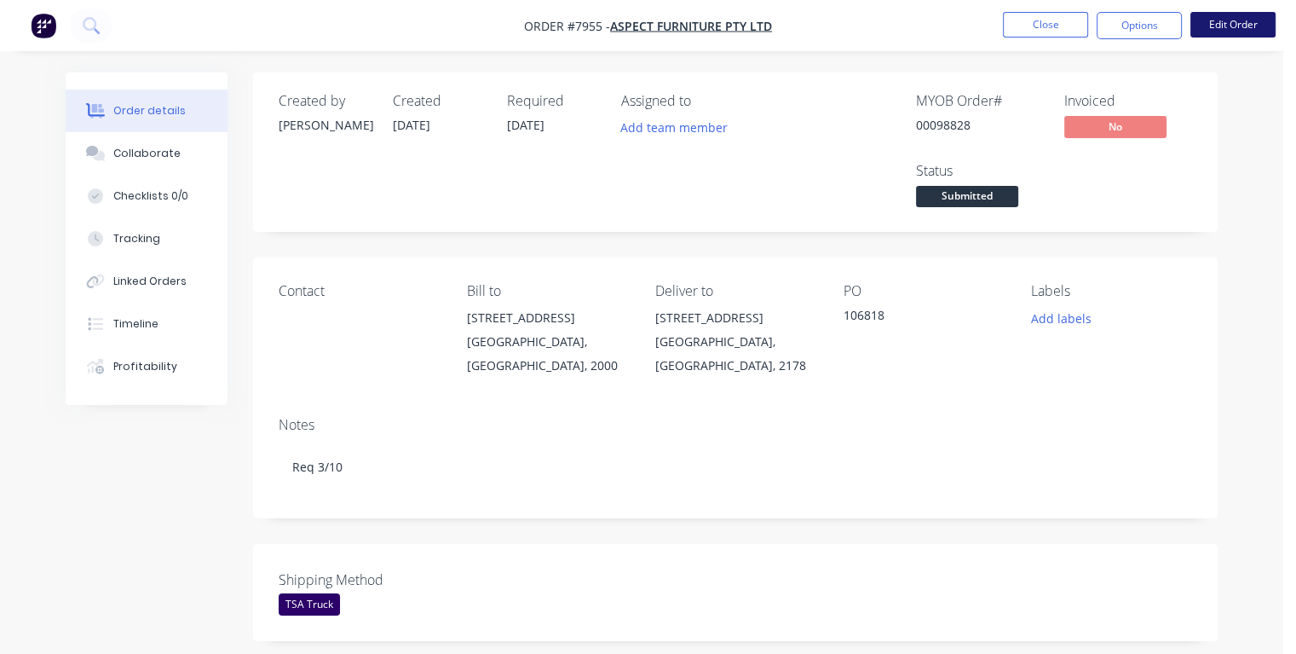
click at [1251, 29] on button "Edit Order" at bounding box center [1233, 25] width 85 height 26
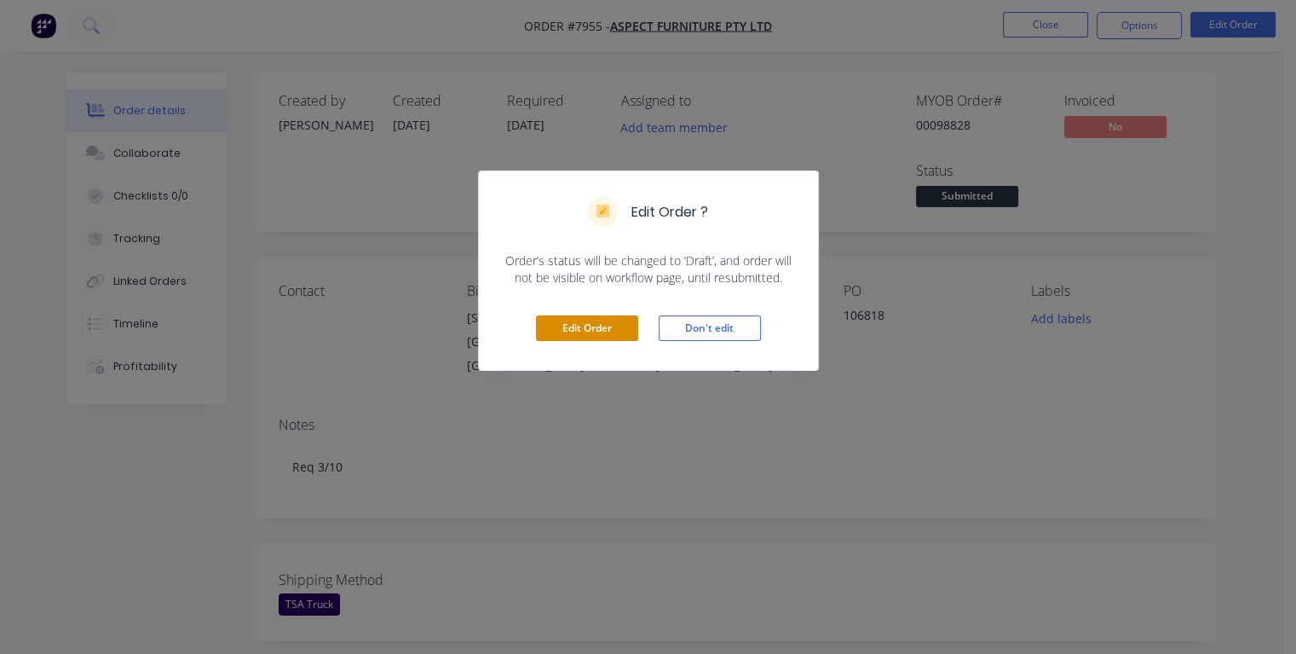
click at [558, 325] on button "Edit Order" at bounding box center [587, 328] width 102 height 26
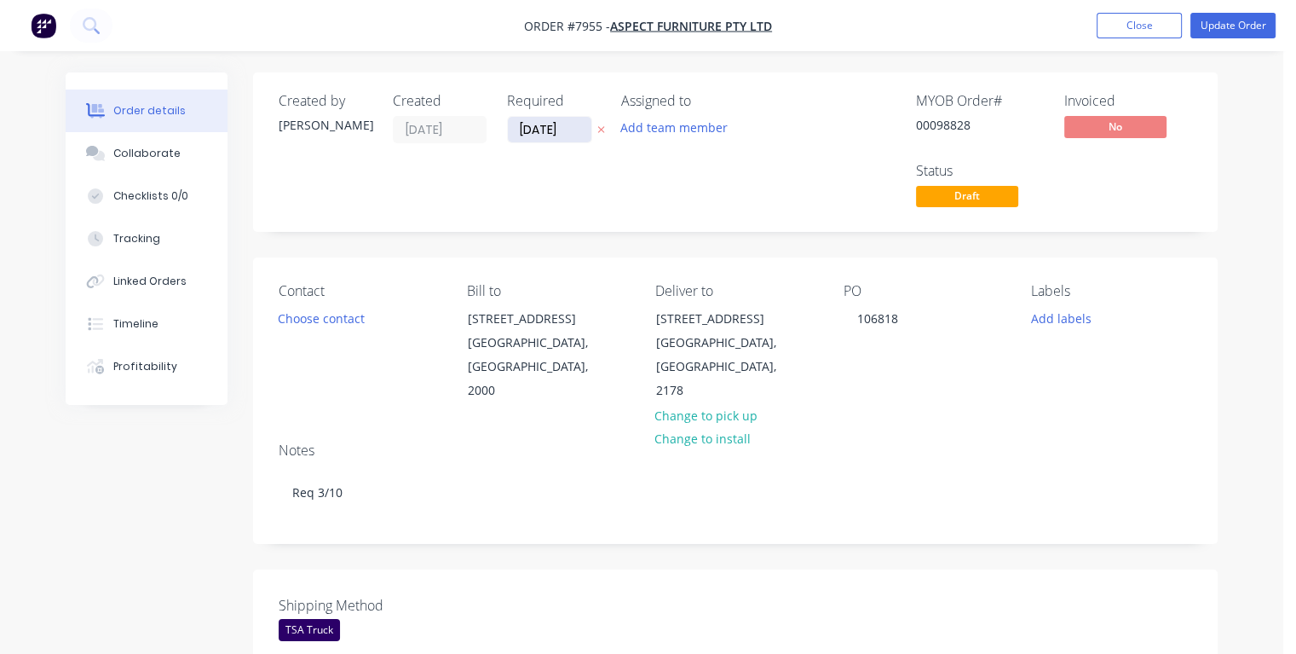
click at [571, 130] on input "[DATE]" at bounding box center [550, 130] width 84 height 26
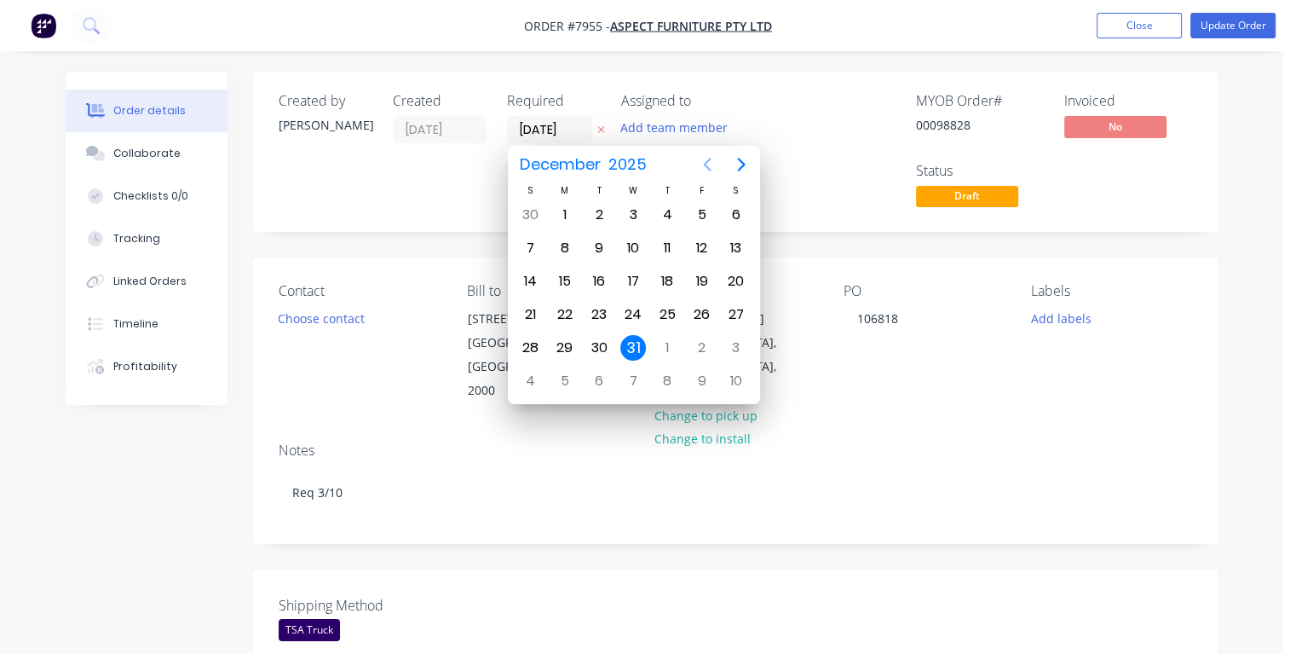
click at [702, 162] on icon "Previous page" at bounding box center [707, 164] width 20 height 20
click at [704, 162] on icon "Previous page" at bounding box center [707, 164] width 20 height 20
click at [627, 212] on div "1" at bounding box center [633, 215] width 26 height 26
type input "[DATE]"
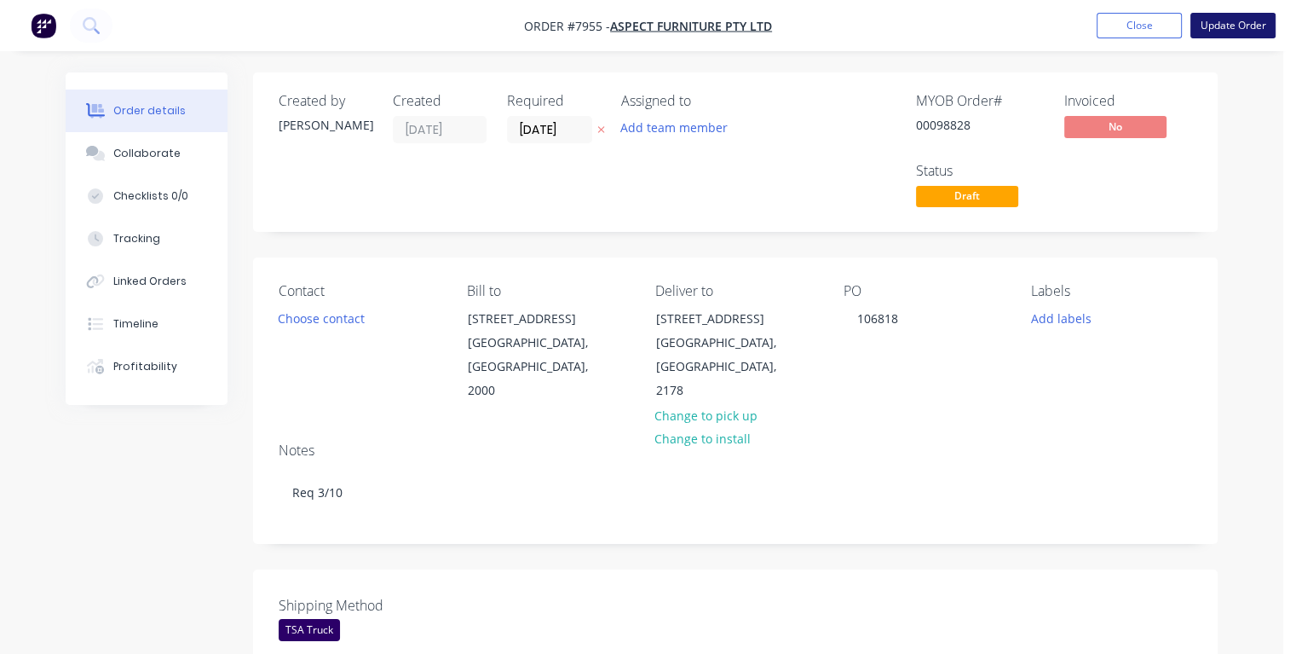
click at [1210, 28] on button "Update Order" at bounding box center [1233, 26] width 85 height 26
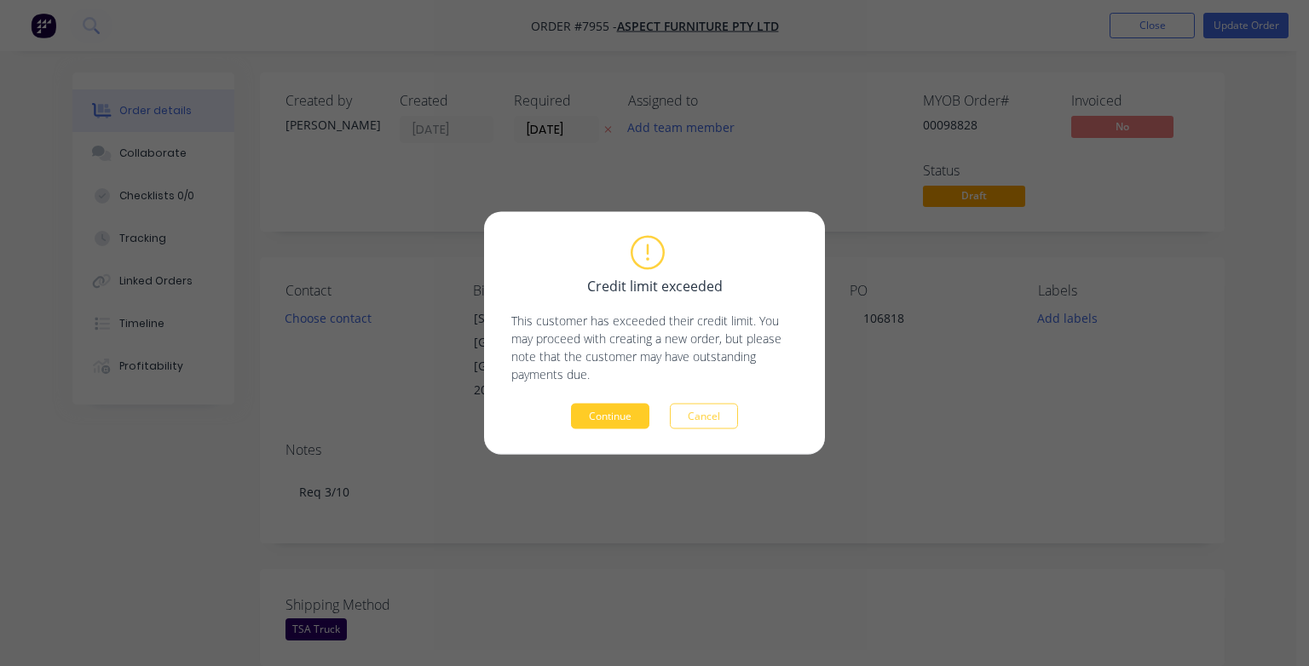
click at [615, 421] on button "Continue" at bounding box center [610, 417] width 78 height 26
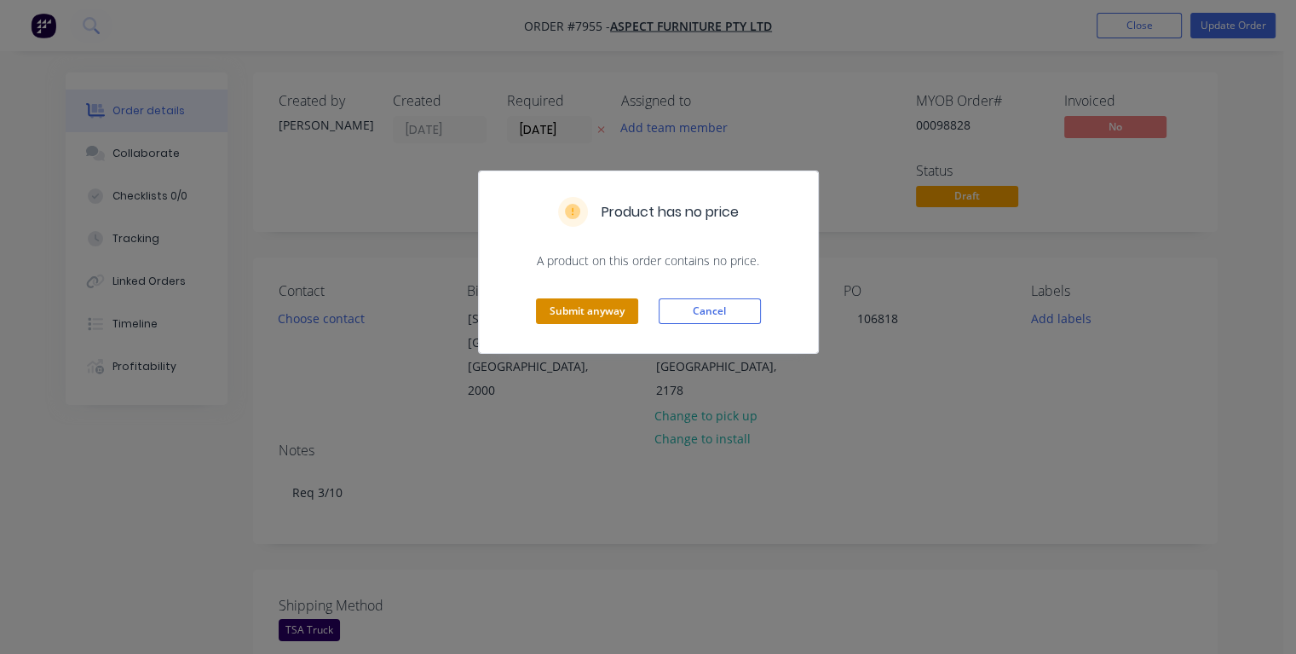
click at [586, 312] on button "Submit anyway" at bounding box center [587, 311] width 102 height 26
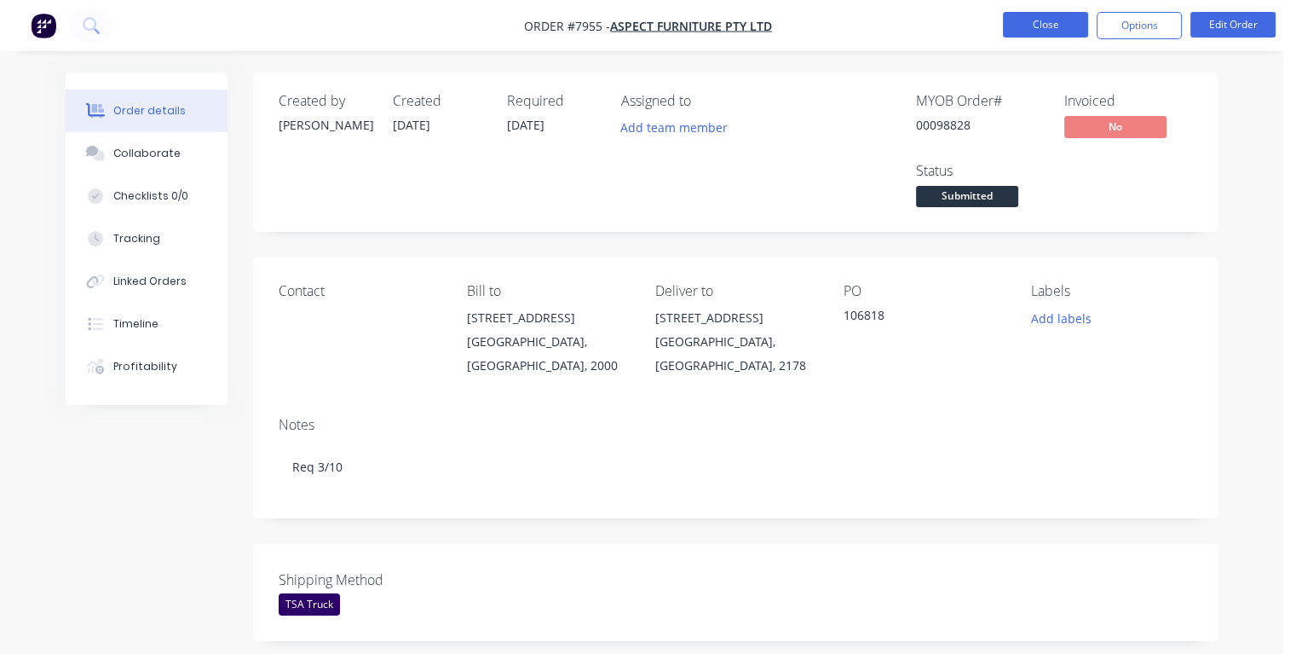
click at [1041, 28] on button "Close" at bounding box center [1045, 25] width 85 height 26
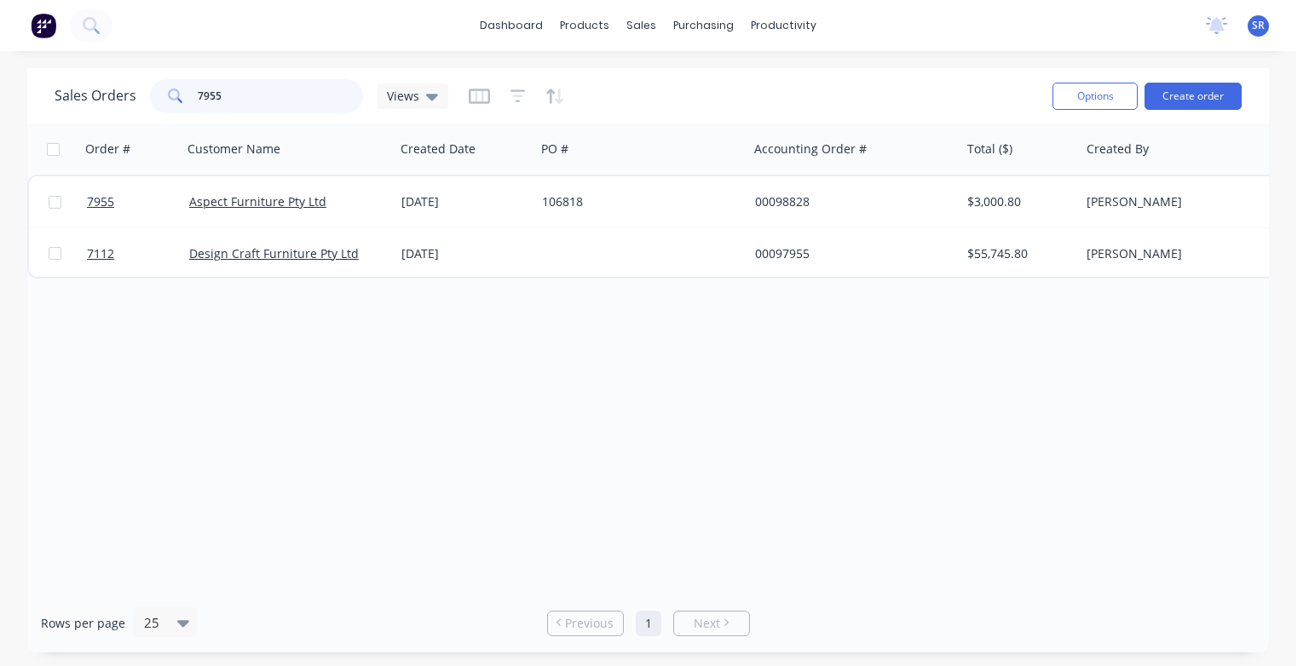
click at [259, 88] on input "7955" at bounding box center [281, 96] width 166 height 34
type input "7"
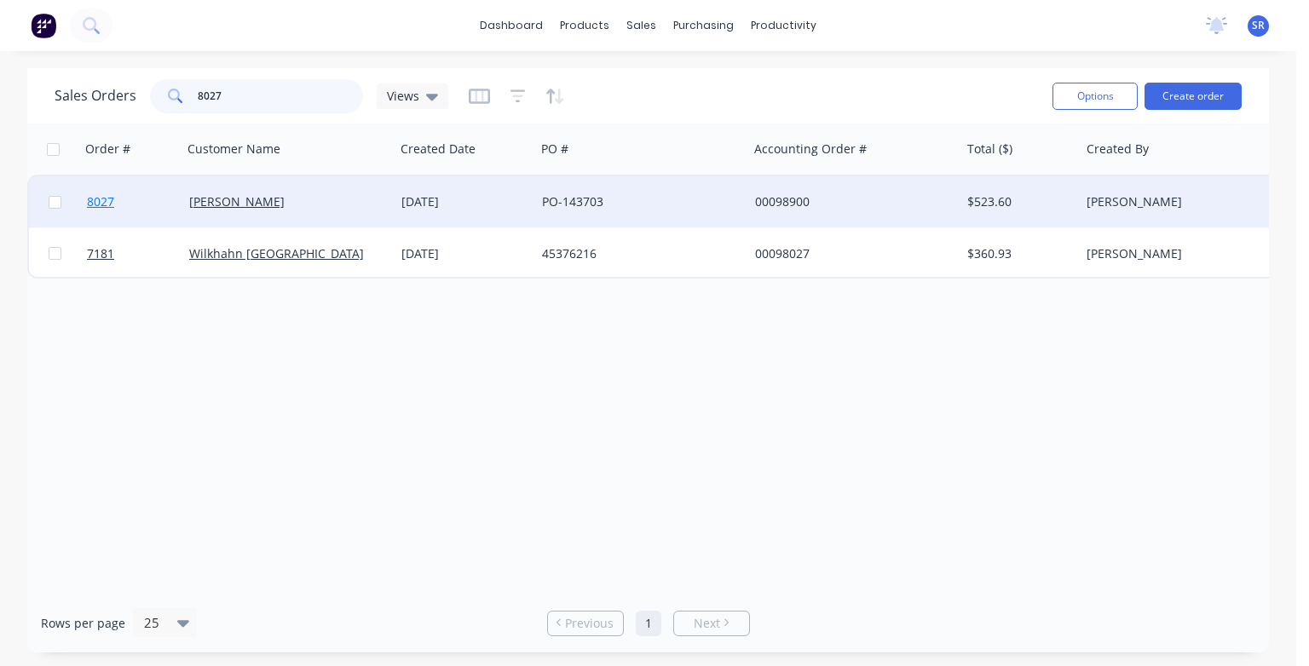
type input "8027"
click at [100, 206] on span "8027" at bounding box center [100, 201] width 27 height 17
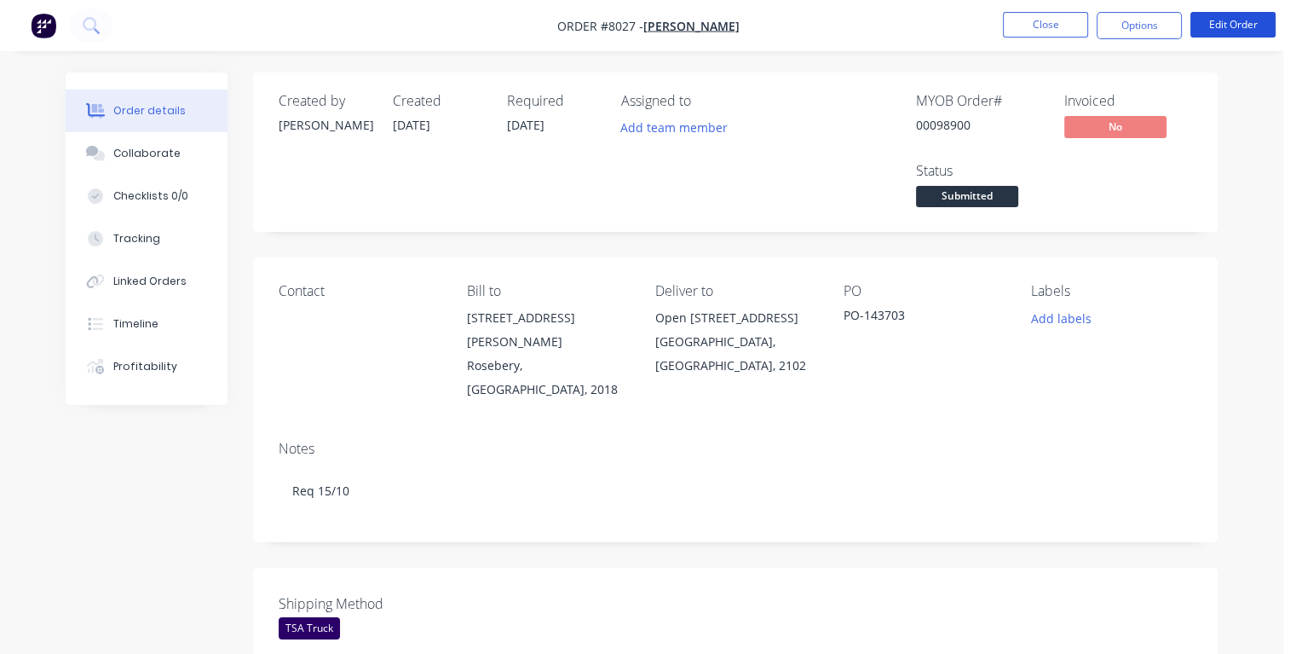
click at [1220, 26] on button "Edit Order" at bounding box center [1233, 25] width 85 height 26
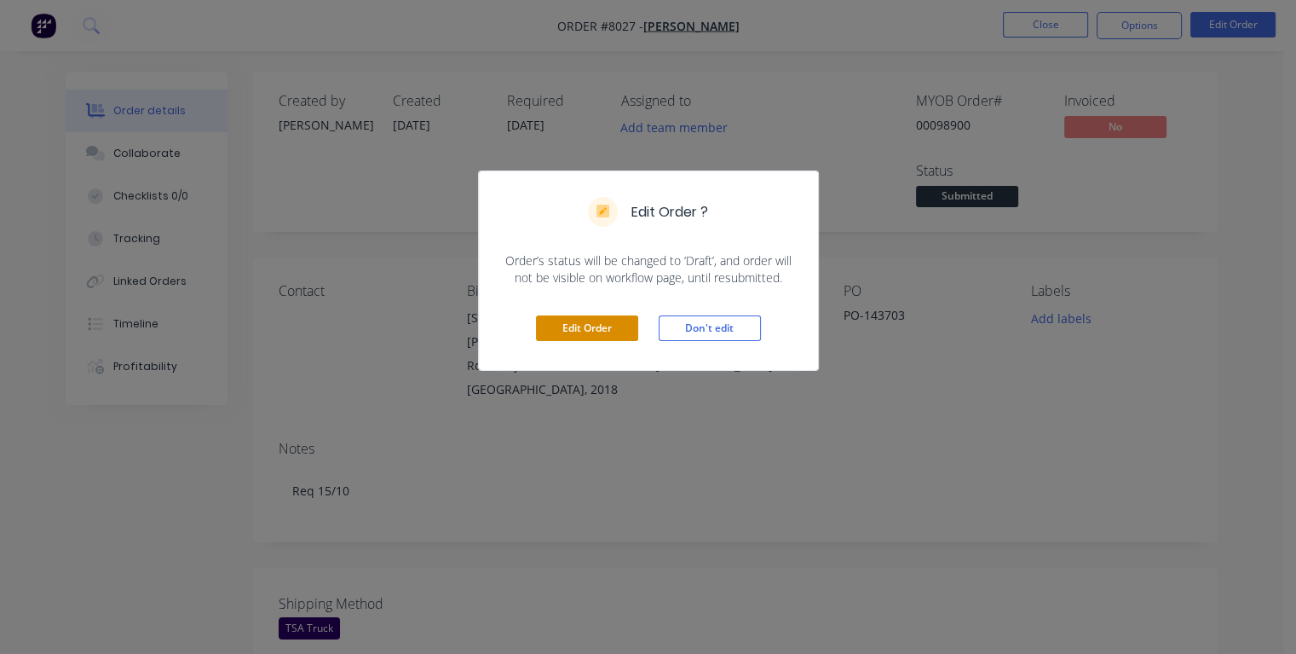
click at [598, 332] on button "Edit Order" at bounding box center [587, 328] width 102 height 26
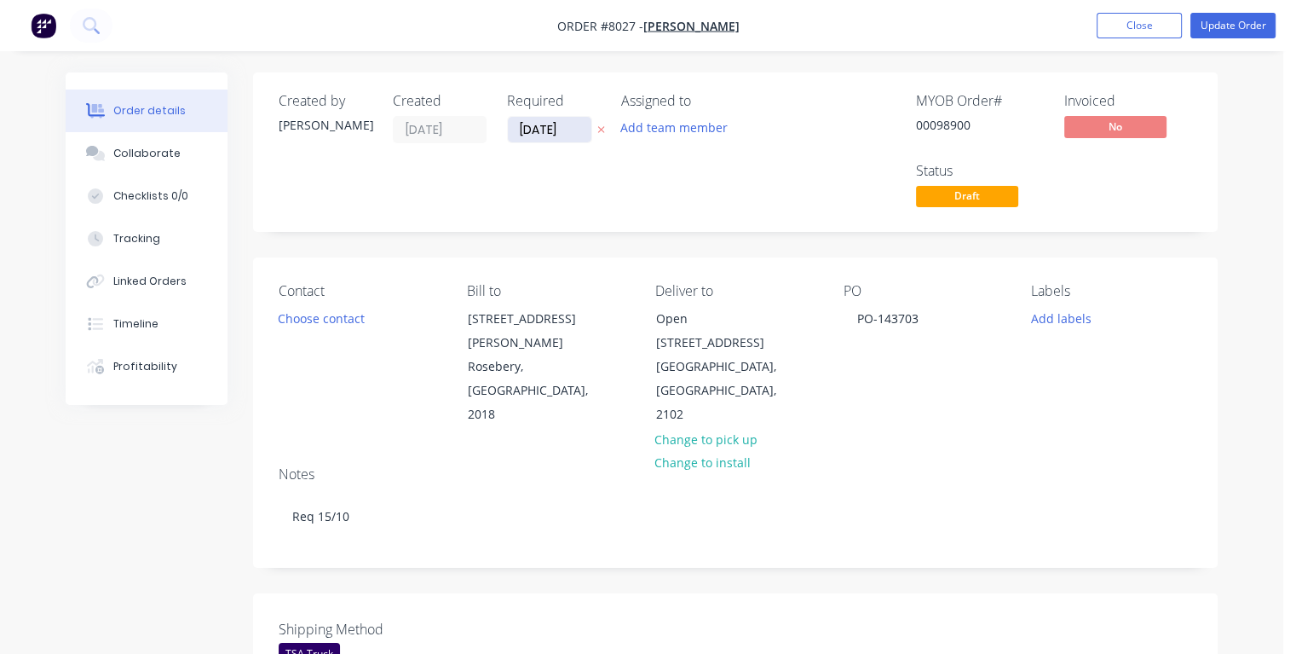
click at [573, 131] on input "[DATE]" at bounding box center [550, 130] width 84 height 26
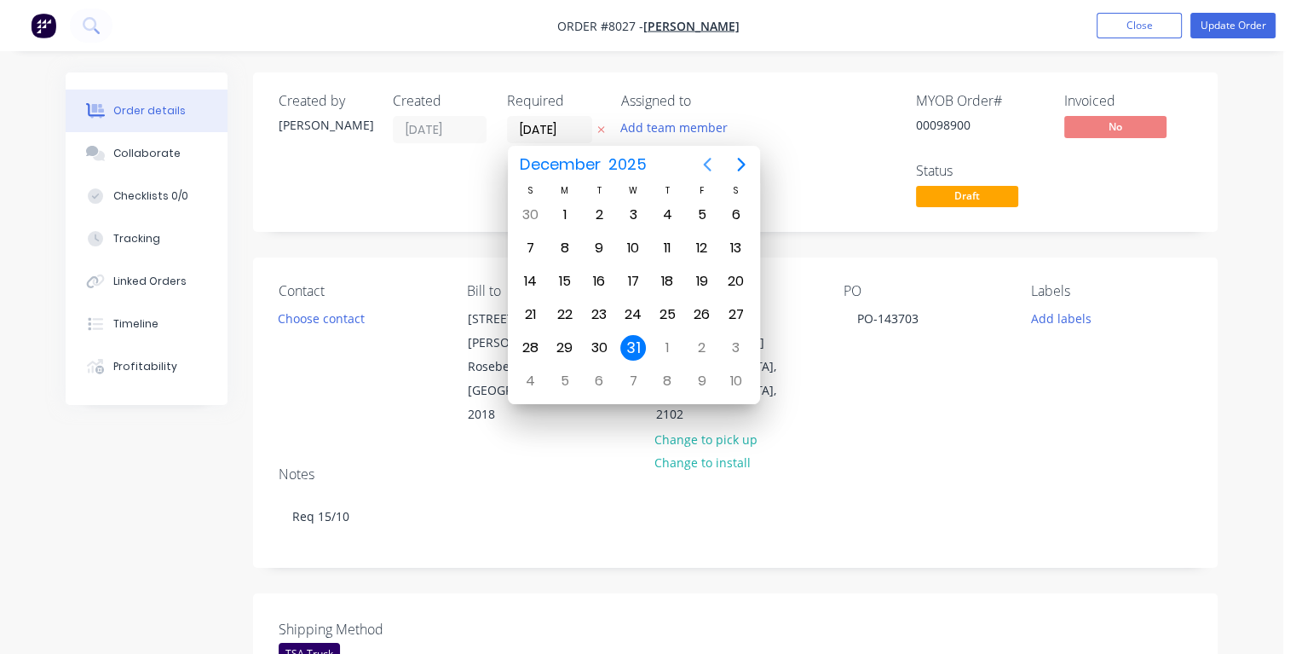
click at [709, 162] on icon "Previous page" at bounding box center [707, 164] width 20 height 20
click at [562, 280] on div "13" at bounding box center [565, 281] width 26 height 26
type input "[DATE]"
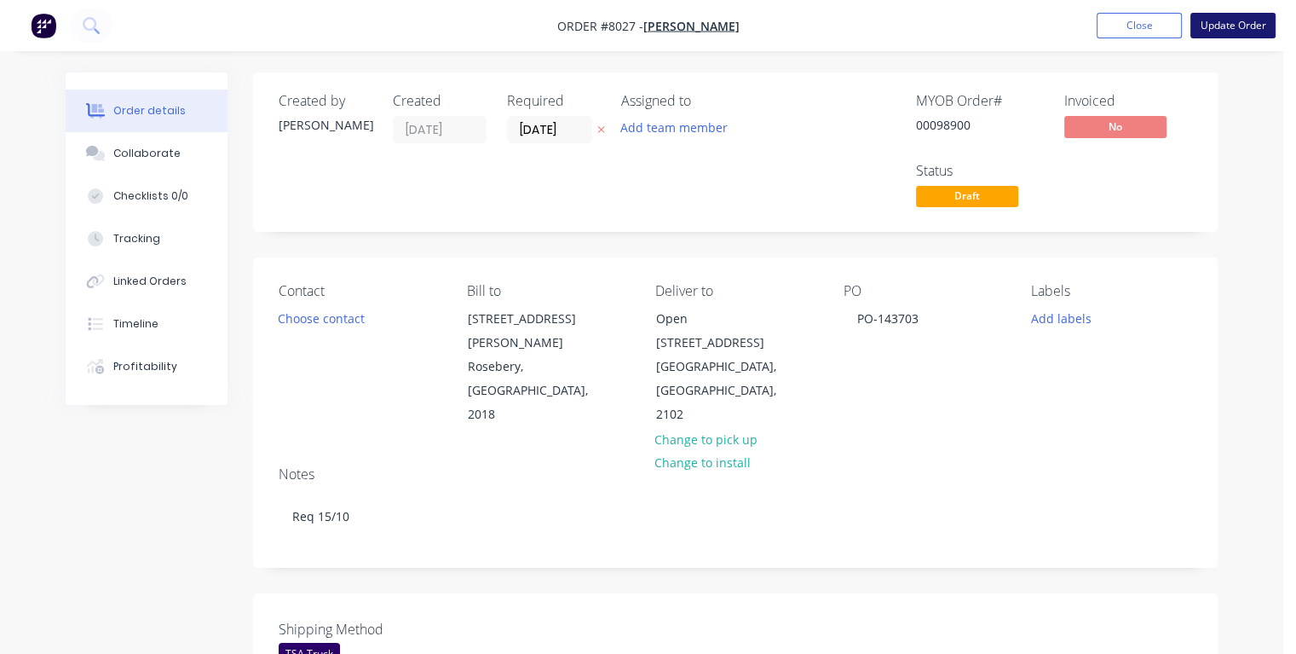
click at [1224, 27] on button "Update Order" at bounding box center [1233, 26] width 85 height 26
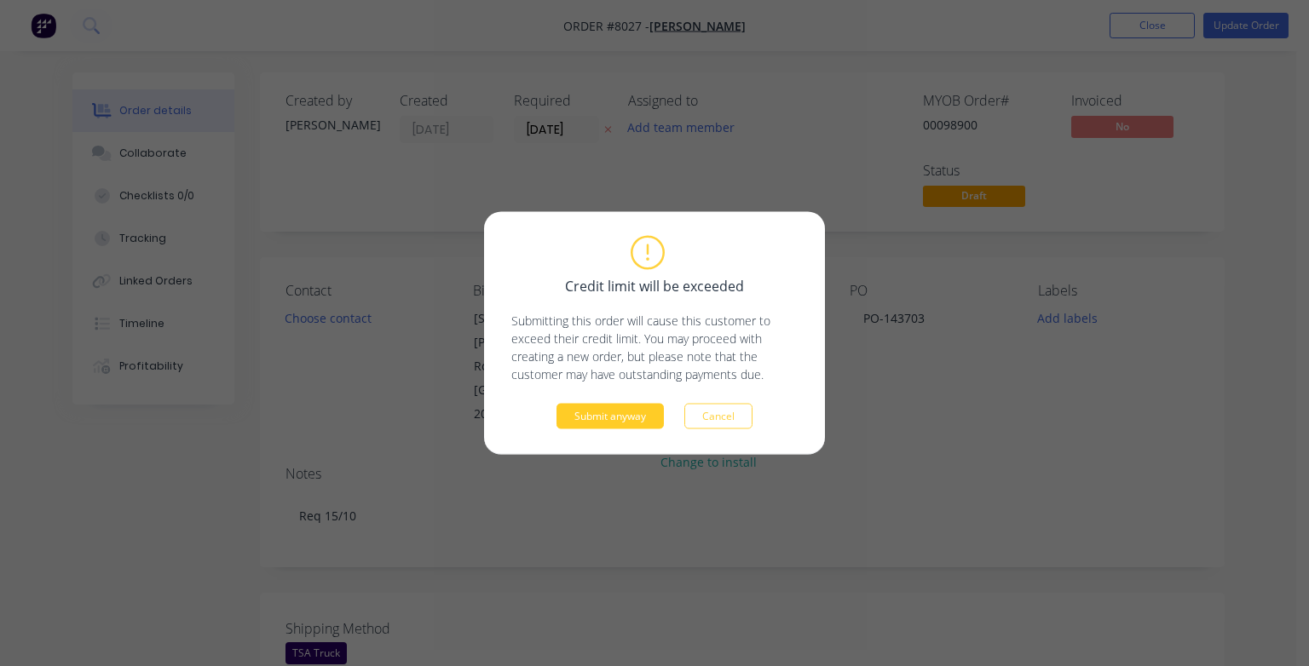
click at [604, 414] on button "Submit anyway" at bounding box center [610, 417] width 107 height 26
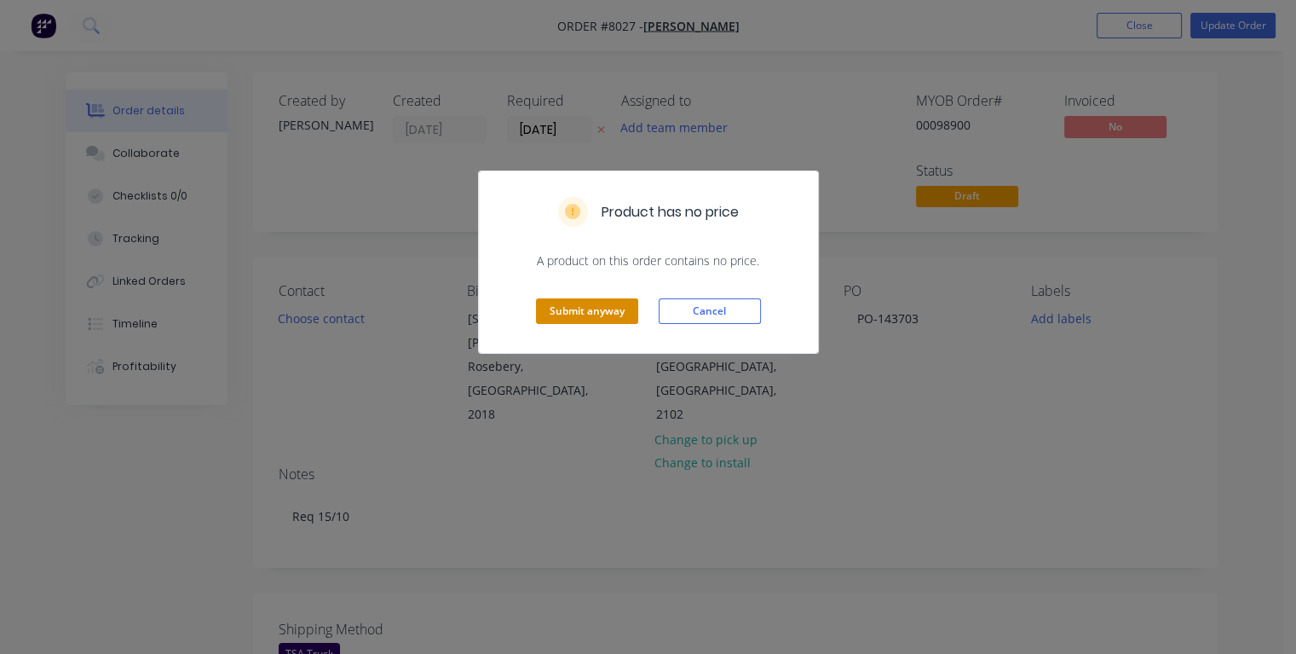
click at [600, 313] on button "Submit anyway" at bounding box center [587, 311] width 102 height 26
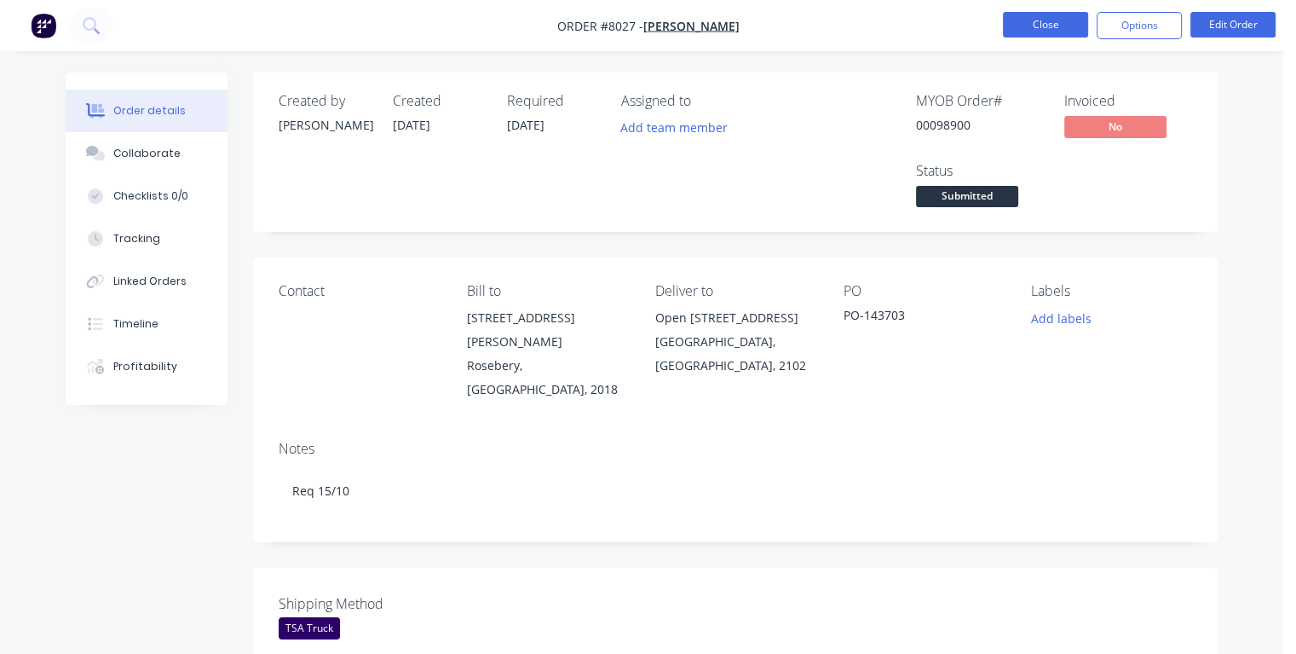
click at [1033, 22] on button "Close" at bounding box center [1045, 25] width 85 height 26
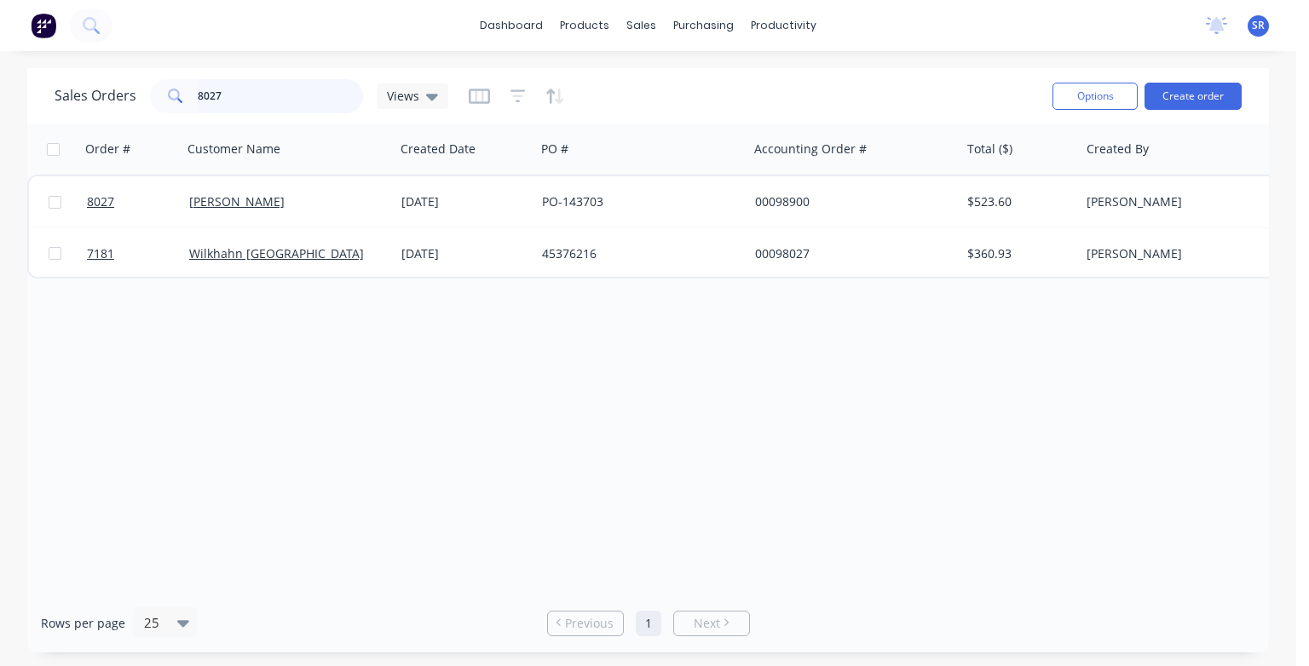
click at [290, 99] on input "8027" at bounding box center [281, 96] width 166 height 34
type input "8028"
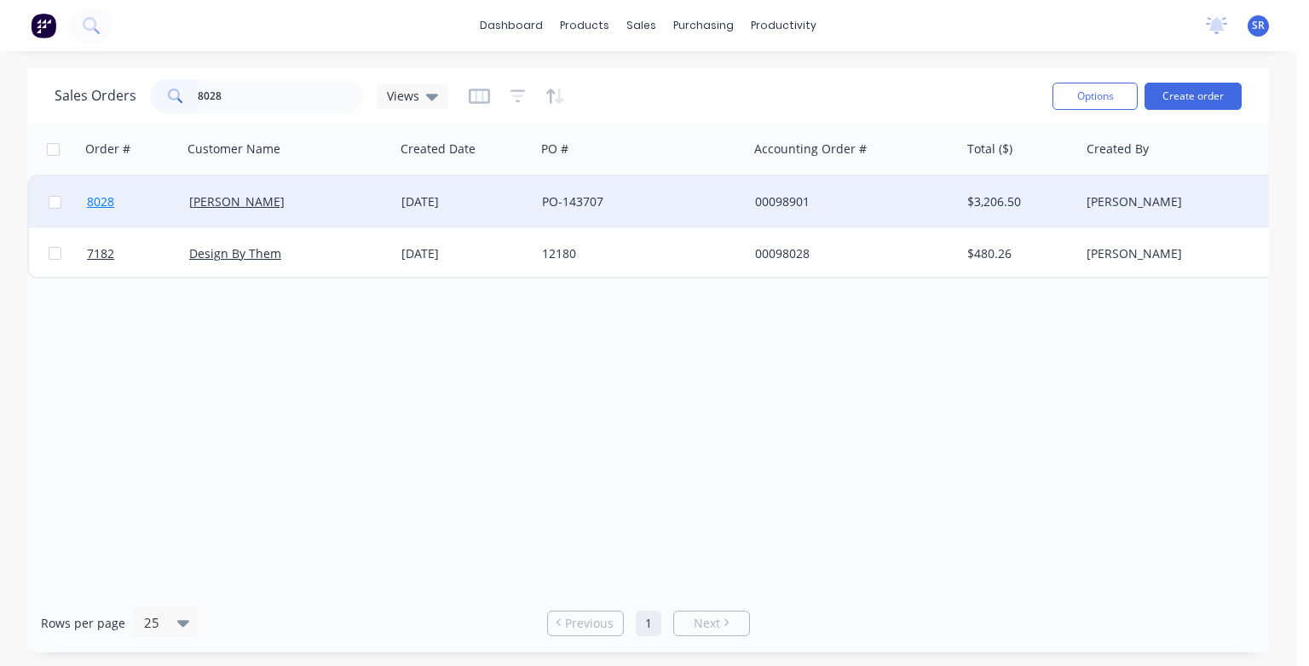
click at [91, 201] on span "8028" at bounding box center [100, 201] width 27 height 17
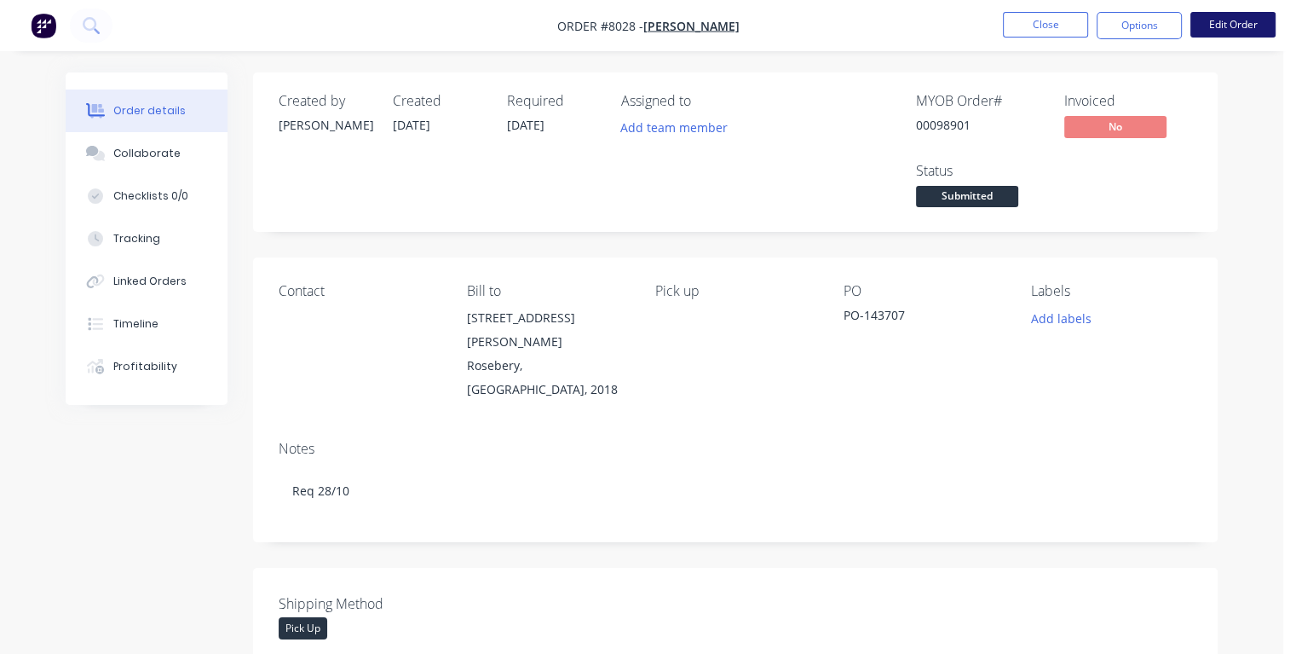
click at [1241, 29] on button "Edit Order" at bounding box center [1233, 25] width 85 height 26
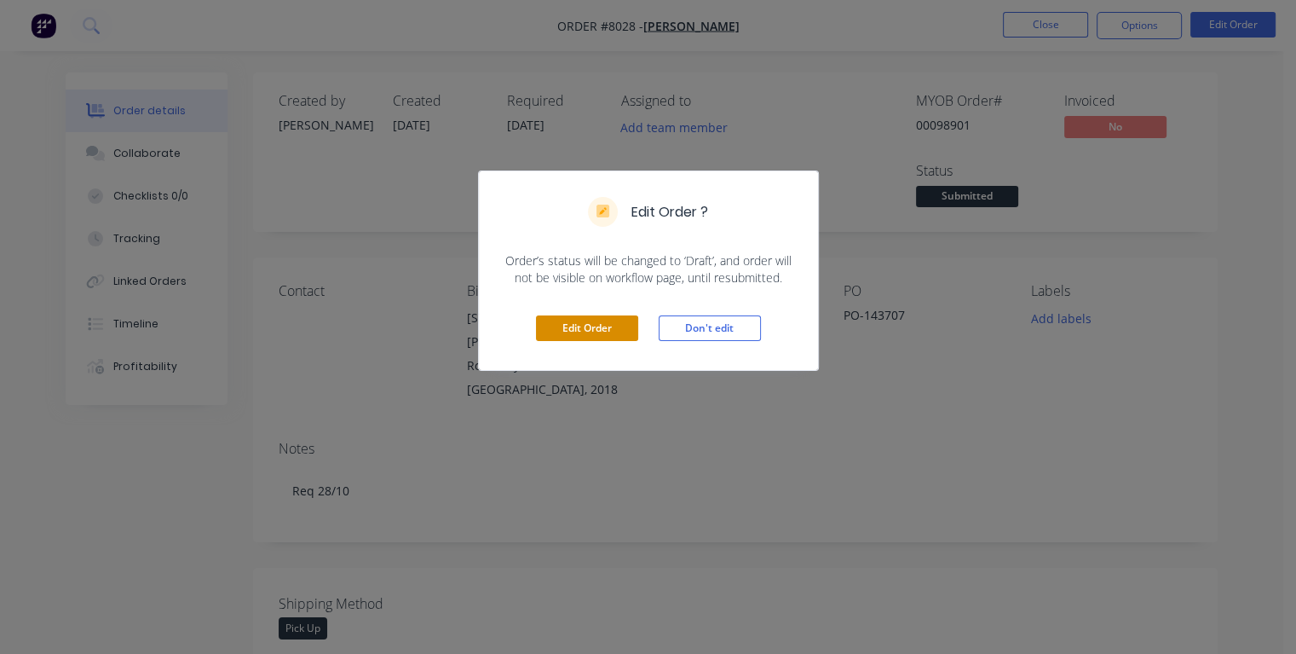
click at [612, 326] on button "Edit Order" at bounding box center [587, 328] width 102 height 26
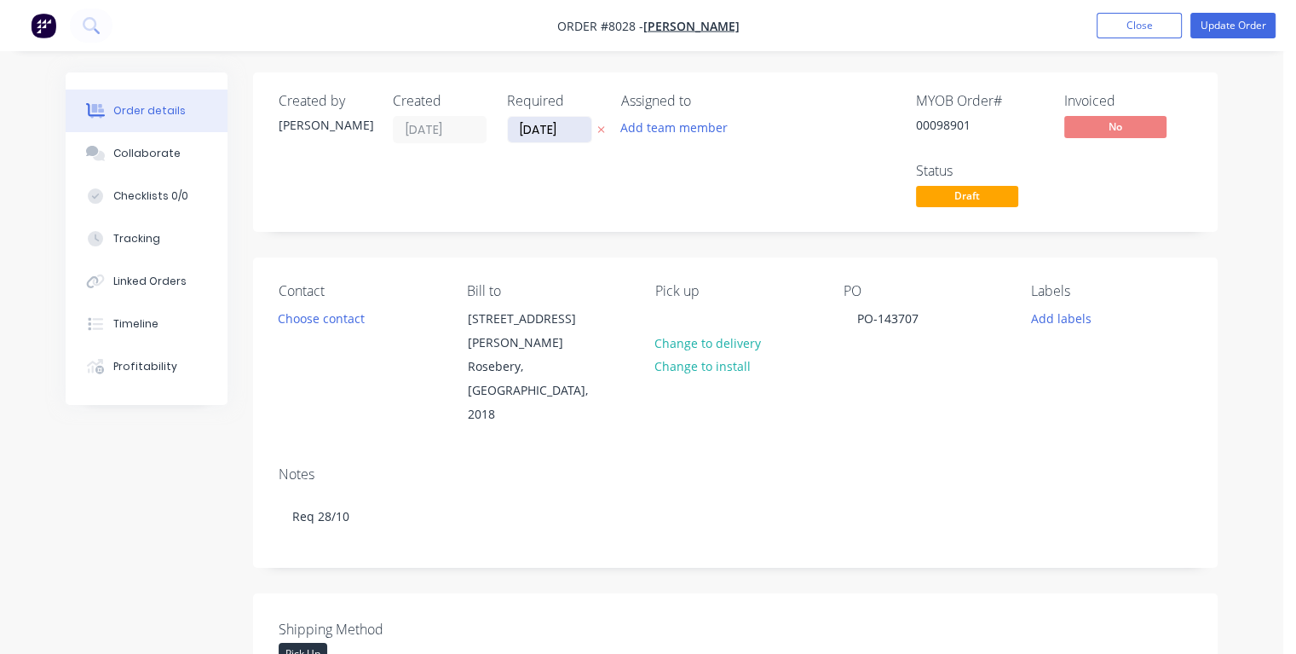
drag, startPoint x: 571, startPoint y: 128, endPoint x: 511, endPoint y: 129, distance: 59.7
click at [511, 129] on input "[DATE]" at bounding box center [550, 130] width 84 height 26
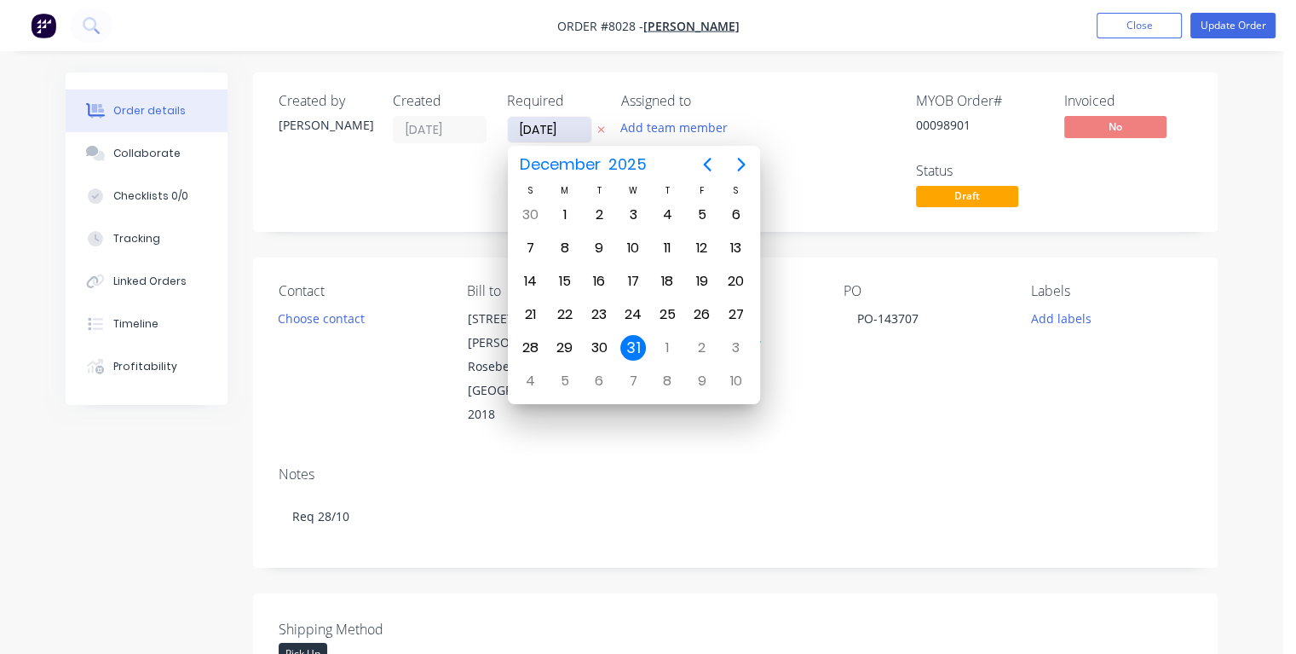
type input "[DATE]"
click at [702, 310] on div "24" at bounding box center [702, 315] width 26 height 26
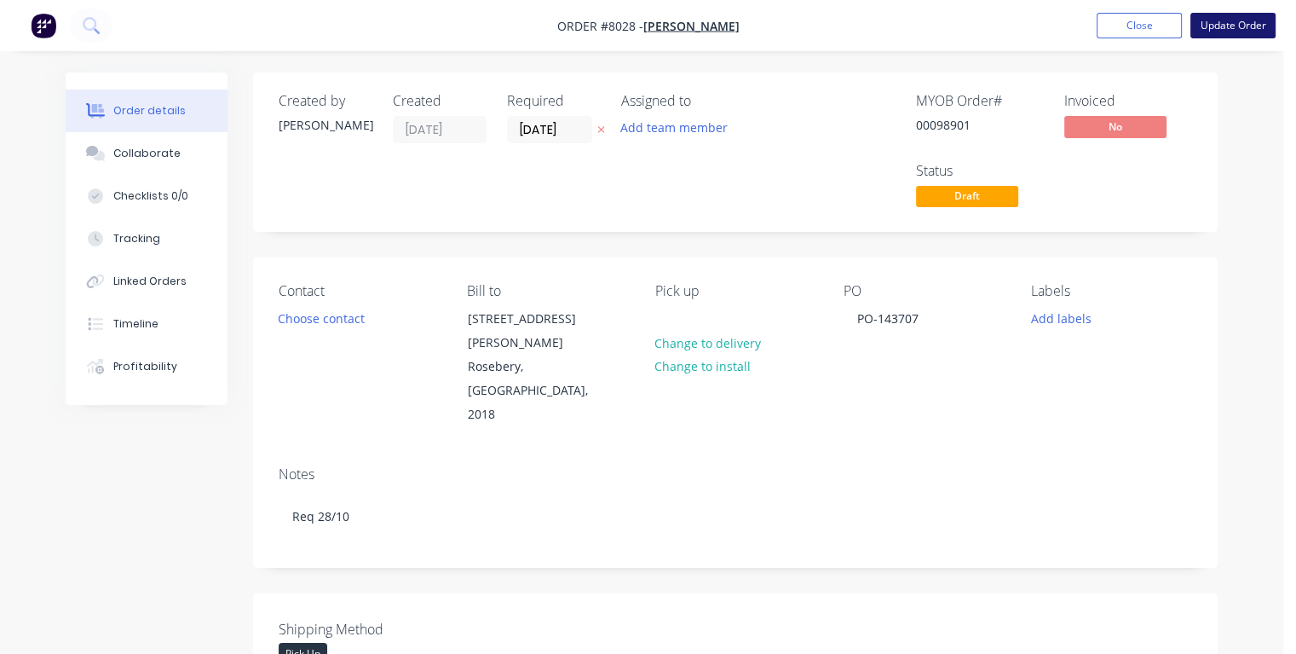
click at [1217, 26] on button "Update Order" at bounding box center [1233, 26] width 85 height 26
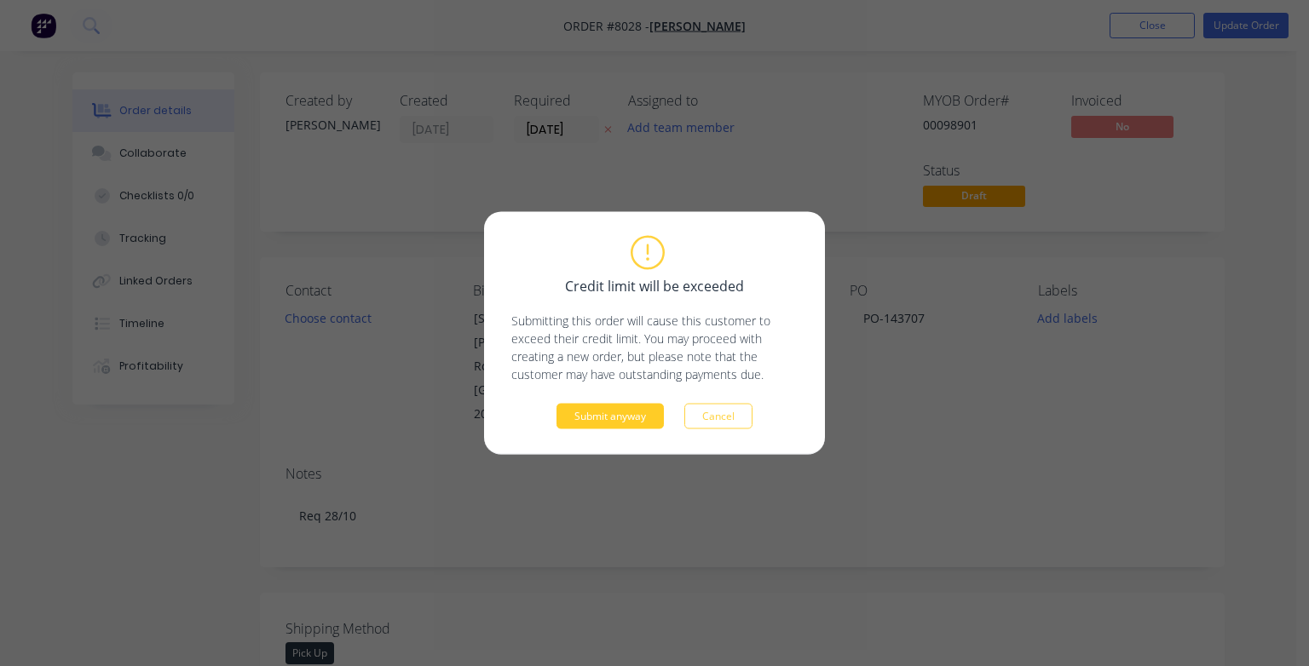
click at [611, 413] on button "Submit anyway" at bounding box center [610, 417] width 107 height 26
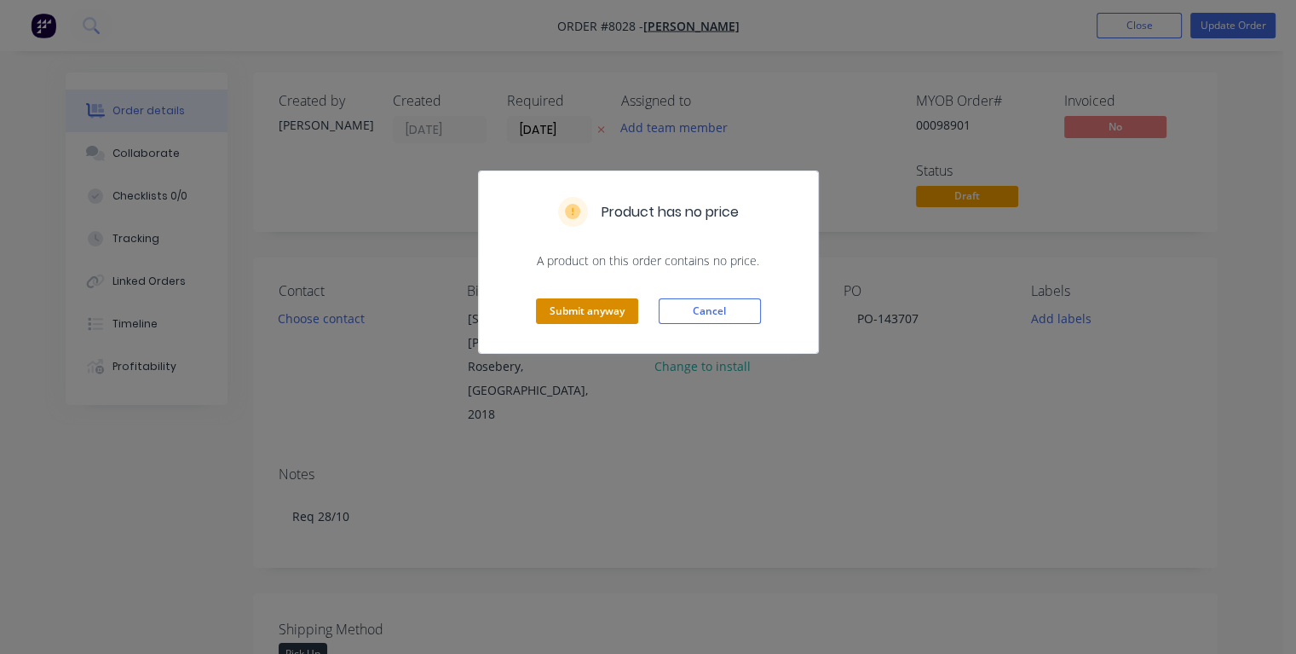
click at [586, 305] on button "Submit anyway" at bounding box center [587, 311] width 102 height 26
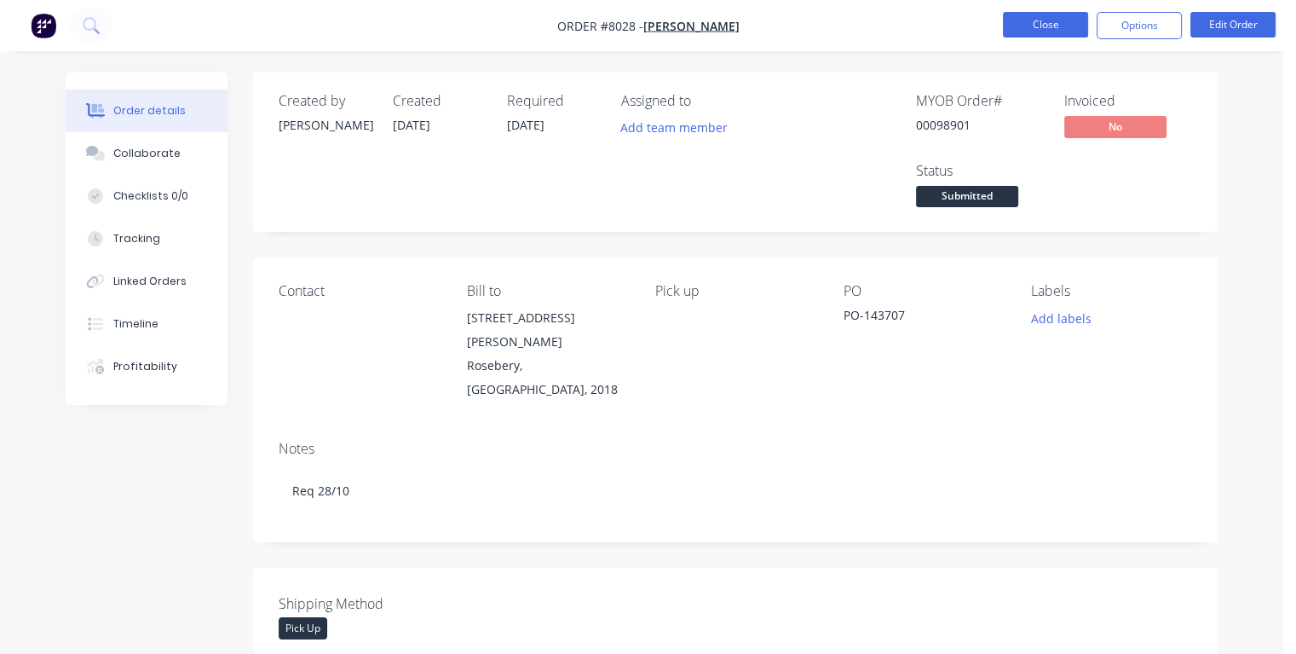
click at [1032, 22] on button "Close" at bounding box center [1045, 25] width 85 height 26
